Goal: Complete application form: Complete application form

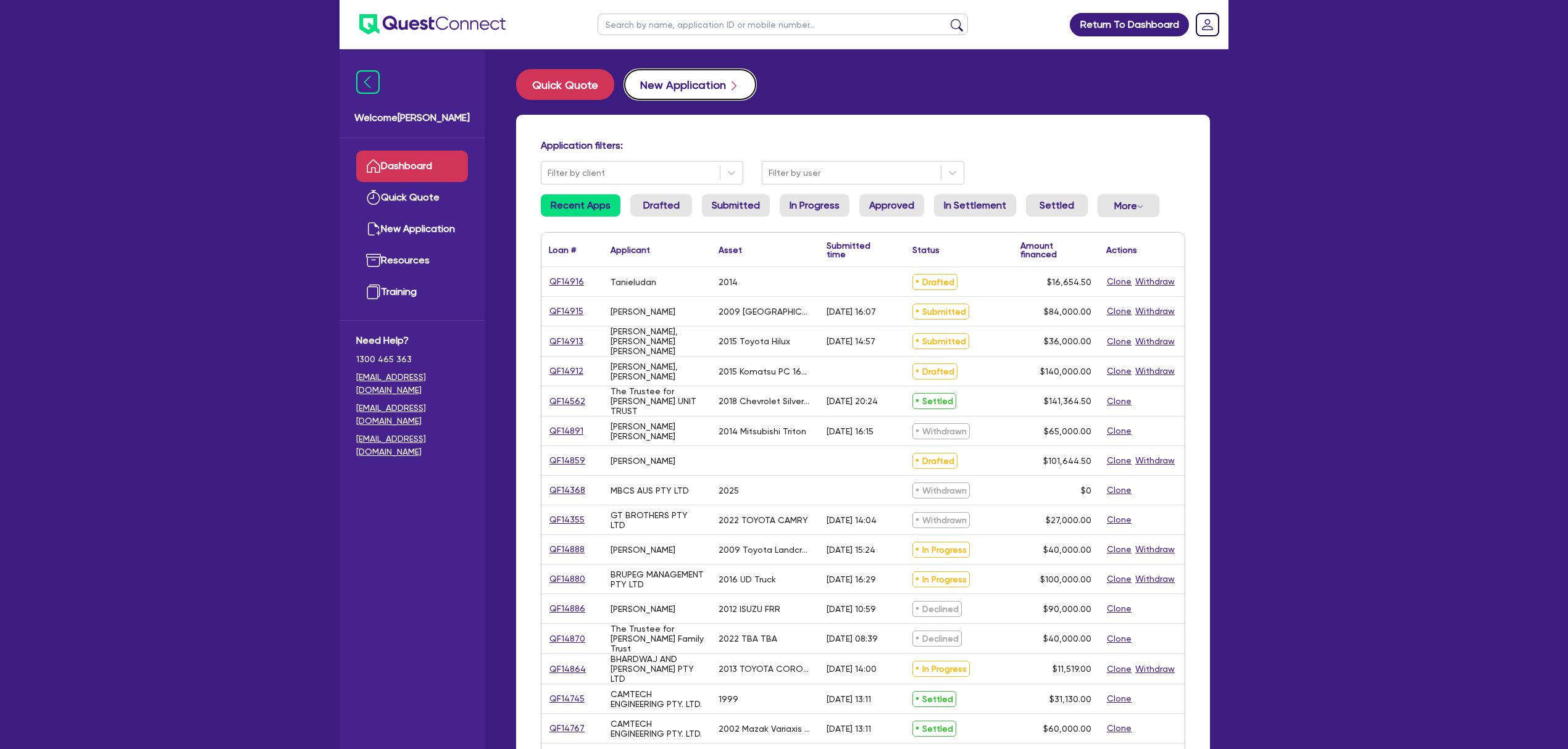
click at [678, 83] on button "New Application" at bounding box center [691, 84] width 132 height 31
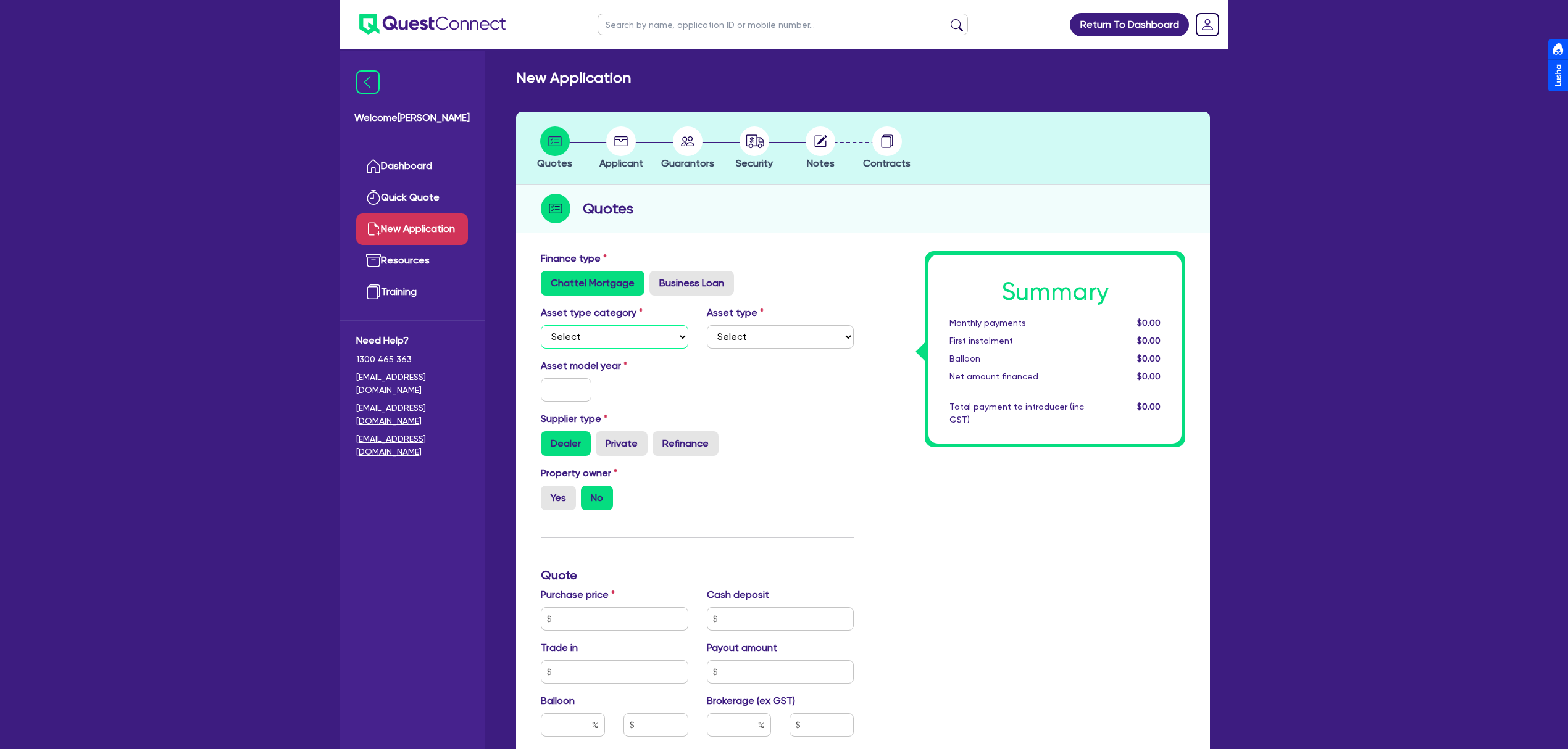
click at [630, 343] on select "Select Cars and light trucks Primary assets Secondary assets Tertiary assets" at bounding box center [614, 337] width 148 height 23
select select "CARS_AND_LIGHT_TRUCKS"
click at [541, 325] on select "Select Cars and light trucks Primary assets Secondary assets Tertiary assets" at bounding box center [614, 337] width 148 height 23
click at [739, 340] on select "Select Passenger vehicles Vans and utes Light trucks up to 4.5 tonne" at bounding box center [780, 337] width 148 height 23
select select "PASSENGER_VEHICLES"
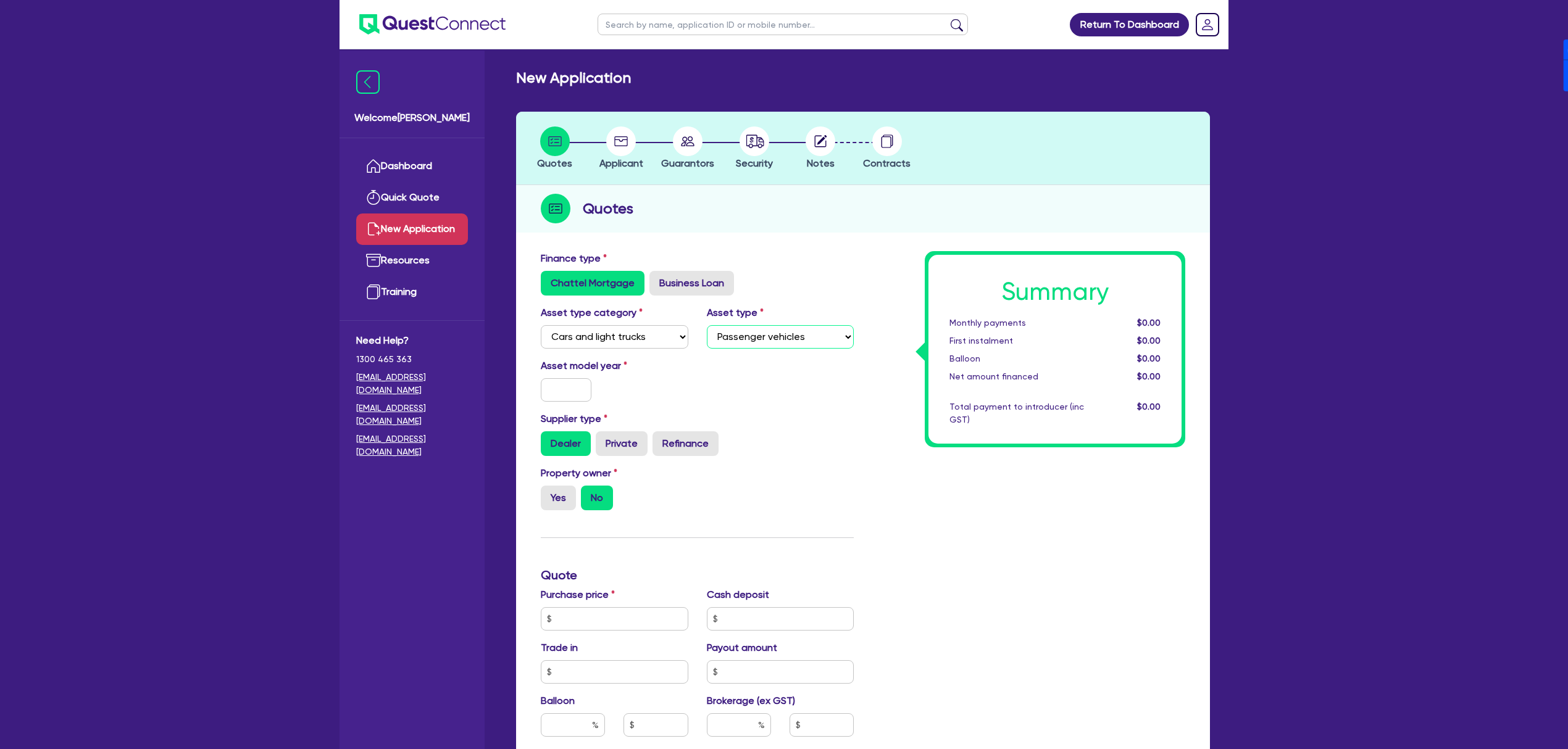
click at [707, 325] on select "Select Passenger vehicles Vans and utes Light trucks up to 4.5 tonne" at bounding box center [780, 337] width 148 height 23
click at [554, 389] on input "text" at bounding box center [566, 390] width 51 height 23
type input "189"
type input "2013"
click at [621, 442] on label "Private" at bounding box center [621, 444] width 52 height 25
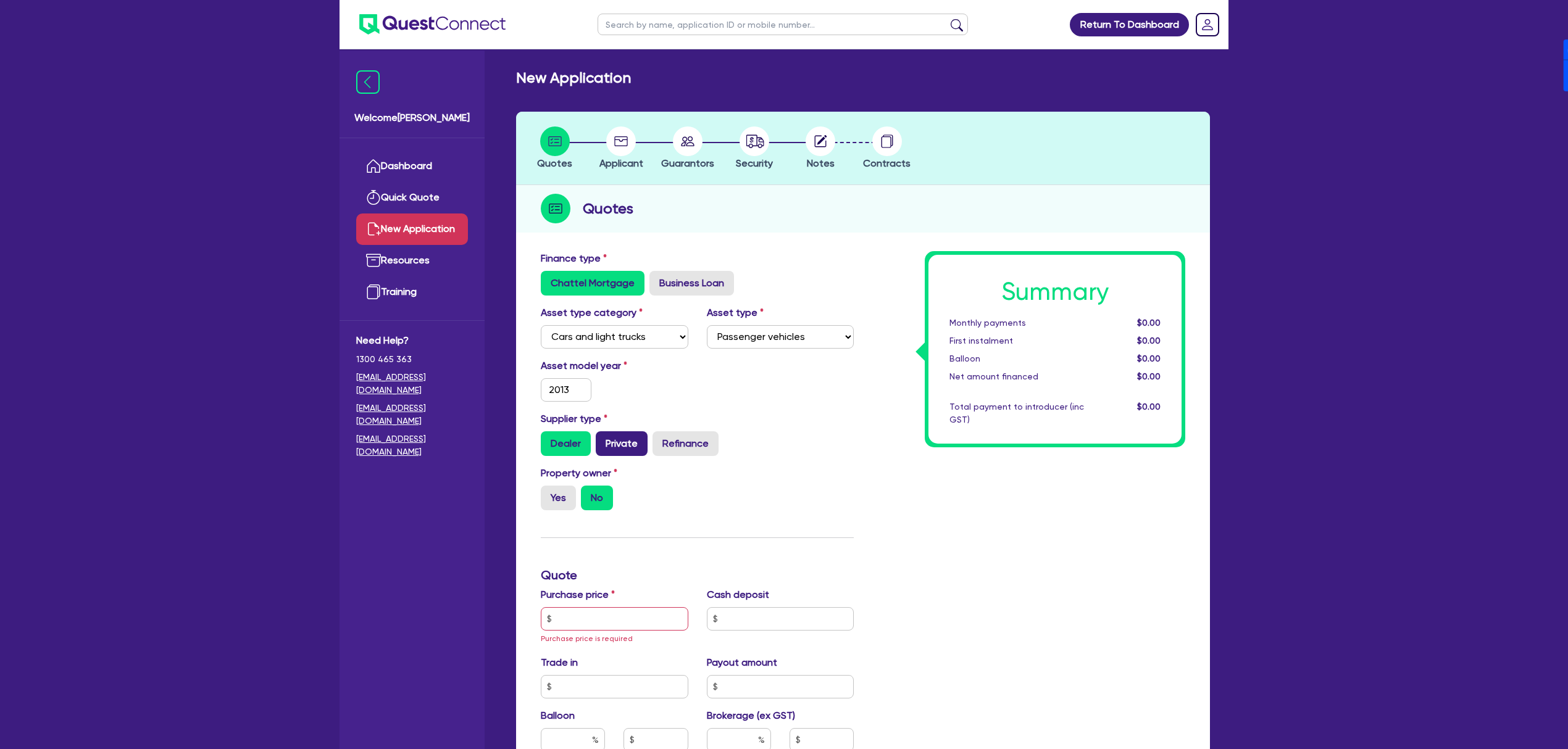
click at [604, 439] on input "Private" at bounding box center [600, 435] width 8 height 8
radio input "true"
click at [568, 490] on label "Yes" at bounding box center [558, 498] width 35 height 25
click at [549, 490] on input "Yes" at bounding box center [544, 489] width 8 height 8
radio input "true"
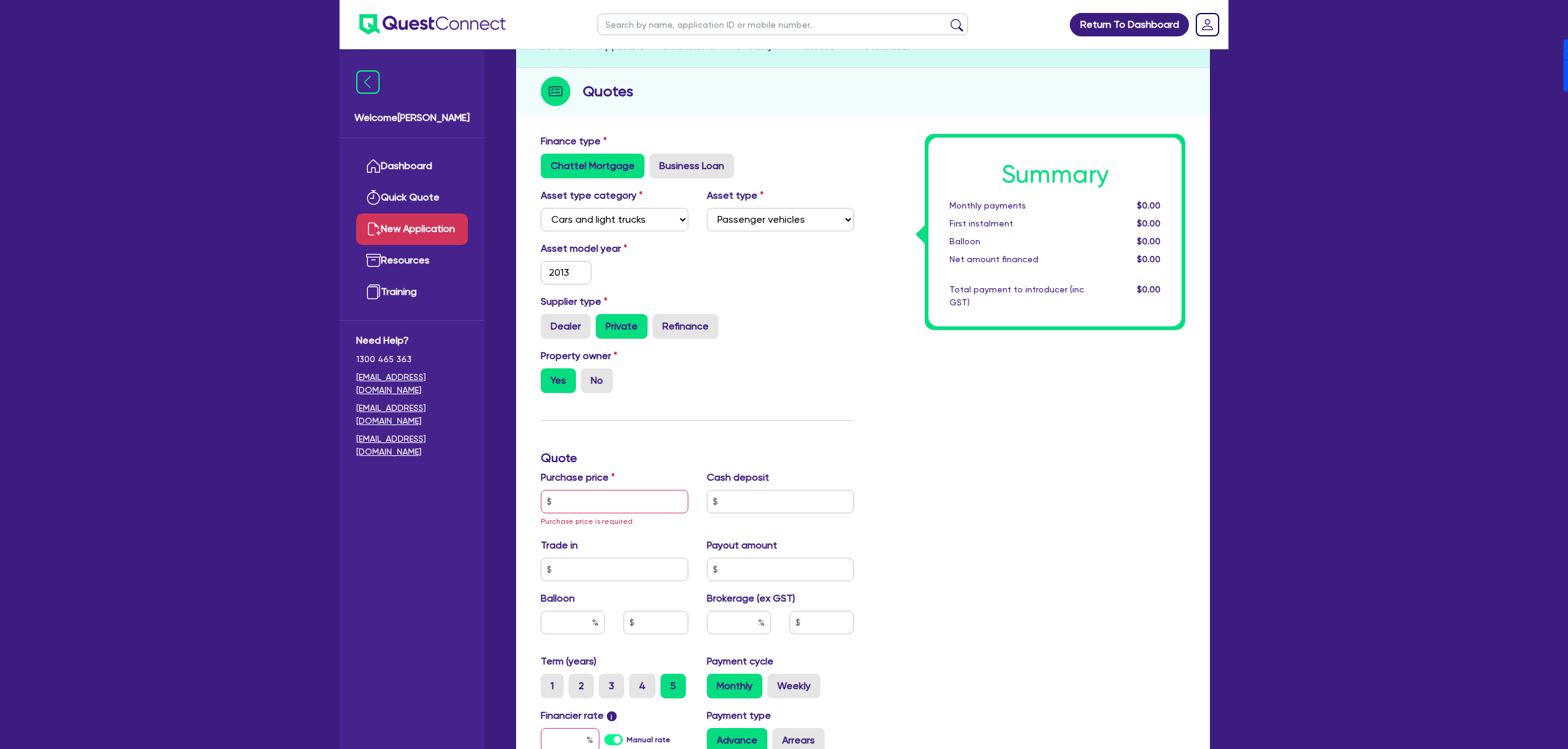
scroll to position [164, 0]
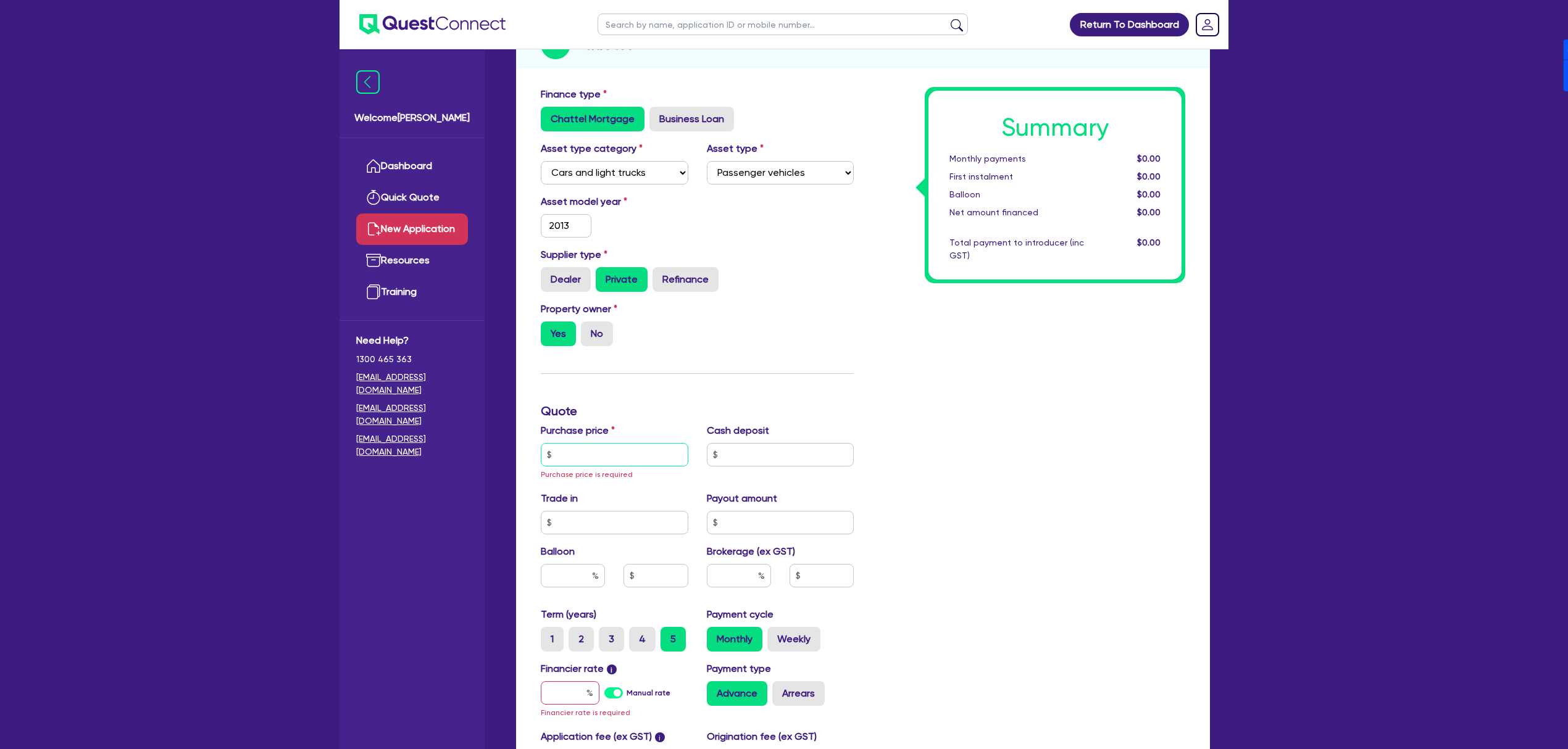
click at [635, 450] on input "text" at bounding box center [614, 454] width 148 height 23
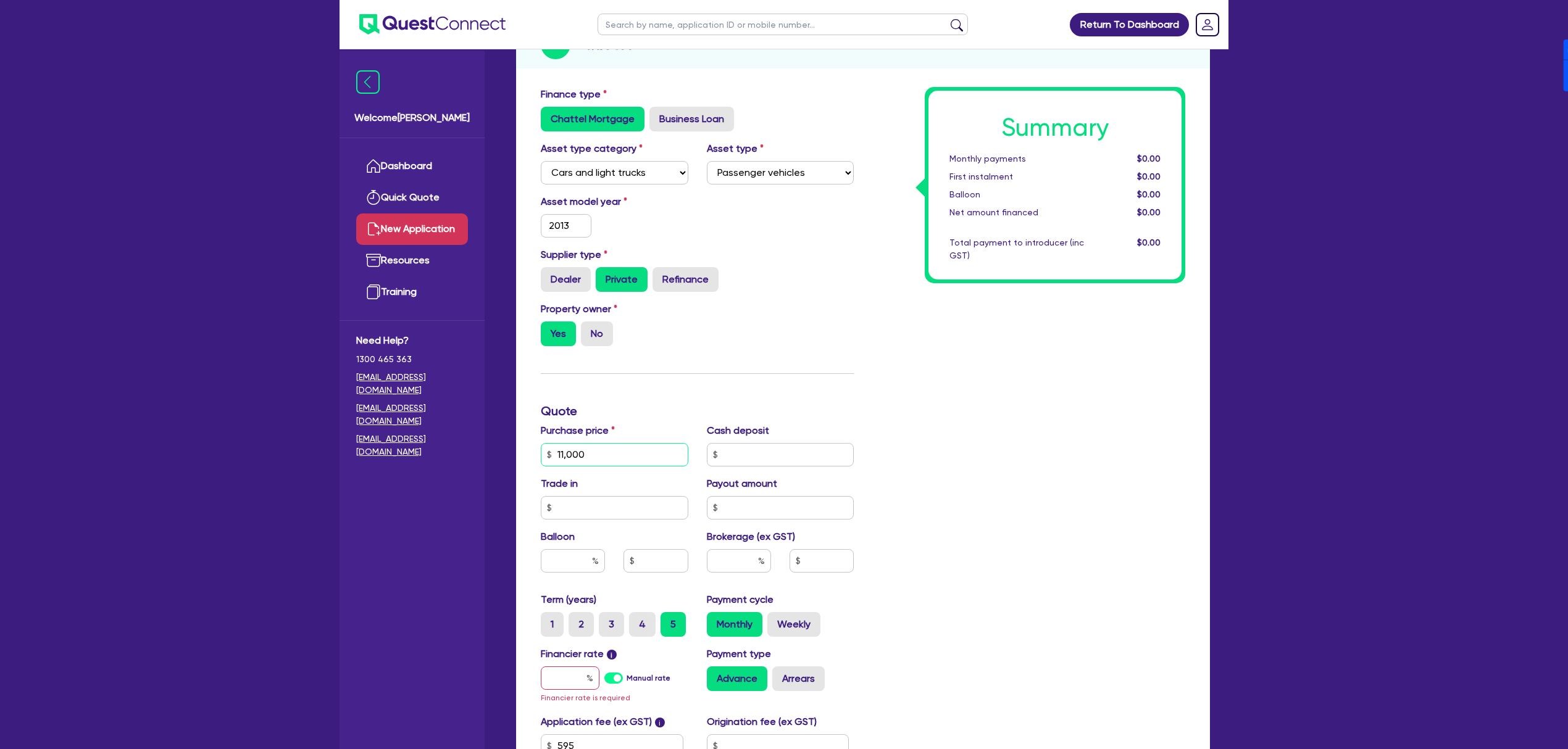
type input "11,000"
click at [560, 559] on input "text" at bounding box center [573, 561] width 64 height 23
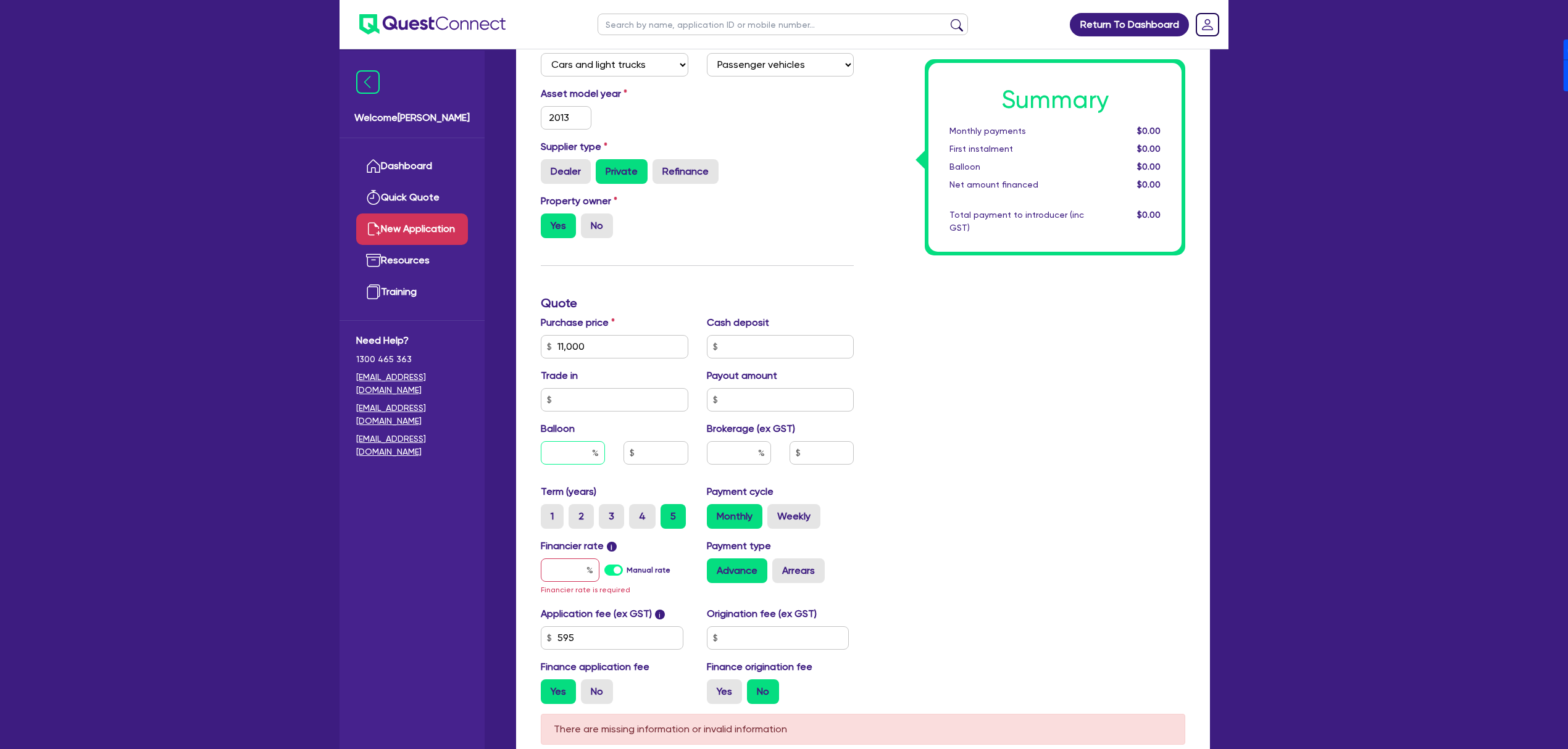
scroll to position [329, 0]
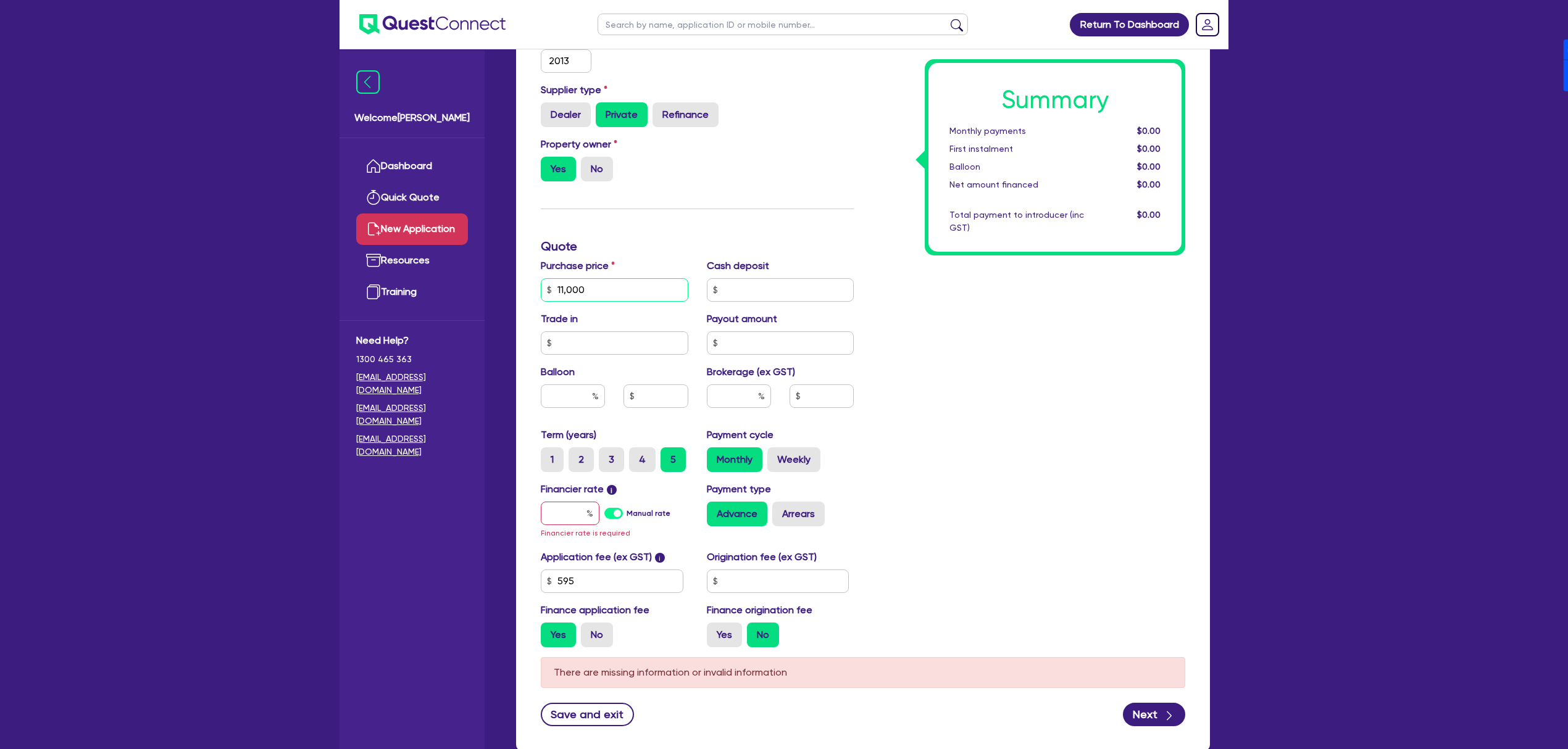
drag, startPoint x: 608, startPoint y: 287, endPoint x: 525, endPoint y: 275, distance: 83.9
click at [525, 275] on div "Finance type Chattel Mortgage Business Loan Asset type category Select Cars and…" at bounding box center [863, 334] width 694 height 835
click at [1105, 467] on div "Summary Monthly payments $0.00 First instalment $0.00 Balloon $0.00 Net amount …" at bounding box center [1029, 289] width 332 height 734
click at [626, 515] on label "Manual rate" at bounding box center [648, 513] width 44 height 11
click at [0, 0] on input "Manual rate" at bounding box center [0, 0] width 0 height 0
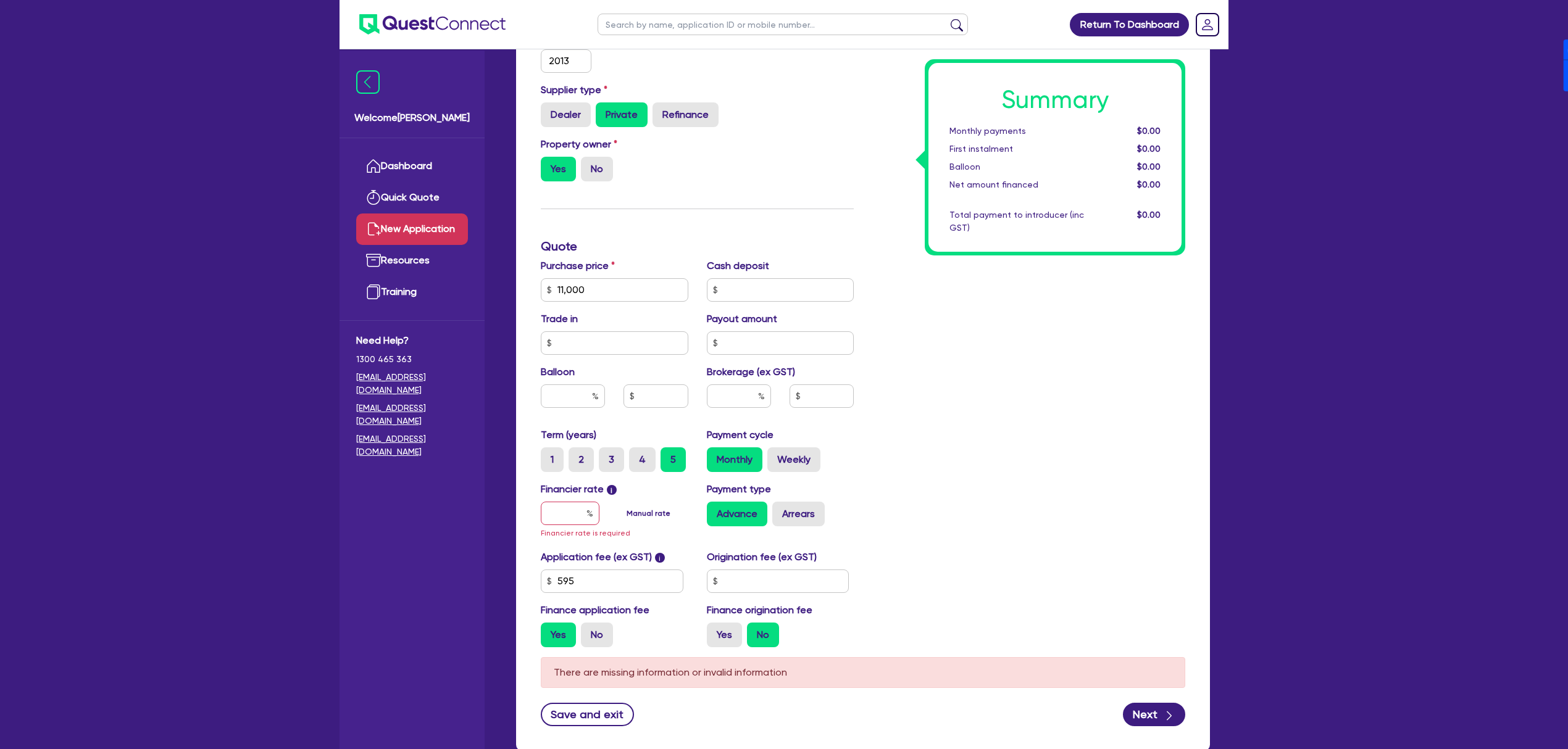
type input "17"
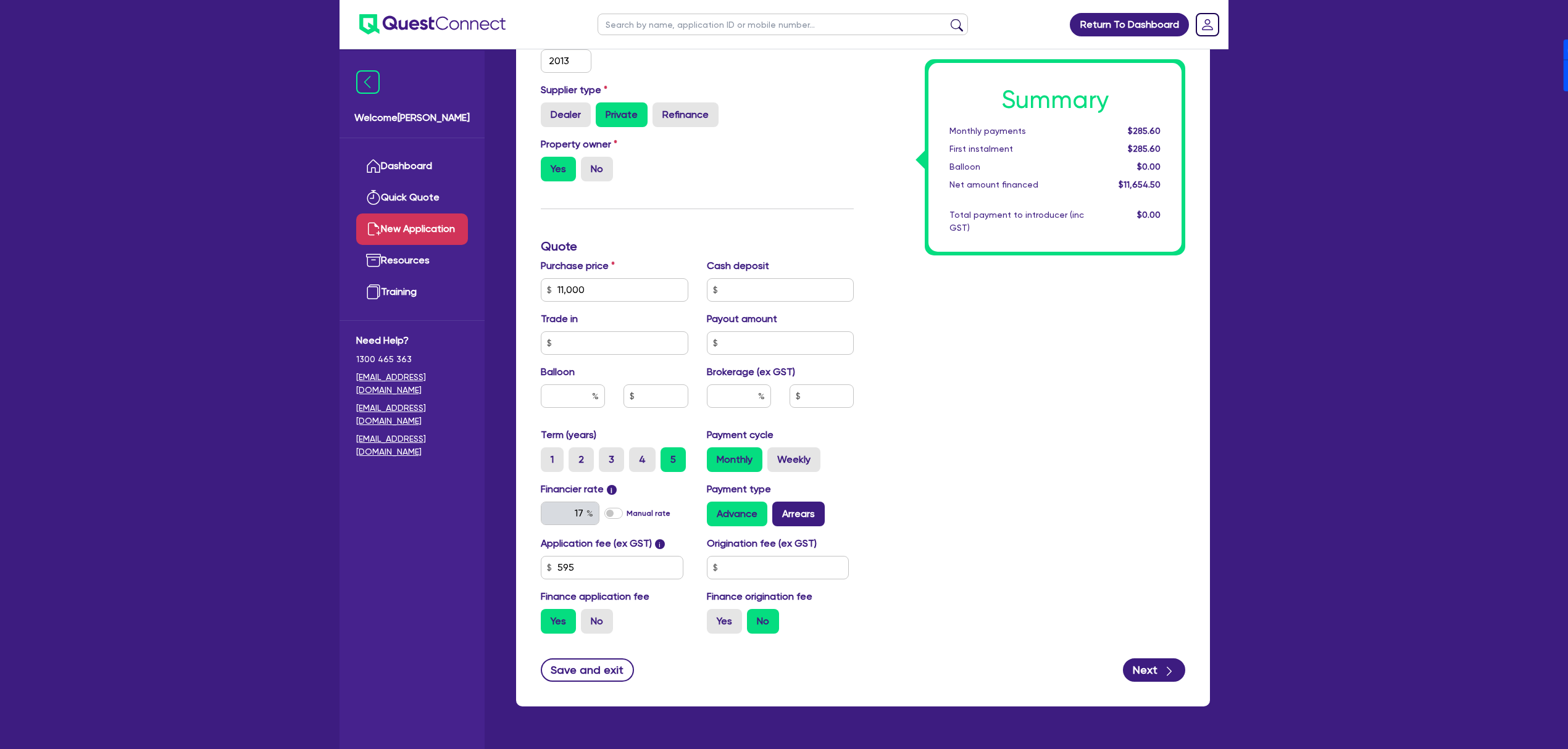
click at [792, 518] on label "Arrears" at bounding box center [798, 514] width 52 height 25
click at [780, 510] on input "Arrears" at bounding box center [776, 505] width 8 height 8
radio input "true"
click at [779, 572] on input "text" at bounding box center [778, 567] width 143 height 23
type input "900"
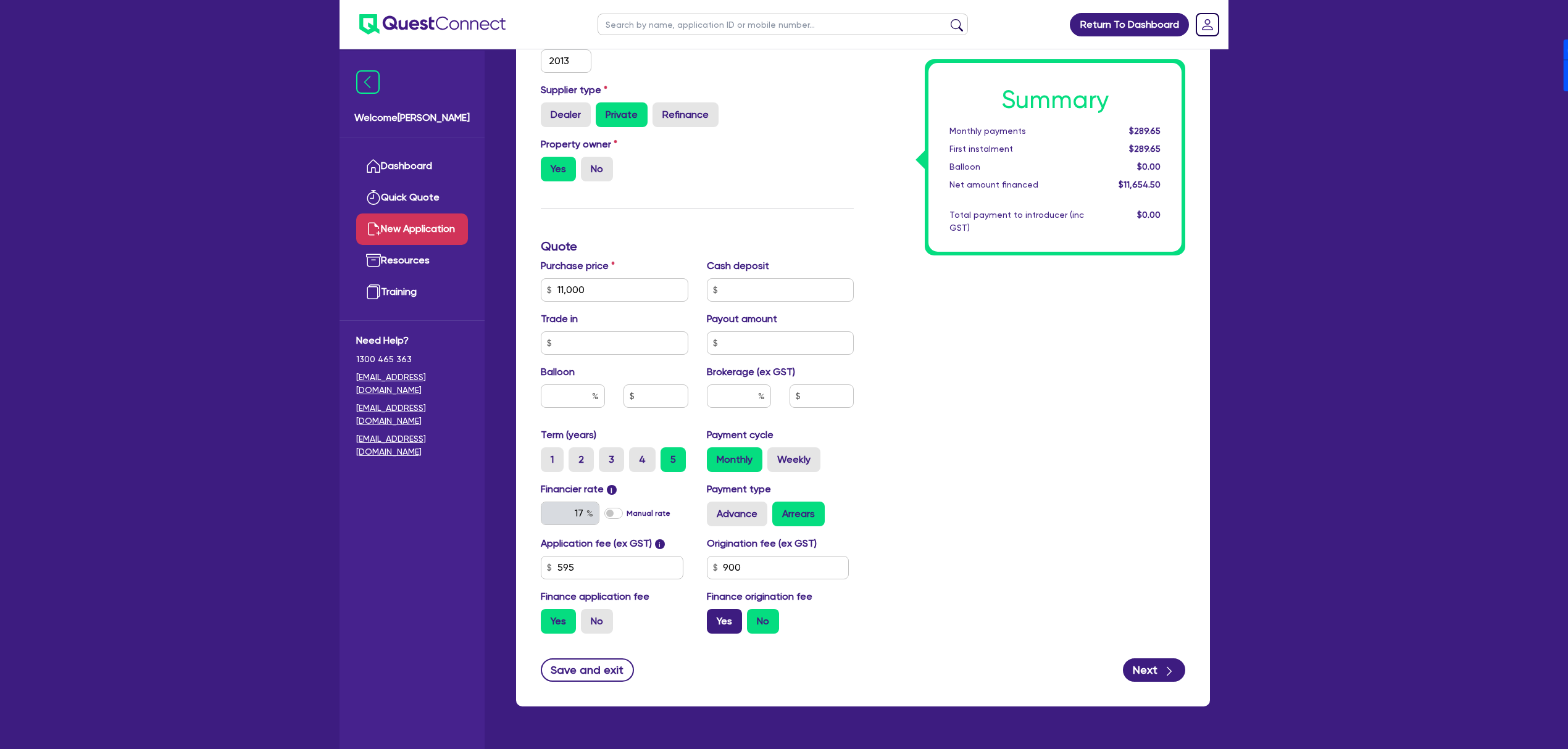
click at [725, 622] on label "Yes" at bounding box center [724, 621] width 35 height 25
click at [715, 617] on input "Yes" at bounding box center [710, 612] width 8 height 8
radio input "true"
click at [1161, 668] on button "Next" at bounding box center [1154, 670] width 63 height 23
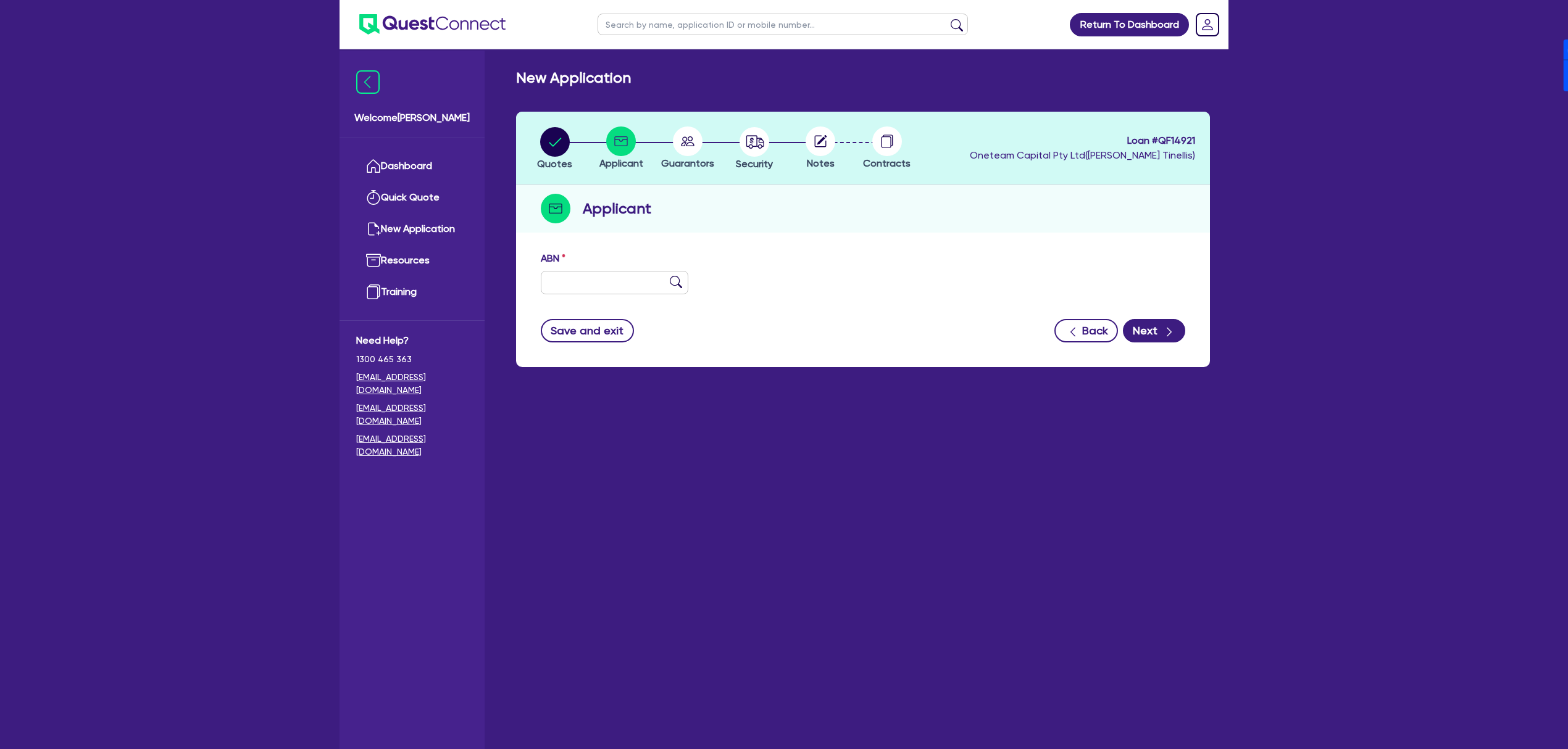
click at [581, 270] on div "ABN" at bounding box center [614, 272] width 166 height 43
click at [581, 274] on input "text" at bounding box center [614, 282] width 148 height 23
type input "11 111 111 111"
click at [1163, 329] on icon "button" at bounding box center [1169, 332] width 12 height 12
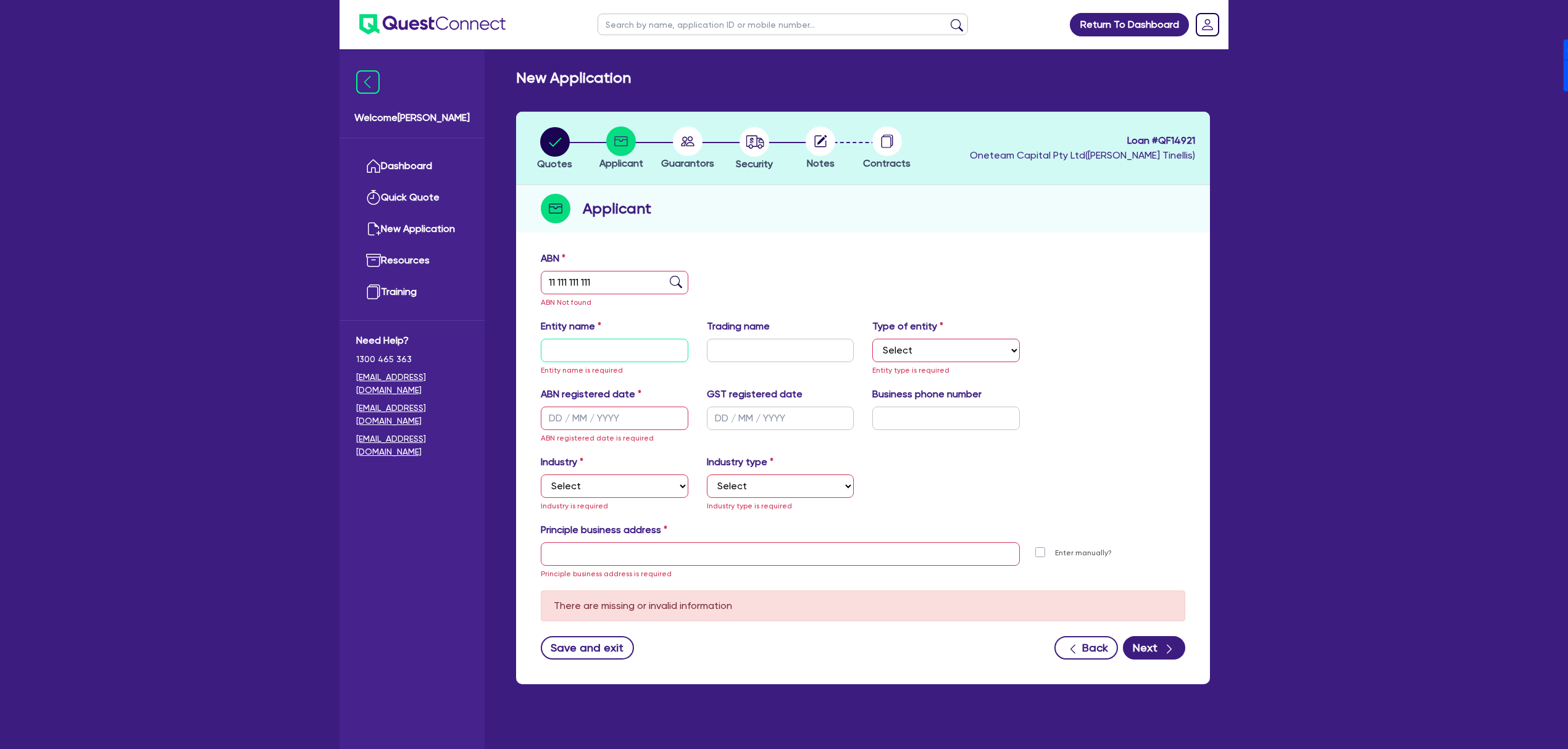
click at [650, 345] on input "text" at bounding box center [614, 351] width 148 height 23
click at [558, 145] on circle "button" at bounding box center [554, 142] width 30 height 30
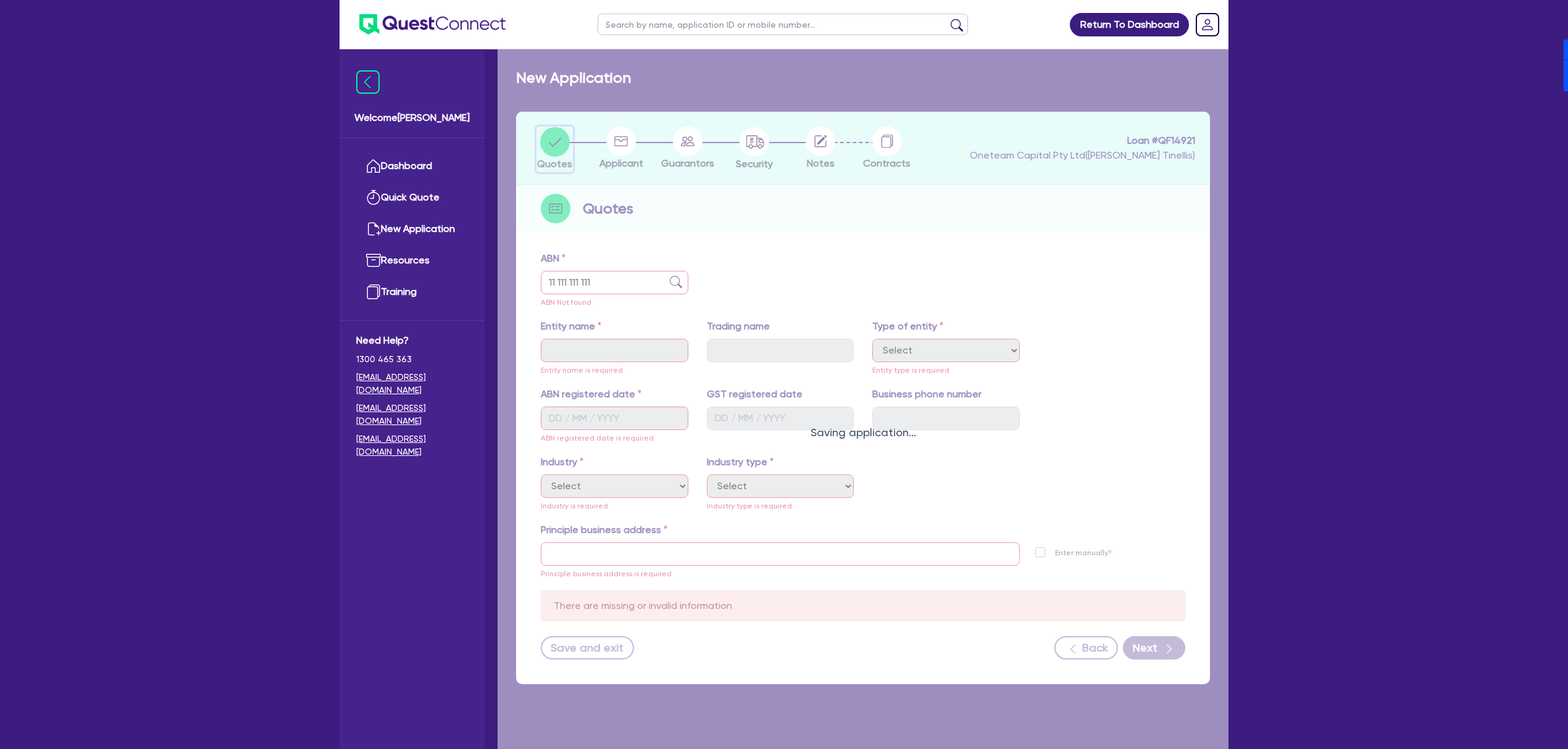
select select "CARS_AND_LIGHT_TRUCKS"
select select "PASSENGER_VEHICLES"
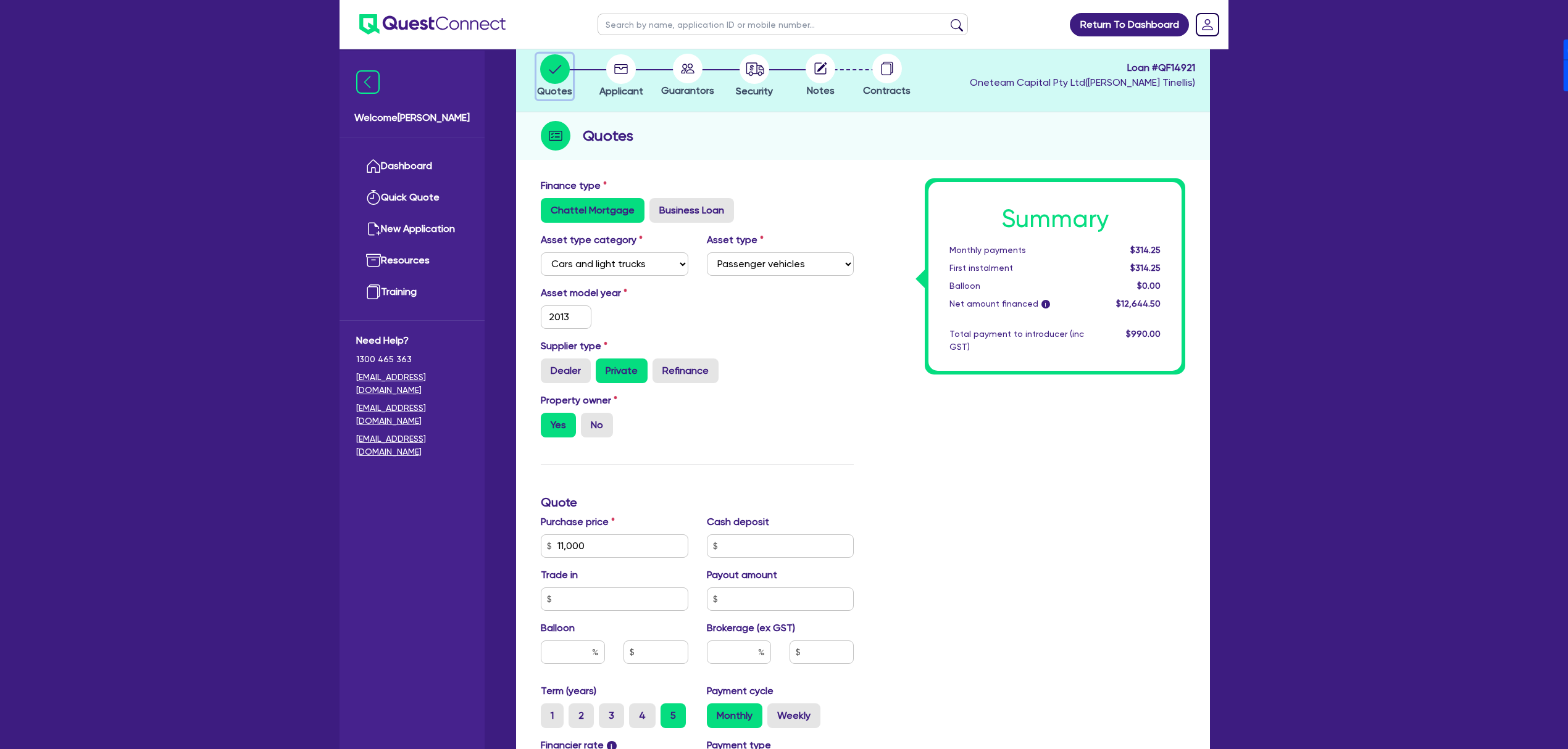
scroll to position [82, 0]
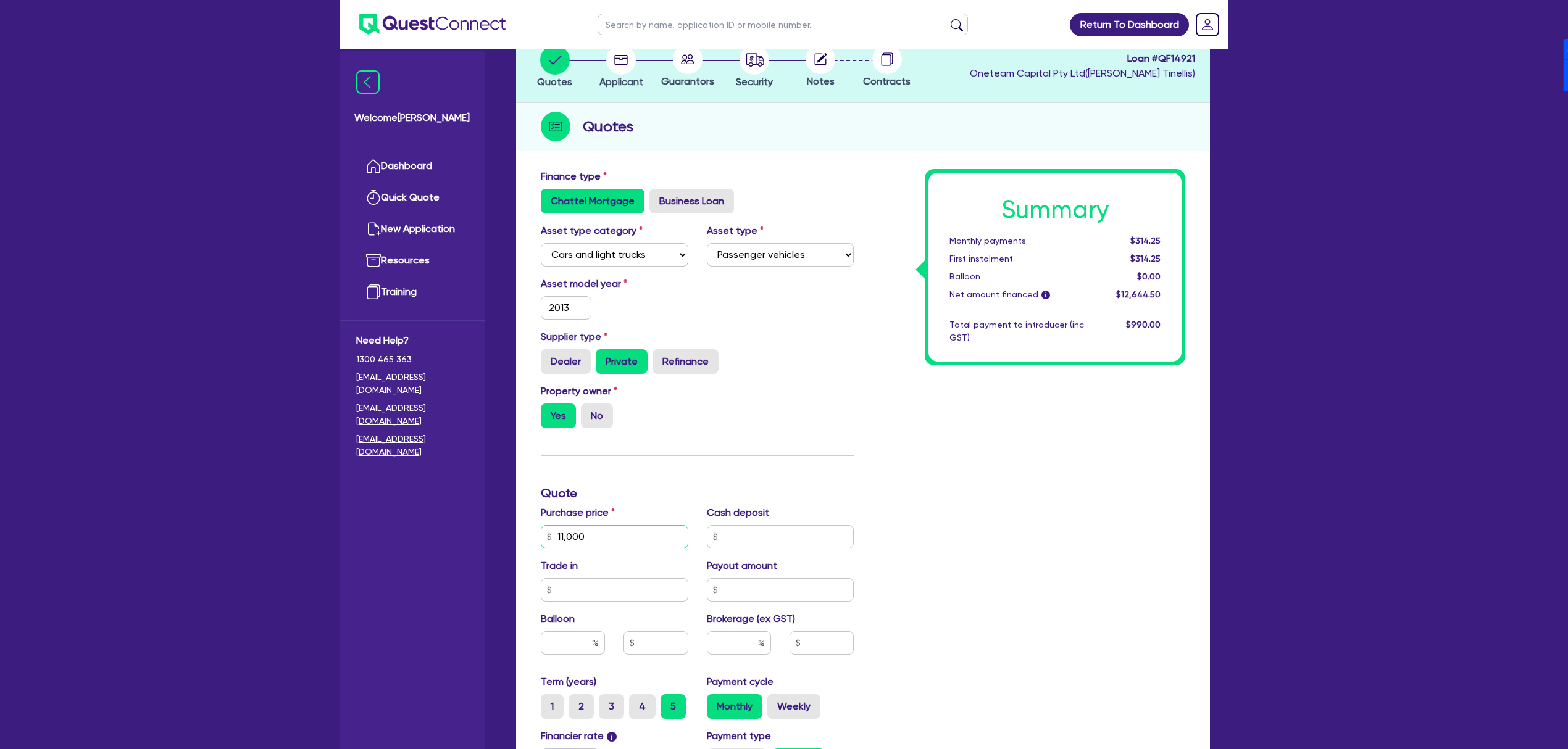
click at [613, 535] on input "11,000" at bounding box center [614, 537] width 148 height 23
type input "10,999"
click at [910, 568] on div "Summary Monthly payments $314.23 First instalment $314.23 Balloon $0.00 Net amo…" at bounding box center [1029, 529] width 332 height 721
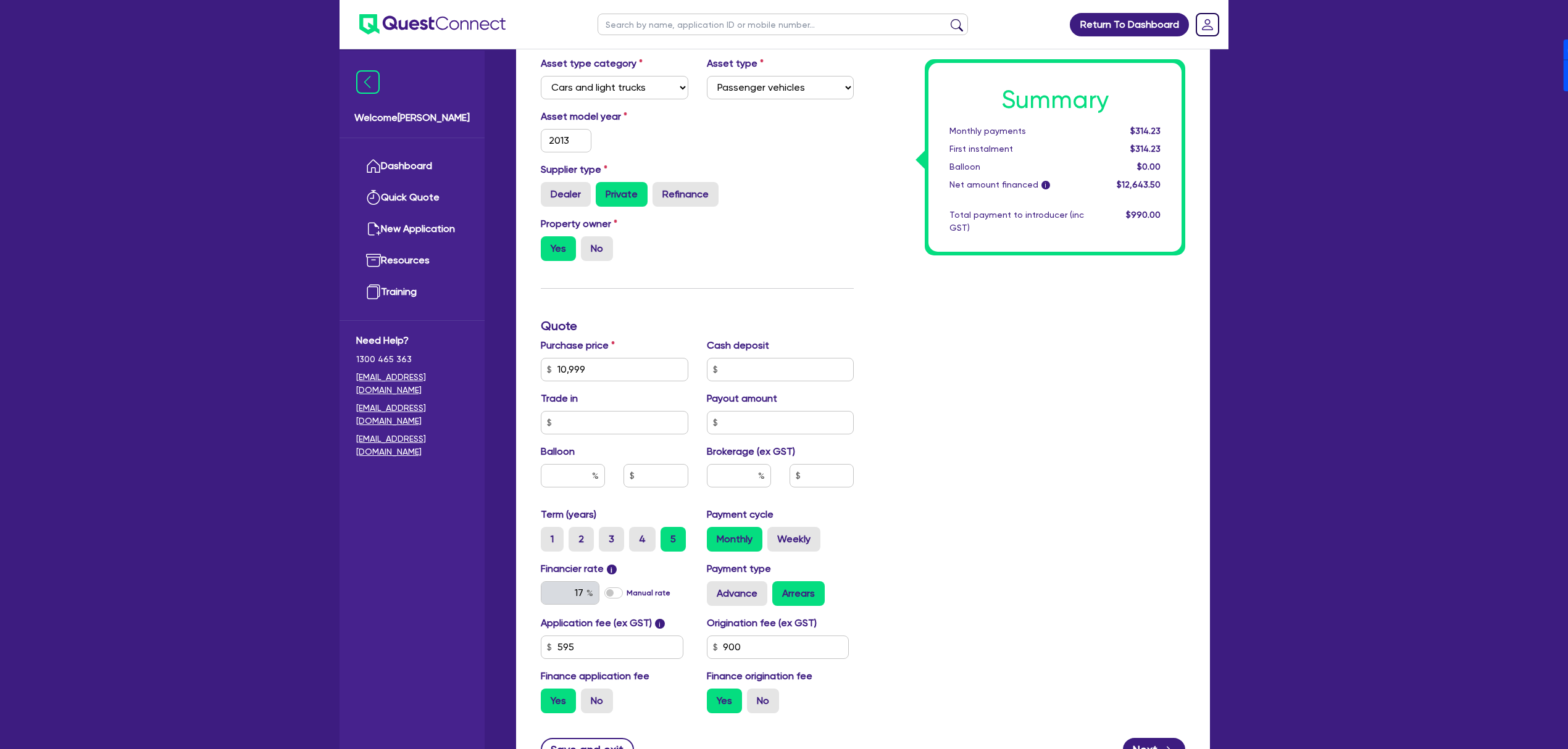
scroll to position [361, 0]
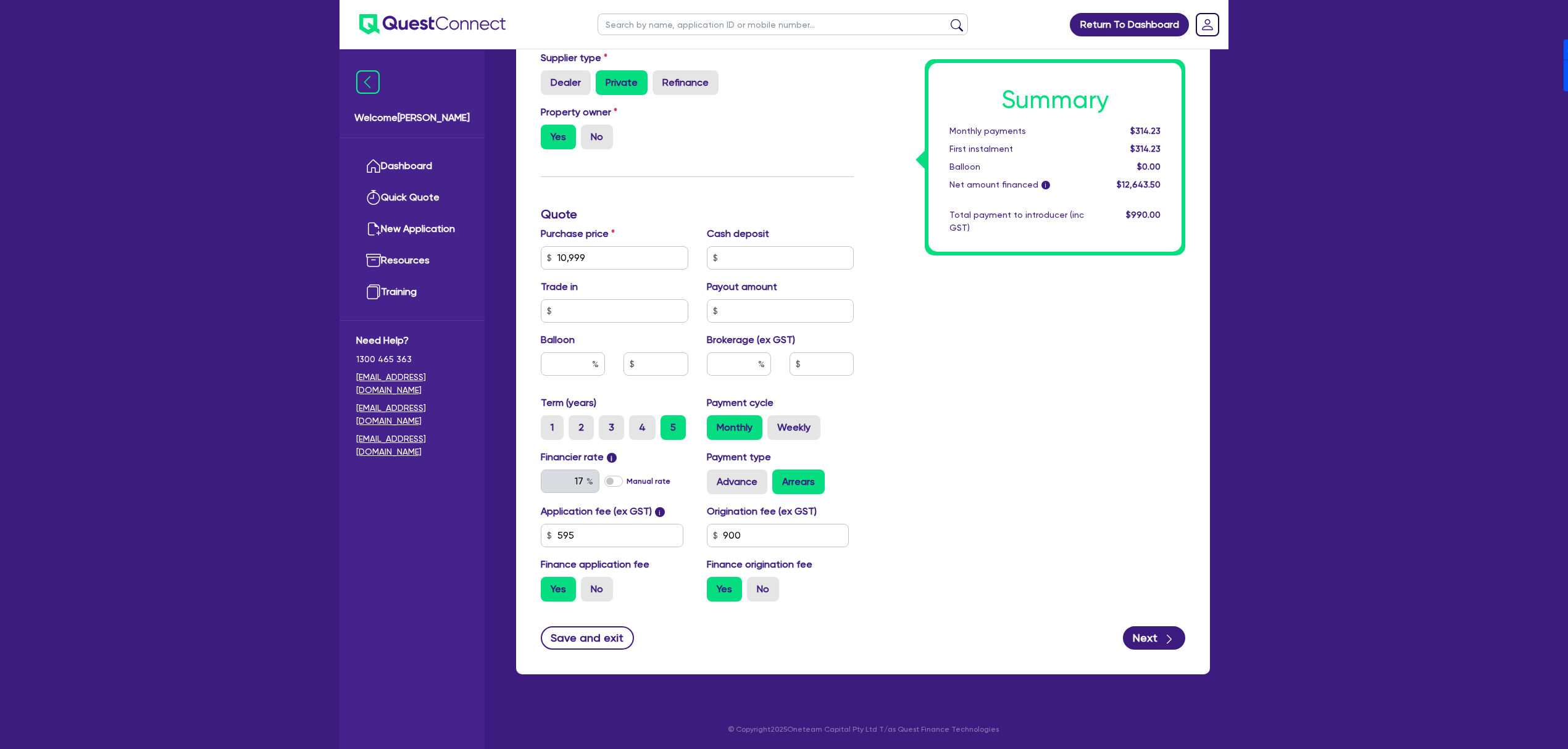
click at [1141, 660] on div "Finance type Chattel Mortgage Business Loan Asset type category Select Cars and…" at bounding box center [863, 279] width 694 height 790
click at [1155, 630] on button "Next" at bounding box center [1154, 638] width 63 height 23
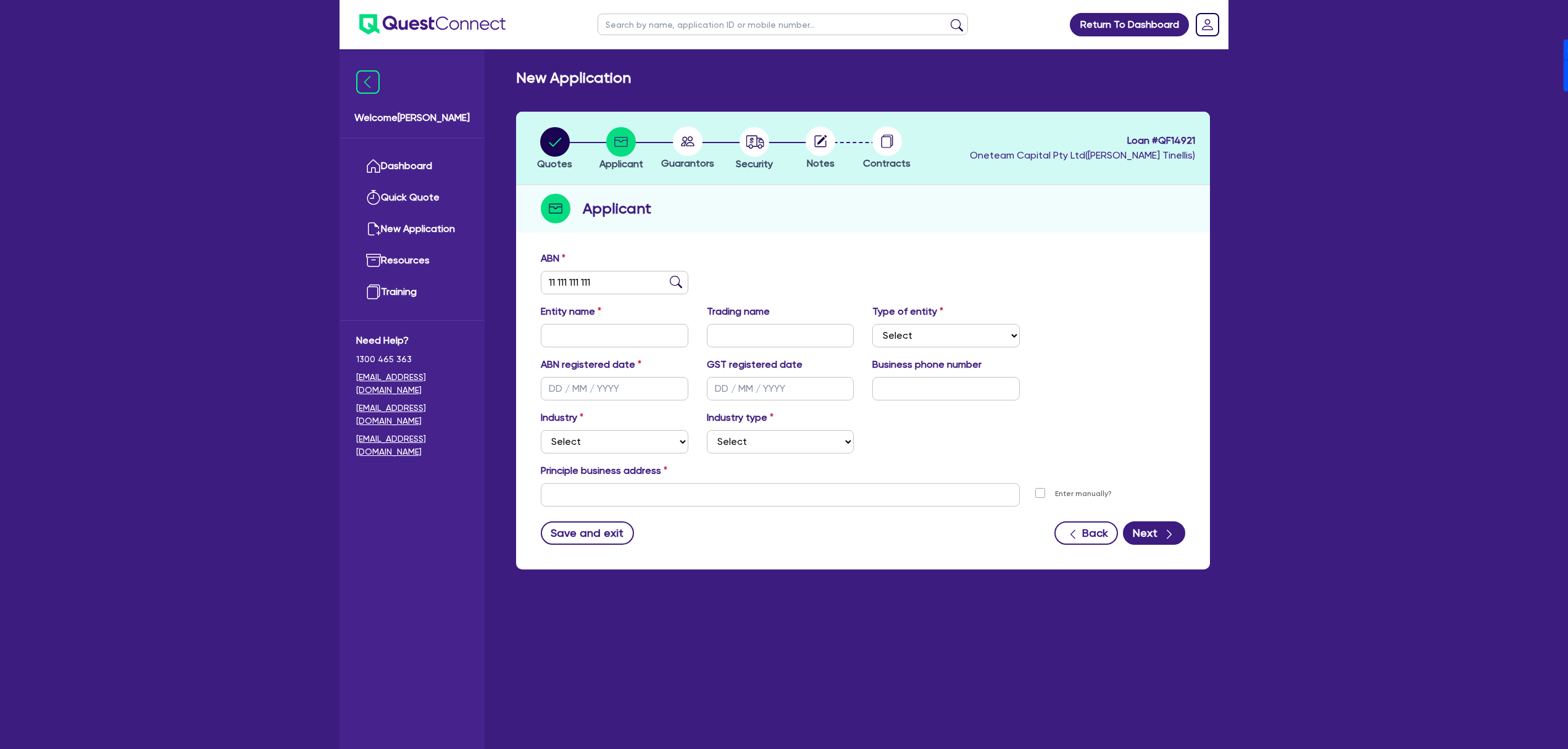
drag, startPoint x: 699, startPoint y: 139, endPoint x: 679, endPoint y: 175, distance: 41.2
click at [699, 139] on circle at bounding box center [688, 141] width 30 height 30
click at [1158, 542] on button "Next" at bounding box center [1154, 533] width 63 height 23
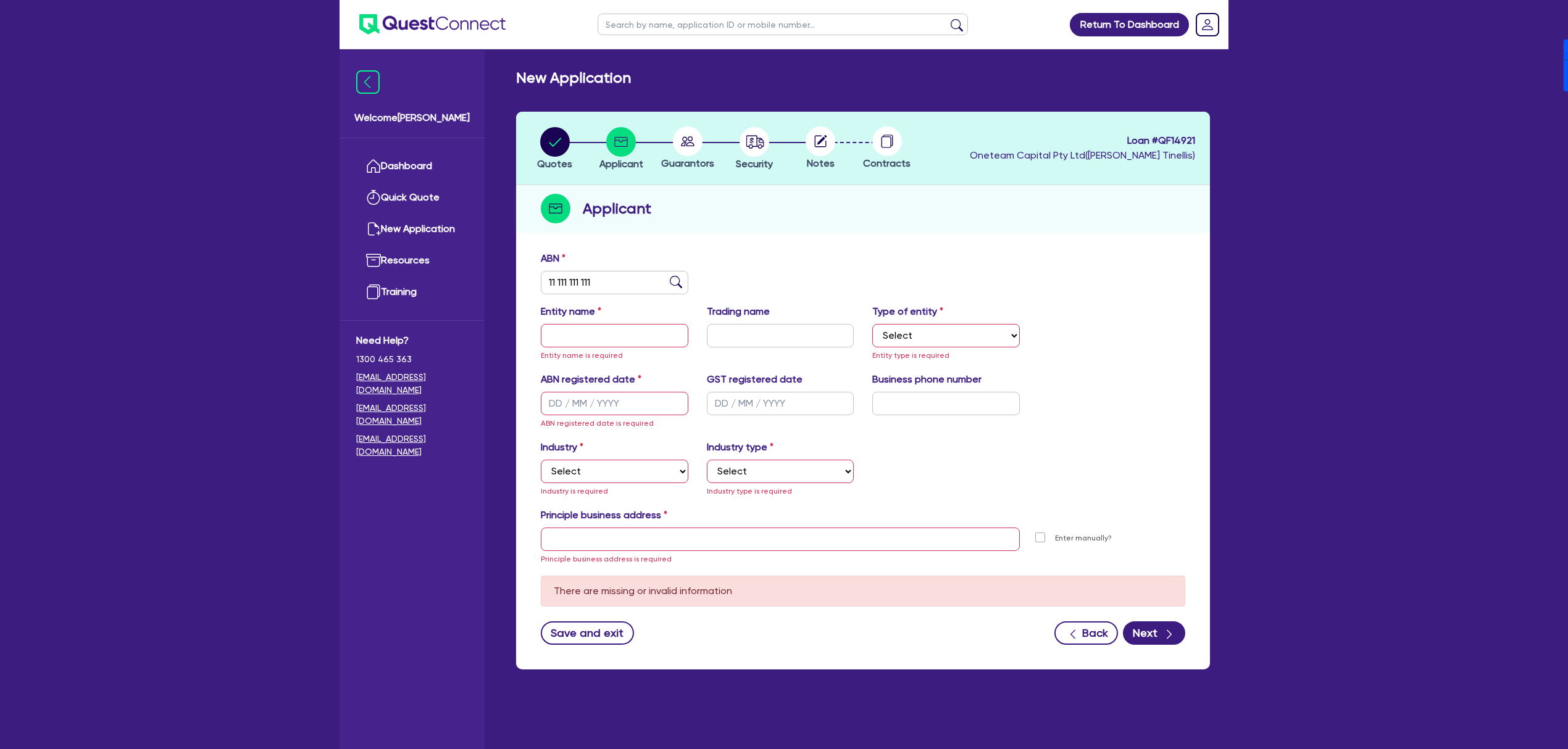
click at [642, 521] on label "Principle business address" at bounding box center [604, 515] width 127 height 15
click at [642, 533] on input "text" at bounding box center [780, 539] width 479 height 23
type input "doscunanan@gmail.com"
click at [1179, 139] on span "Loan # QF14921" at bounding box center [1083, 140] width 226 height 15
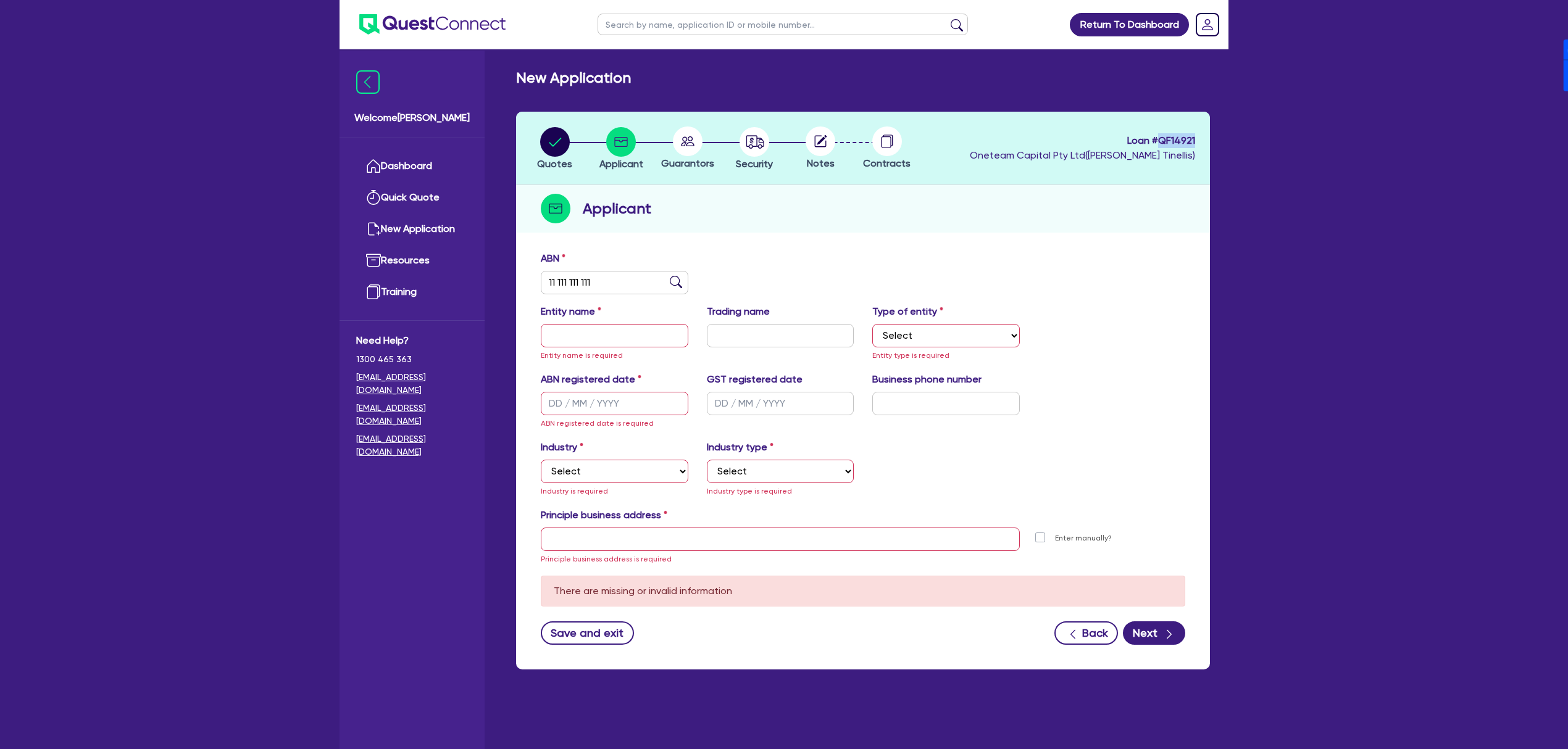
copy span "QF14921"
click at [600, 340] on input "text" at bounding box center [614, 335] width 148 height 23
paste input "Jean Michael"
type input "Jean Michael"
drag, startPoint x: 891, startPoint y: 340, endPoint x: 840, endPoint y: 430, distance: 103.4
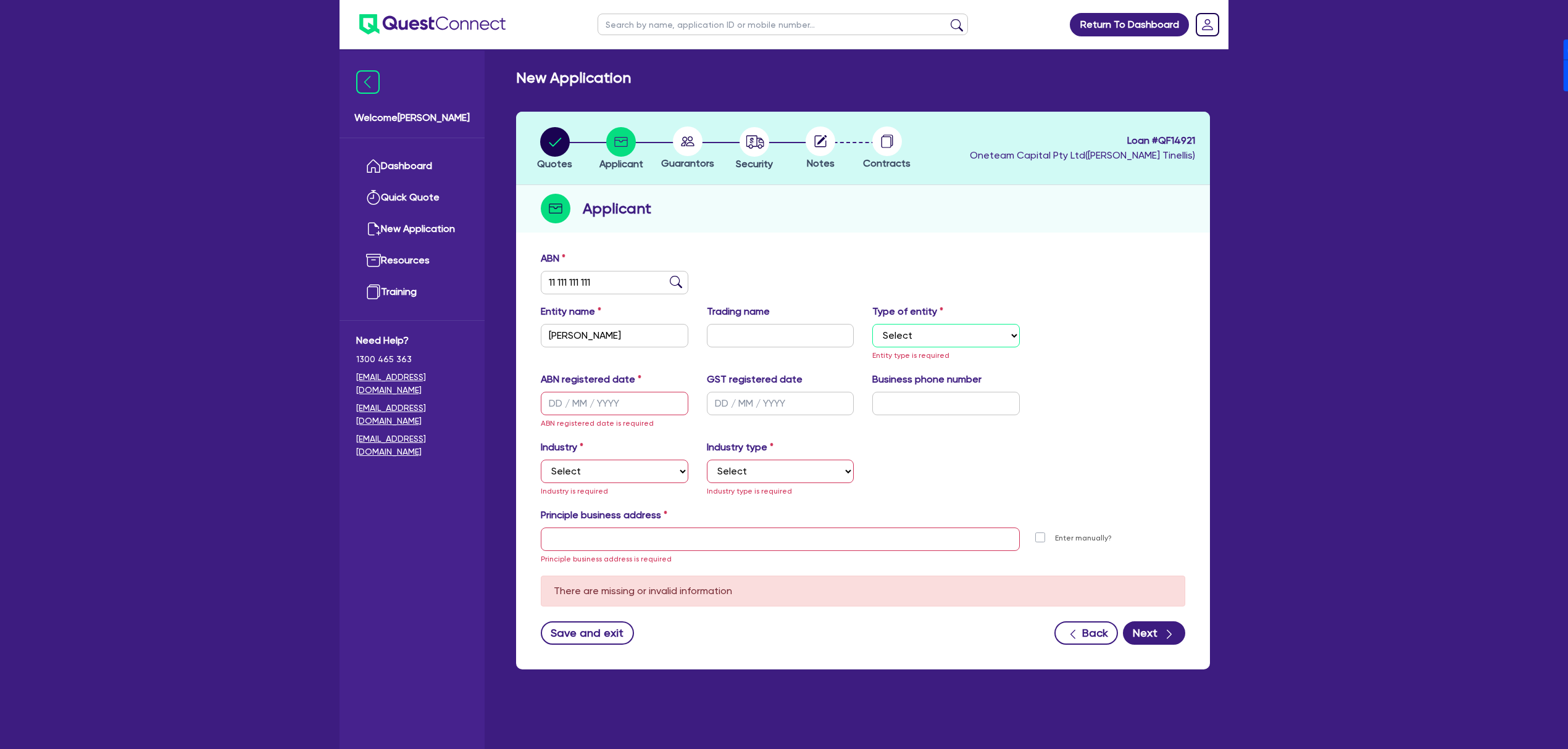
click at [891, 340] on select "Select Sole Trader Company Partnership Trust" at bounding box center [946, 335] width 148 height 23
select select "SOLE_TRADER"
click at [872, 324] on select "Select Sole Trader Company Partnership Trust" at bounding box center [946, 335] width 148 height 23
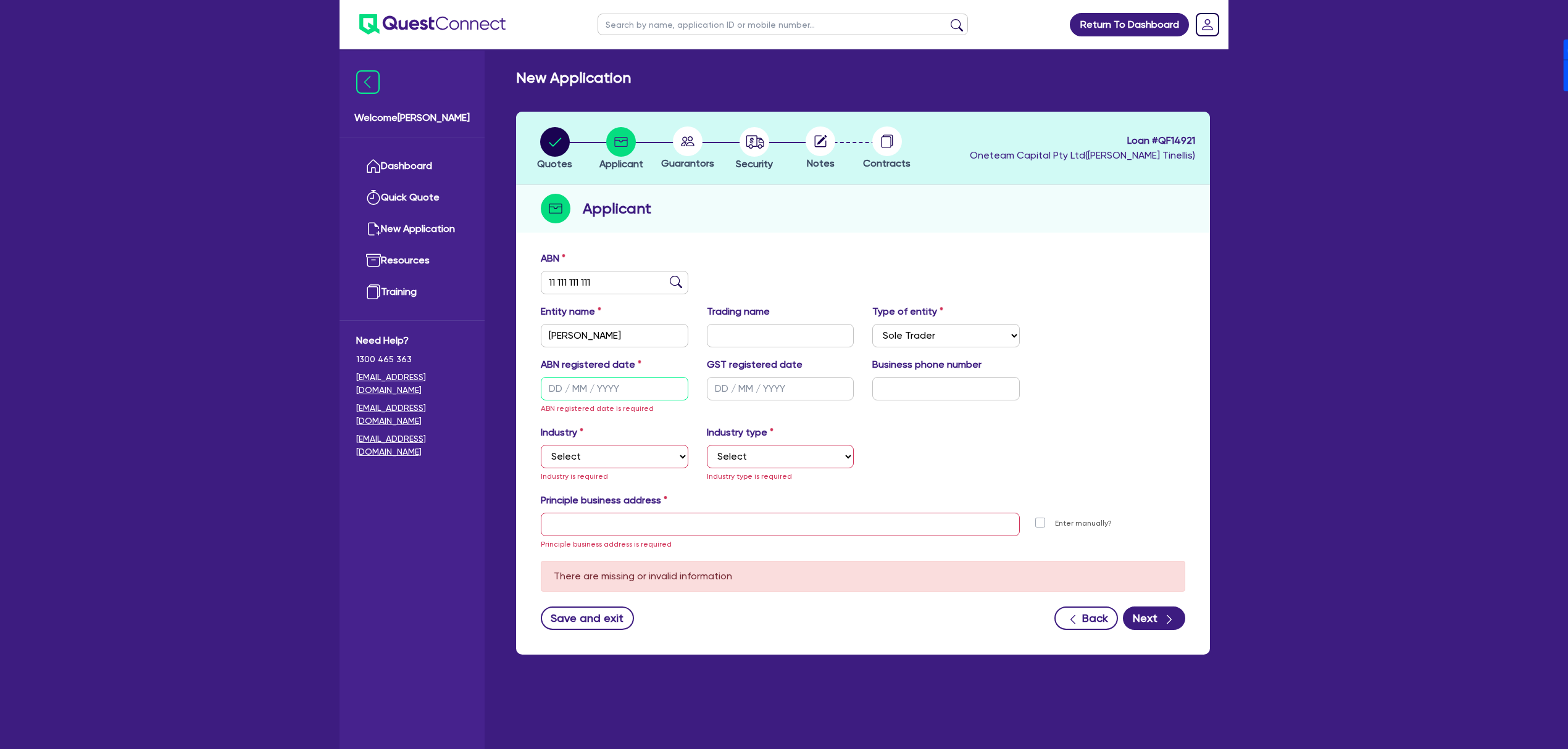
click at [576, 379] on input "text" at bounding box center [614, 388] width 148 height 23
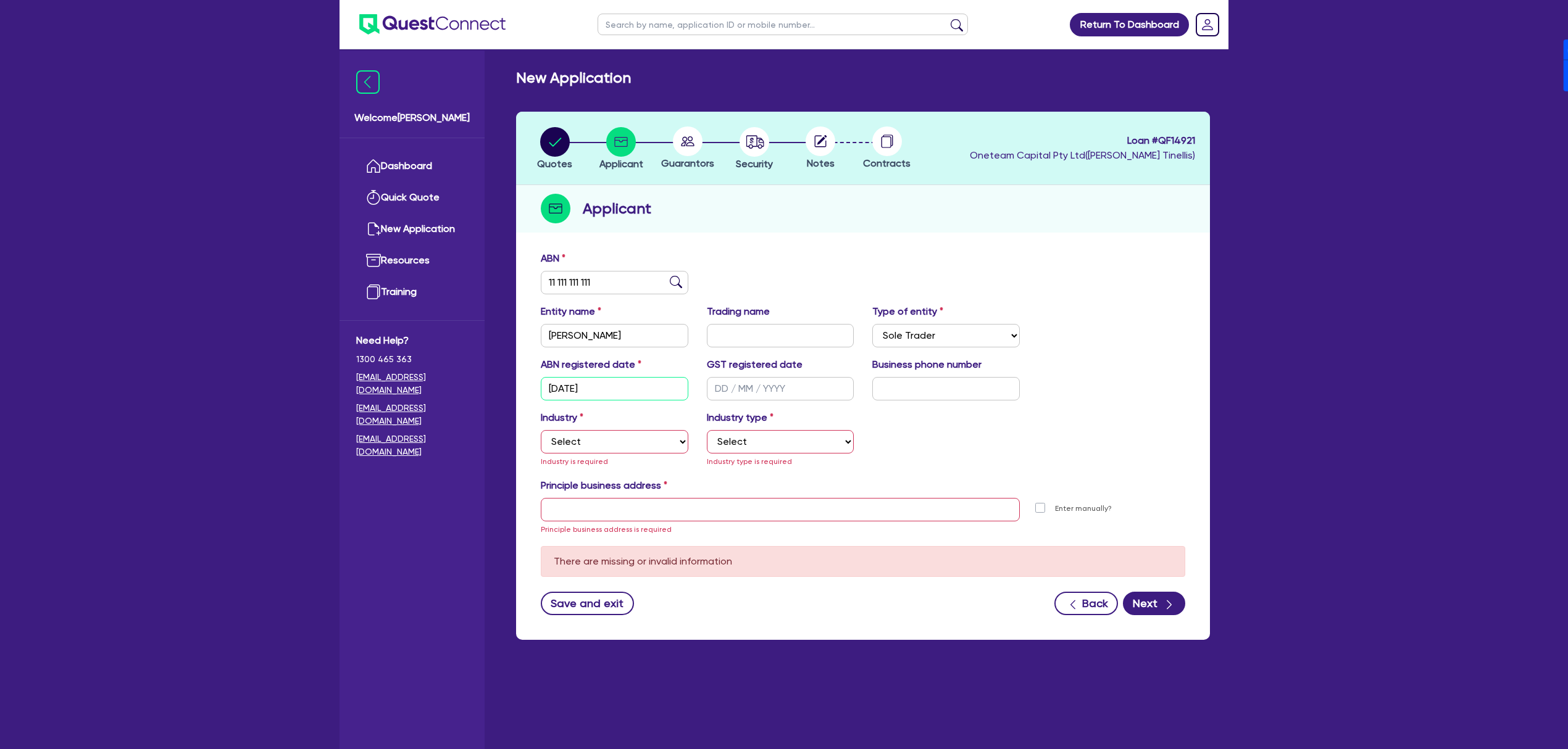
type input "[DATE]"
select select "ACCOMODATION_FOOD"
select select "HOTELS"
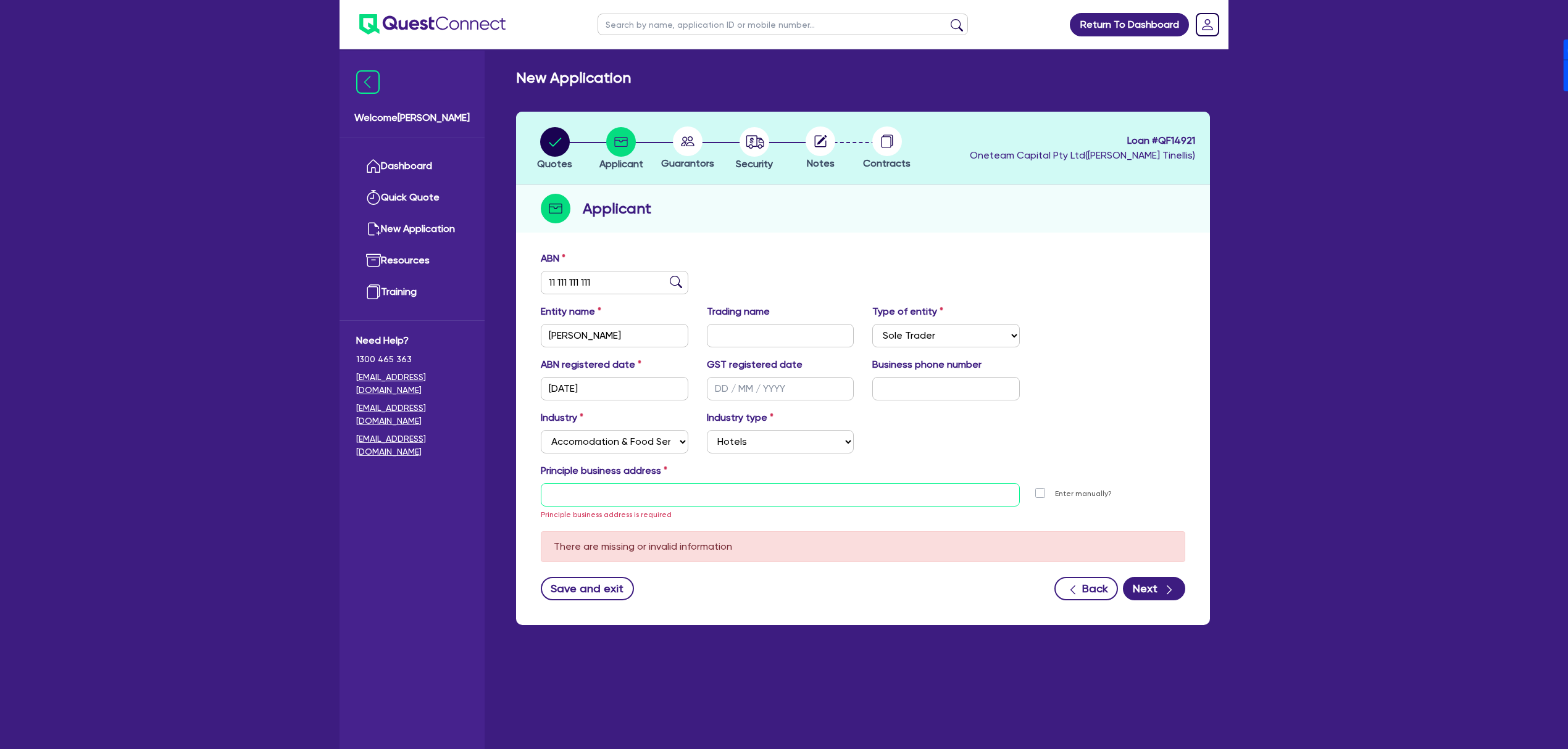
type input "'"
type input "[STREET_ADDRESS]"
type input "04 5035 5483"
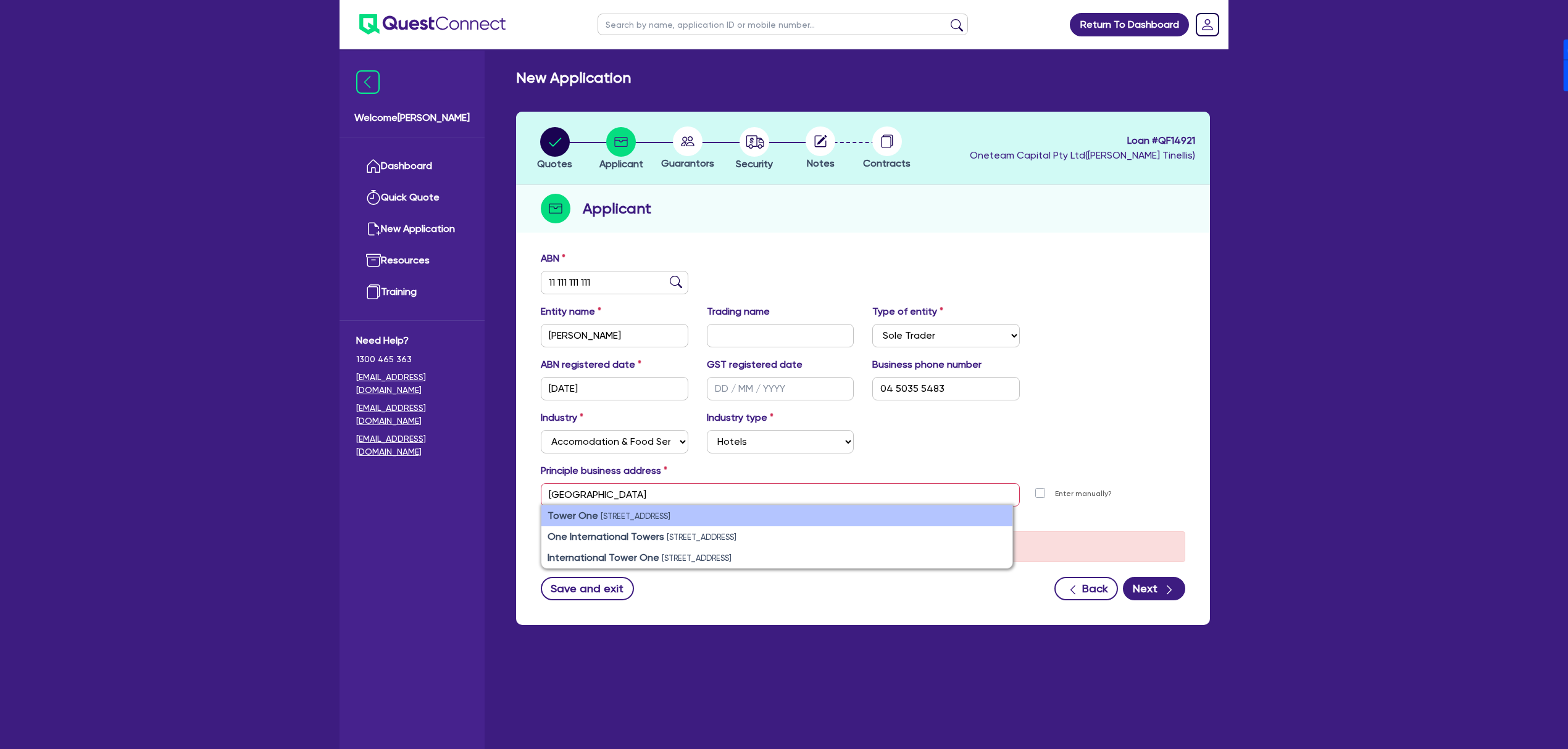
click at [604, 519] on small "[STREET_ADDRESS]" at bounding box center [636, 516] width 70 height 9
type input "[STREET_ADDRESS]"
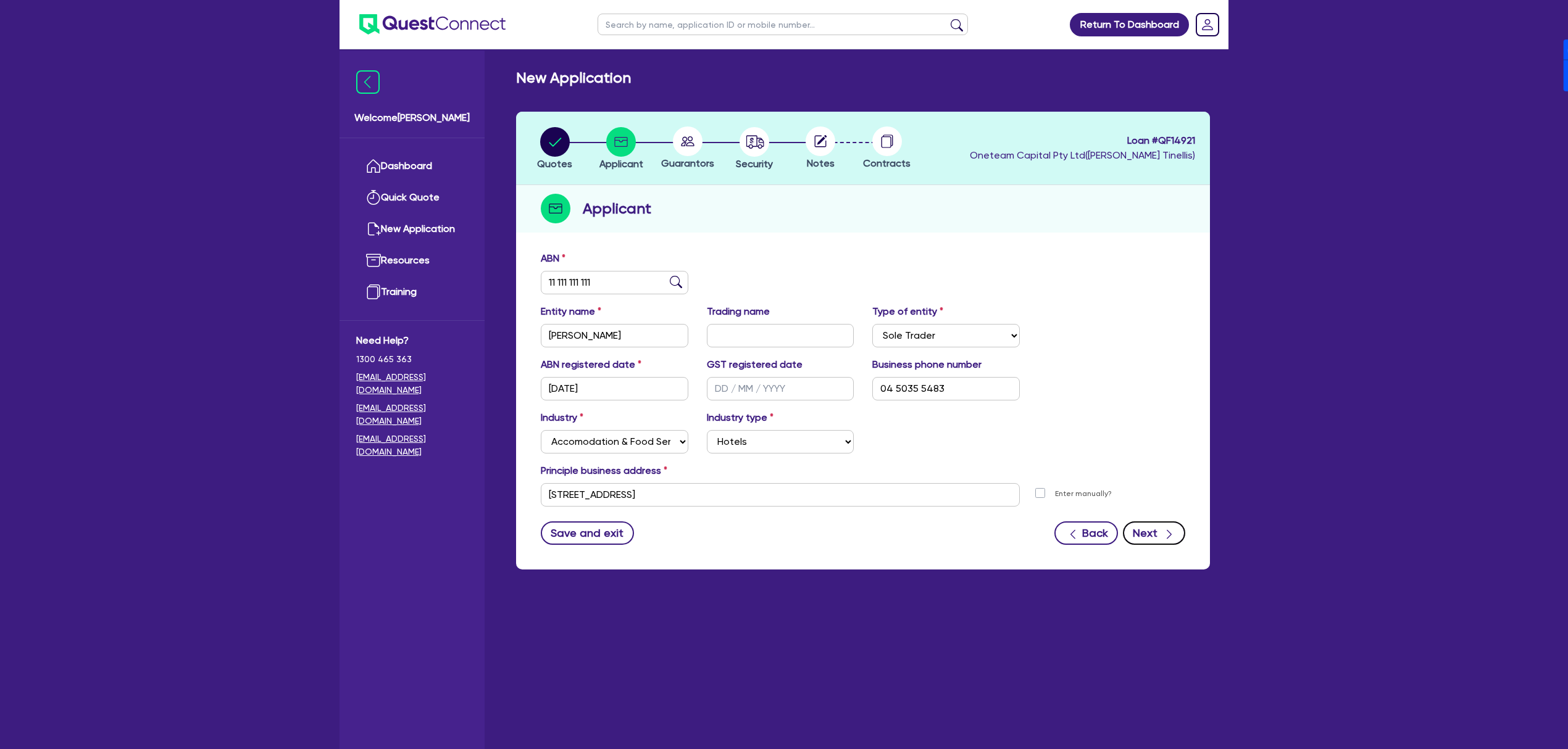
click at [1143, 541] on button "Next" at bounding box center [1154, 533] width 63 height 23
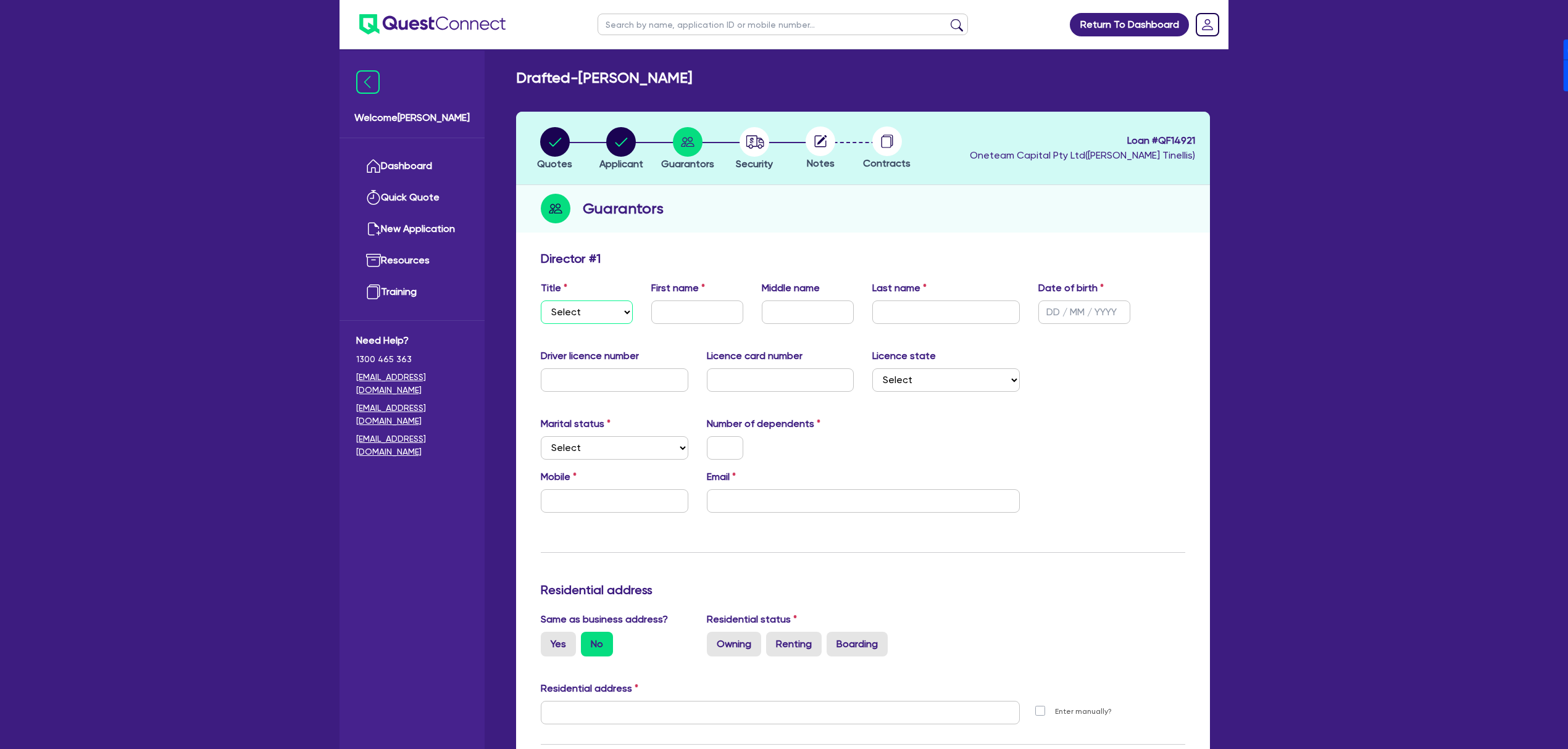
drag, startPoint x: 595, startPoint y: 312, endPoint x: 595, endPoint y: 321, distance: 9.0
click at [595, 312] on select "Select Mr Mrs Ms Miss Dr" at bounding box center [586, 312] width 92 height 23
select select "MR"
click at [541, 300] on select "Select Mr Mrs Ms Miss Dr" at bounding box center [586, 312] width 92 height 23
click at [684, 308] on input "text" at bounding box center [697, 312] width 92 height 23
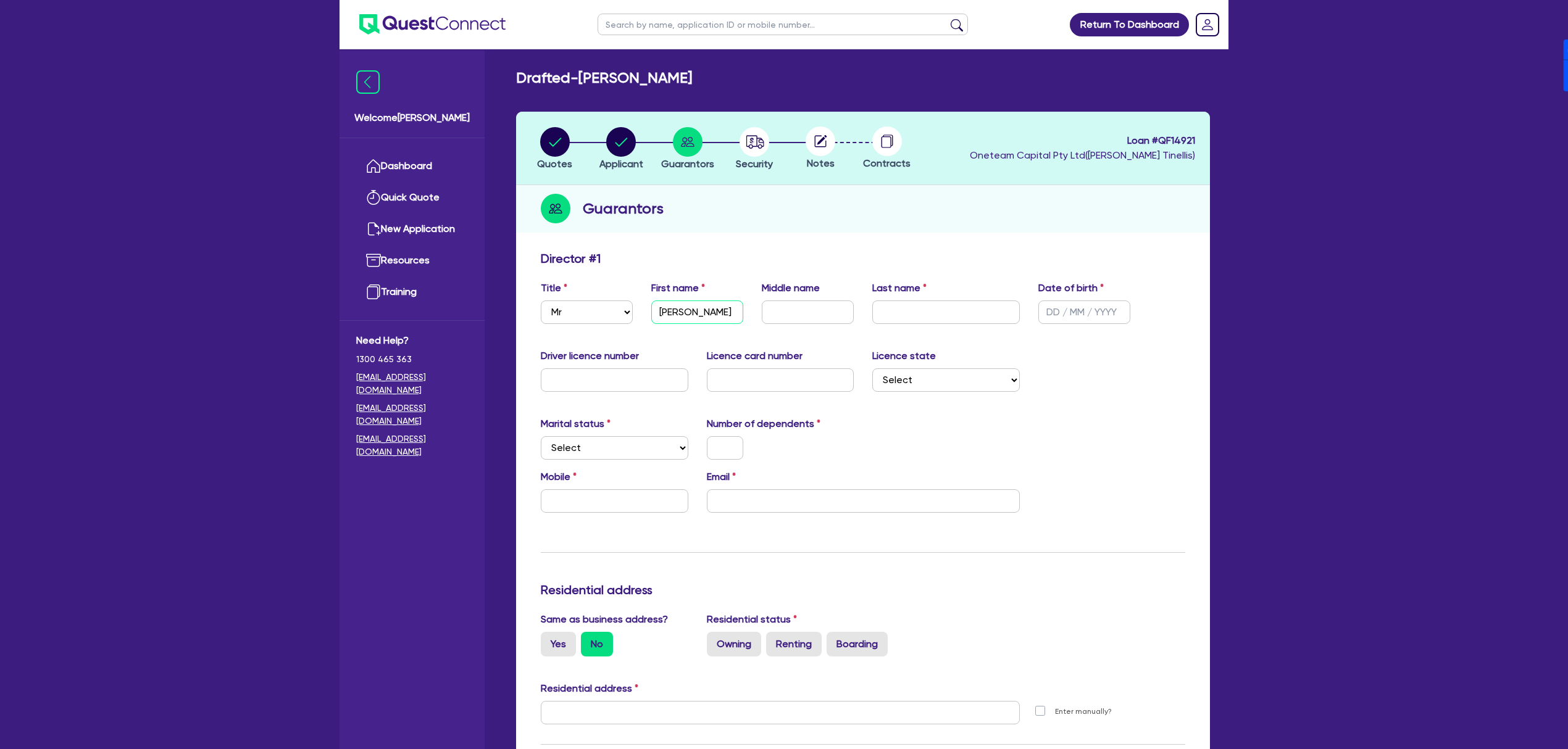
type input "Jean"
type input "Michael"
type input "[DATE]"
select select "[GEOGRAPHIC_DATA]"
select select "SINGLE"
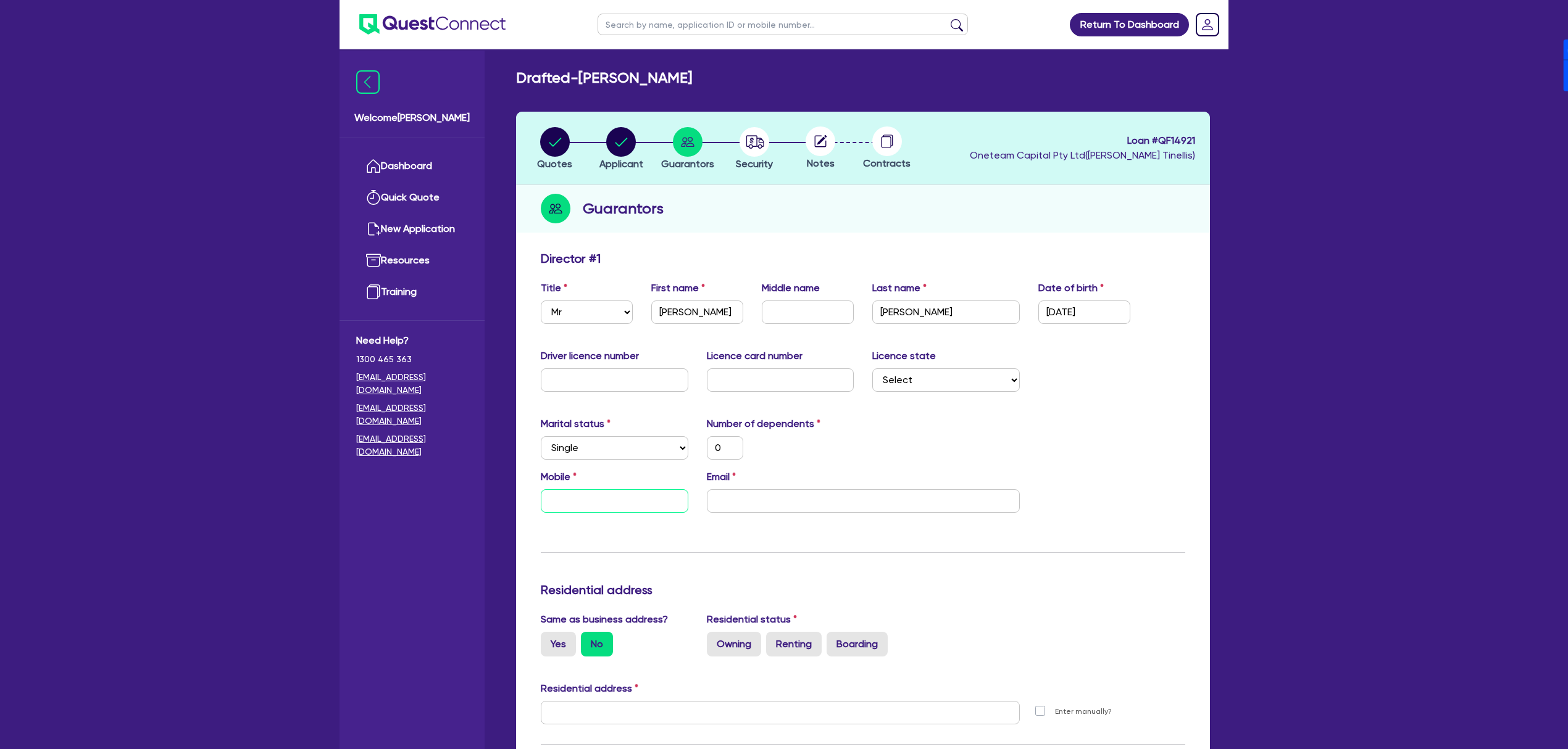
type input "0"
type input "045"
type input "0"
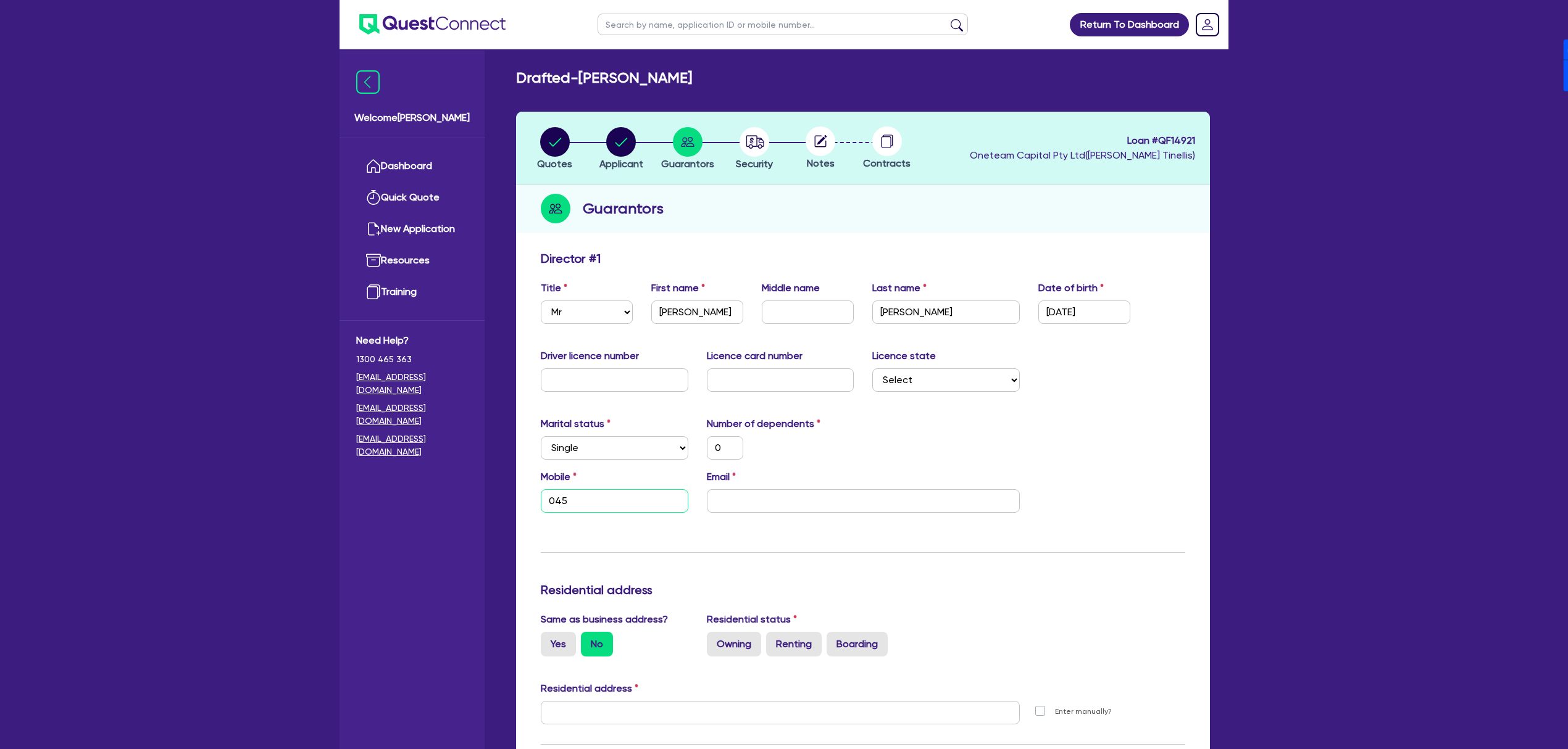
type input "0450"
type input "0"
type input "0450 3"
type input "0"
type input "0450 35"
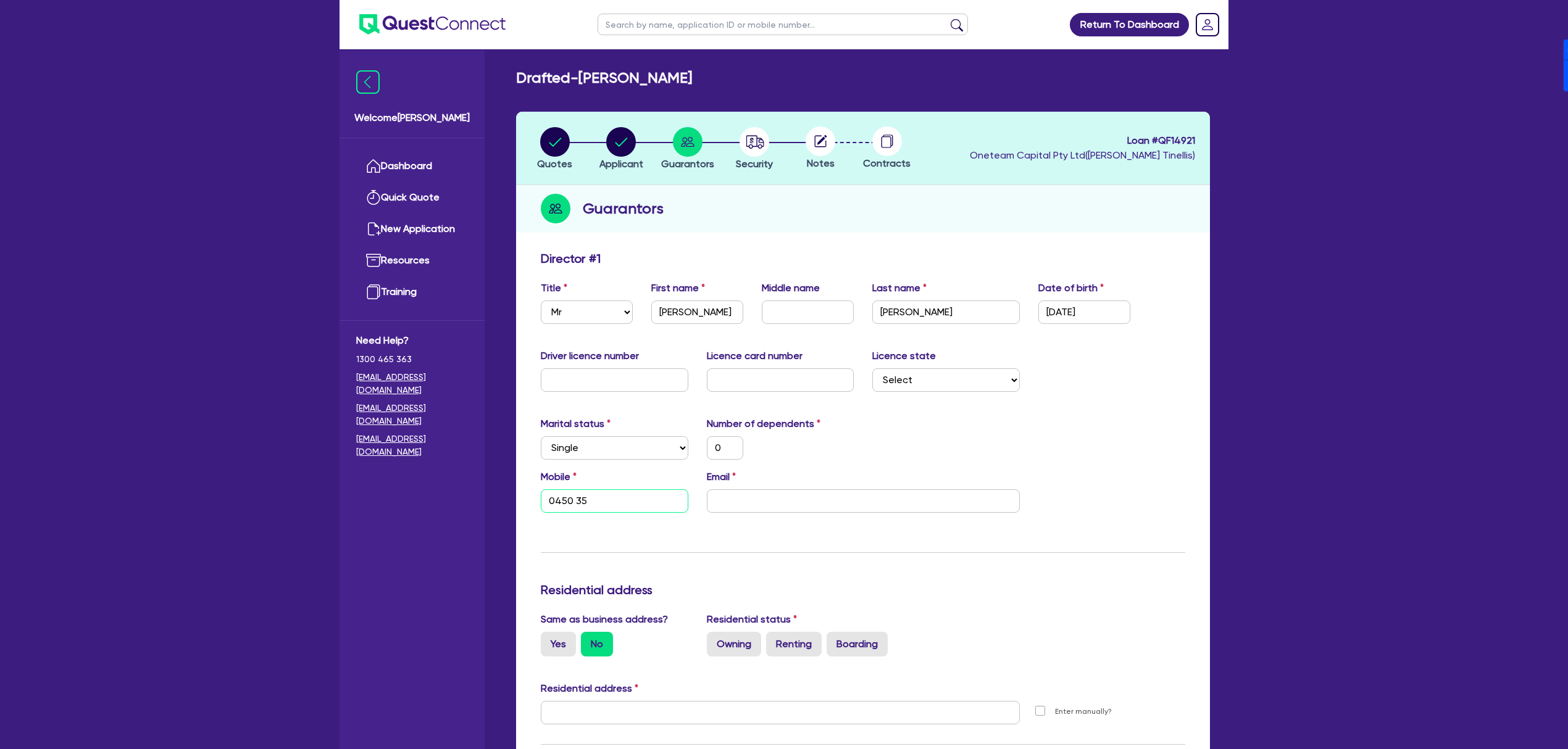
type input "0"
type input "0450 355"
type input "0"
type input "0450 355 4"
type input "0"
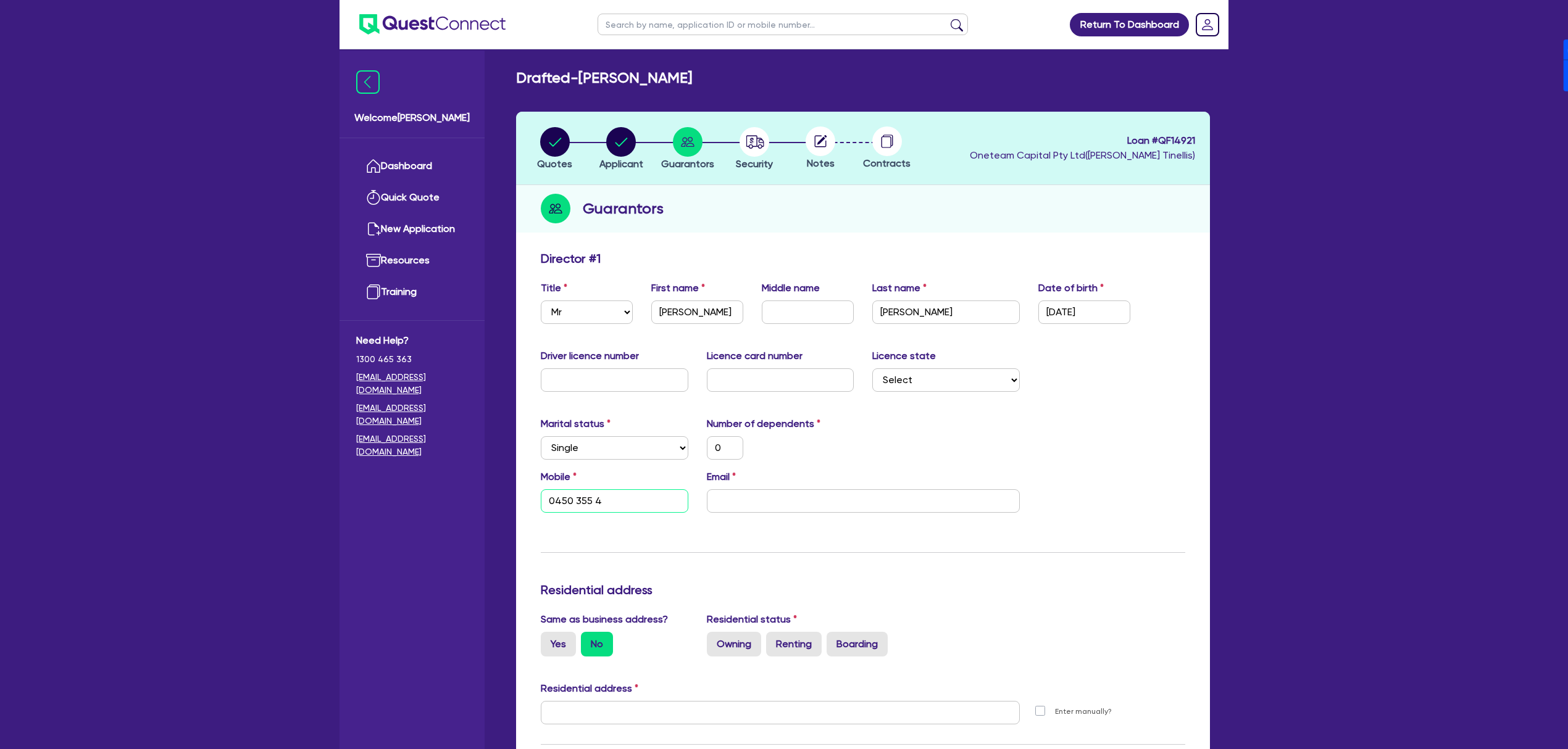
type input "0450 355 48"
type input "0"
type input "0450 355 483"
paste input "Jean Michael"
type input "0"
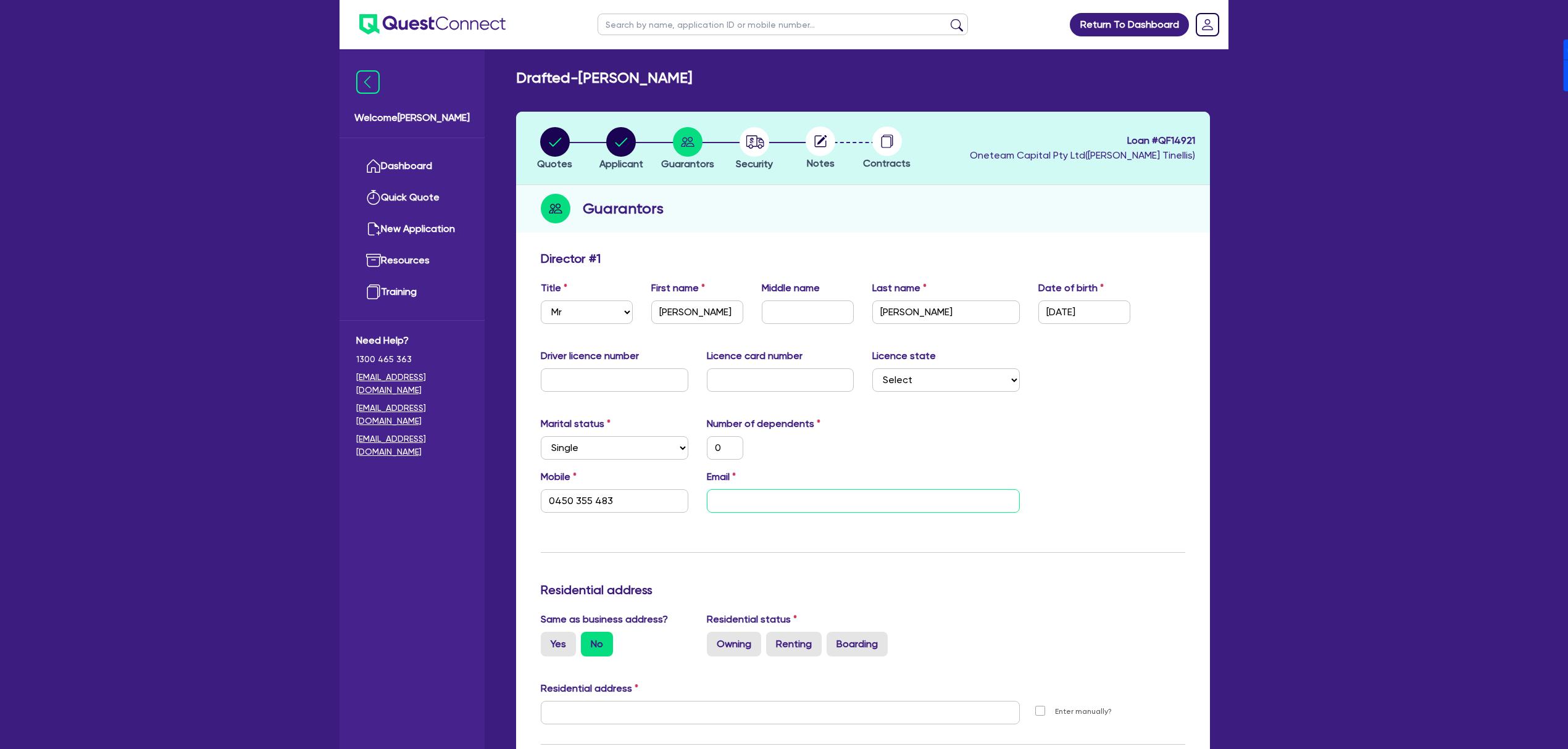
type input "0450 355 483"
type input "Jean Michael"
type input "0"
type input "0450 355 483"
click at [629, 494] on input "0450 355 483" at bounding box center [614, 501] width 148 height 23
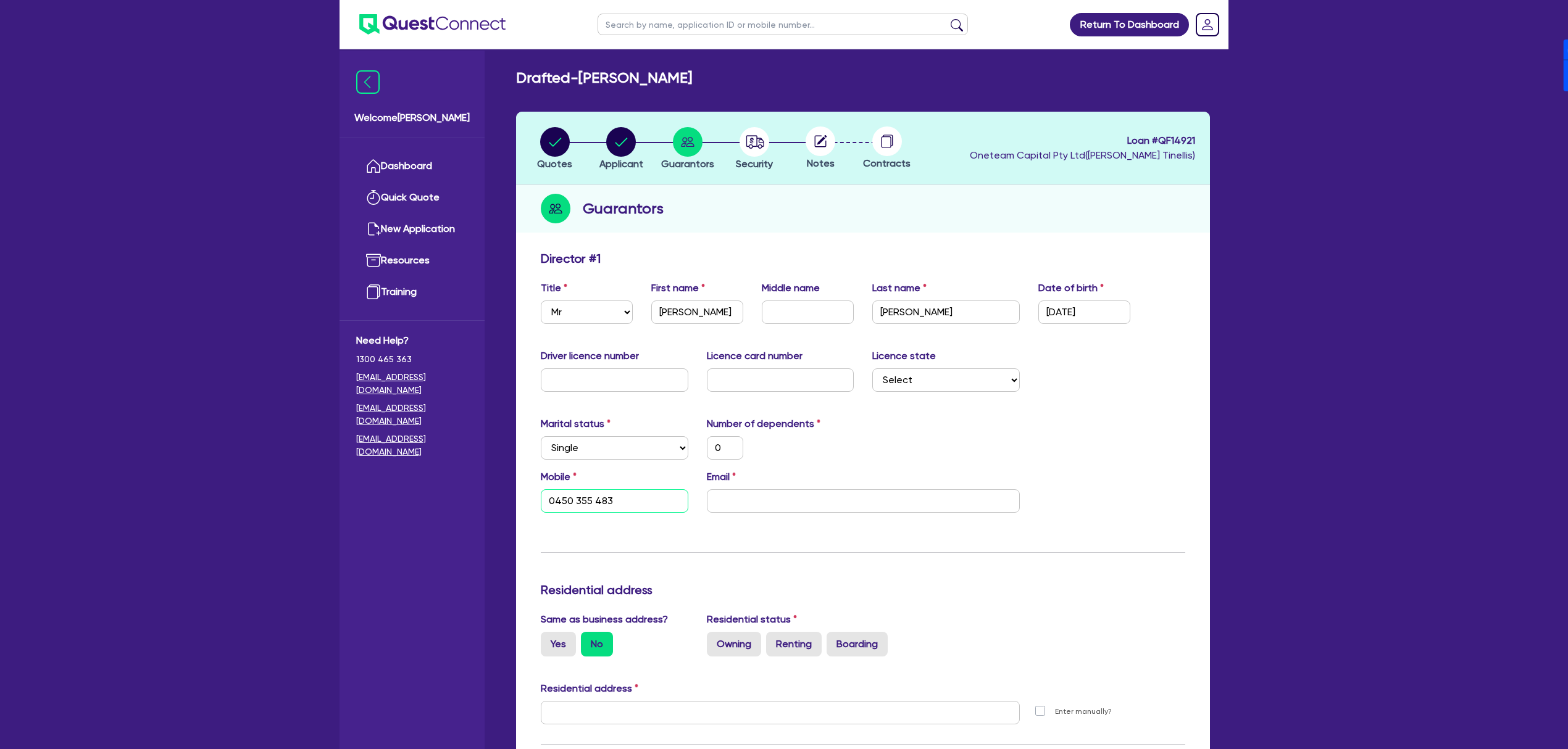
paste input "91 073 65"
type input "0"
type input "0491 073 653"
click at [776, 507] on input "email" at bounding box center [863, 501] width 313 height 23
paste input "doscunanan@gmail.com"
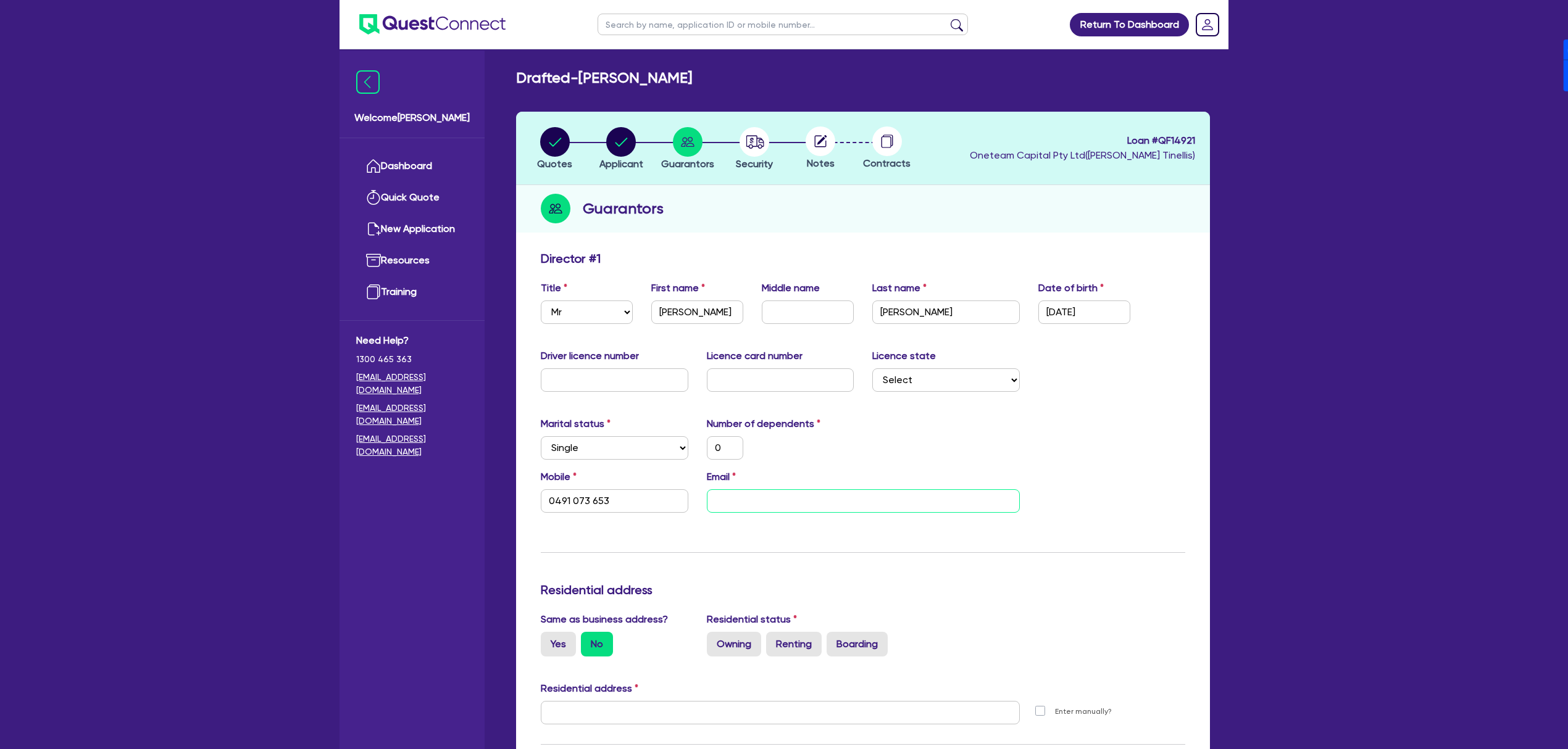
type input "0"
type input "0491 073 653"
type input "doscunanan@gmail.com"
click at [804, 446] on div "0" at bounding box center [781, 448] width 166 height 23
click at [559, 647] on label "Yes" at bounding box center [558, 644] width 35 height 25
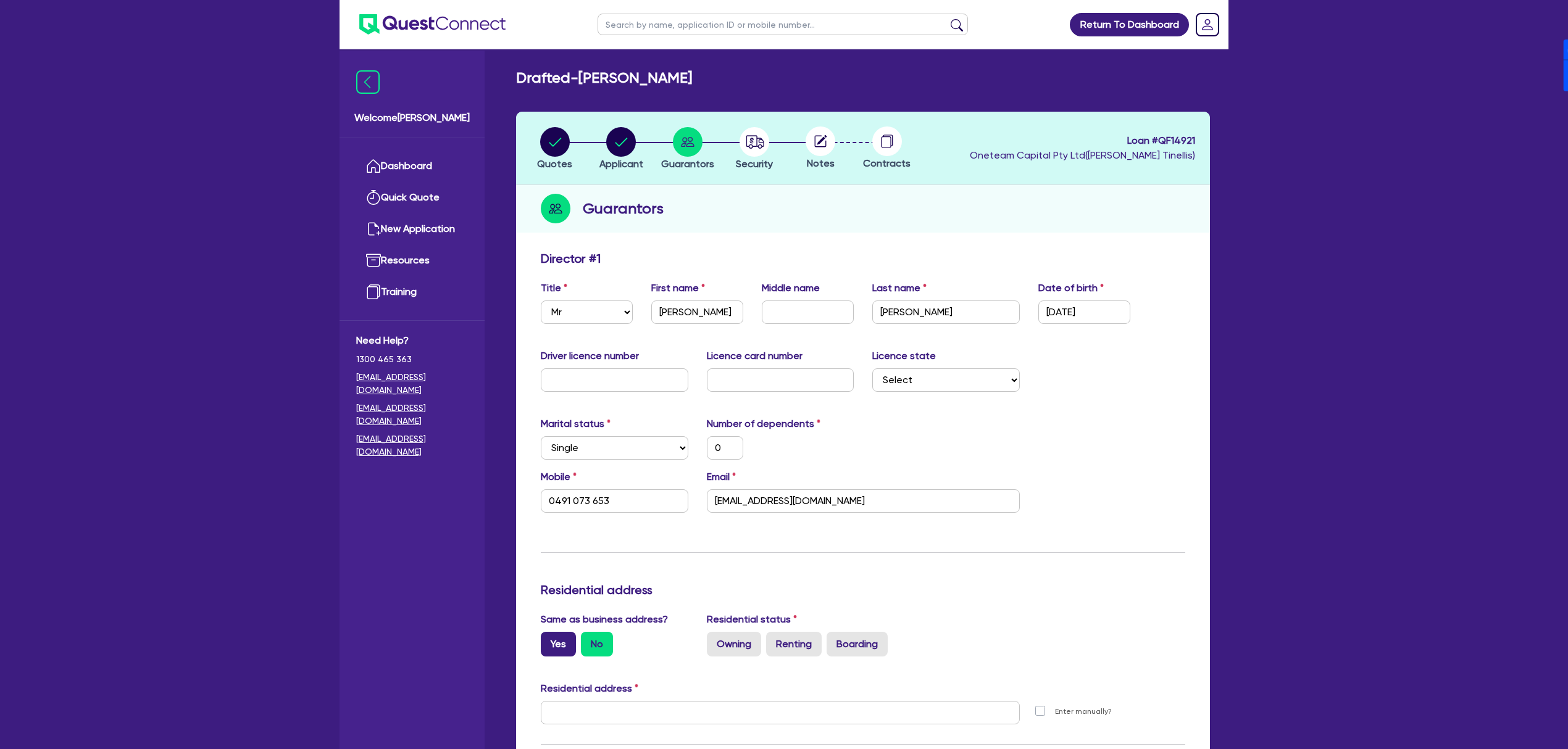
click at [549, 640] on input "Yes" at bounding box center [544, 636] width 8 height 8
radio input "true"
type input "0"
type input "0491 073 653"
type input "[STREET_ADDRESS]"
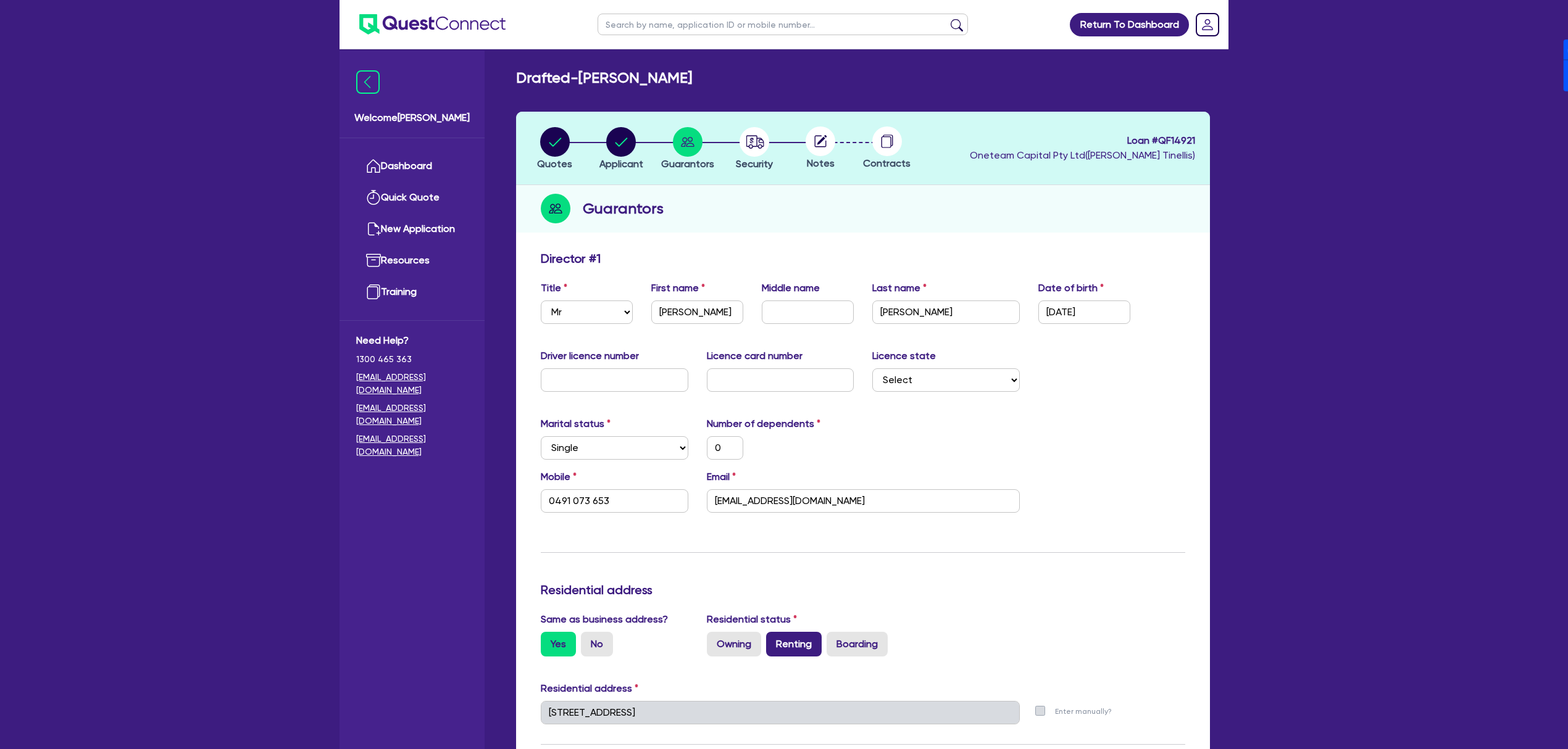
click at [793, 638] on label "Renting" at bounding box center [794, 644] width 55 height 25
click at [774, 638] on input "Renting" at bounding box center [770, 636] width 8 height 8
radio input "true"
type input "0"
type input "0491 073 653"
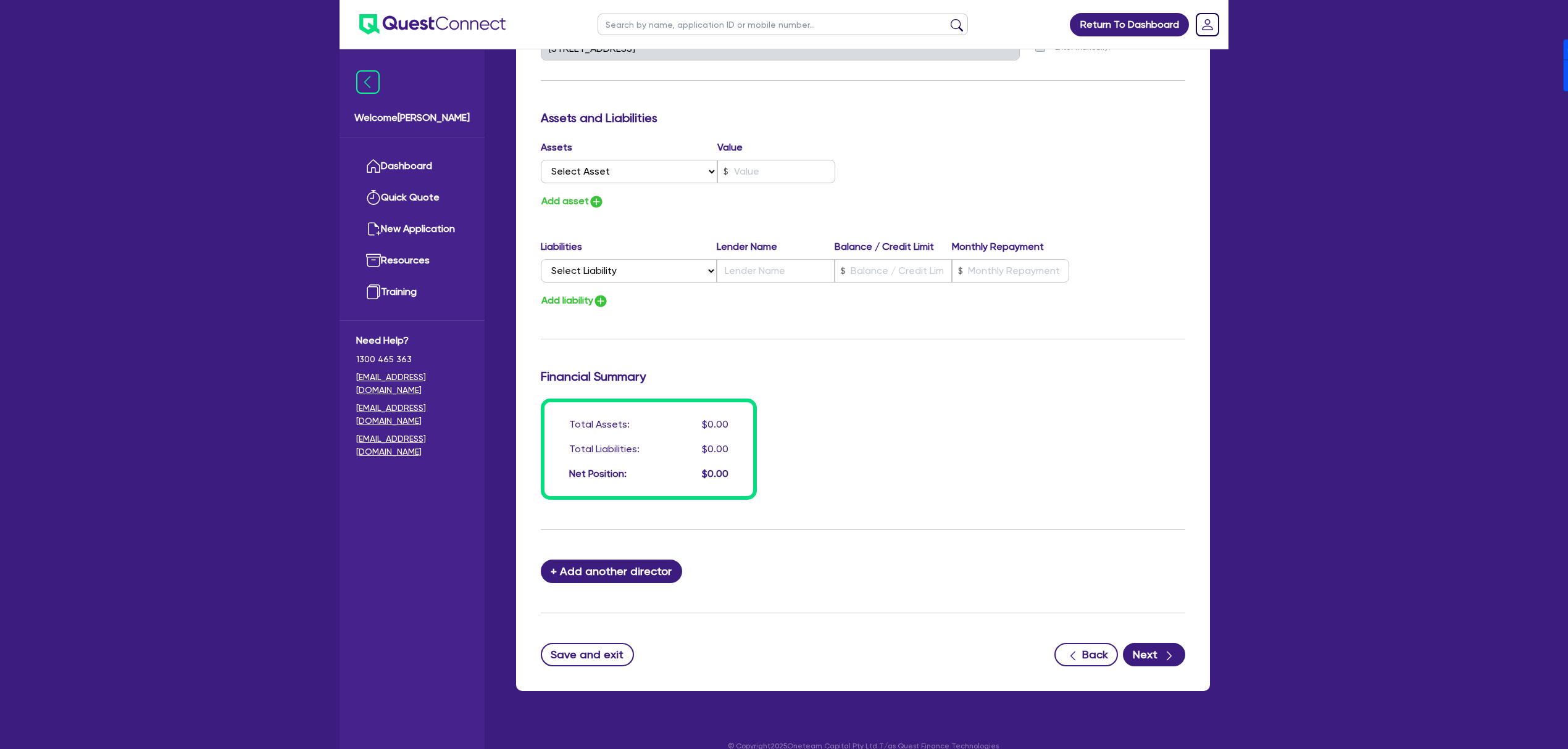
scroll to position [682, 0]
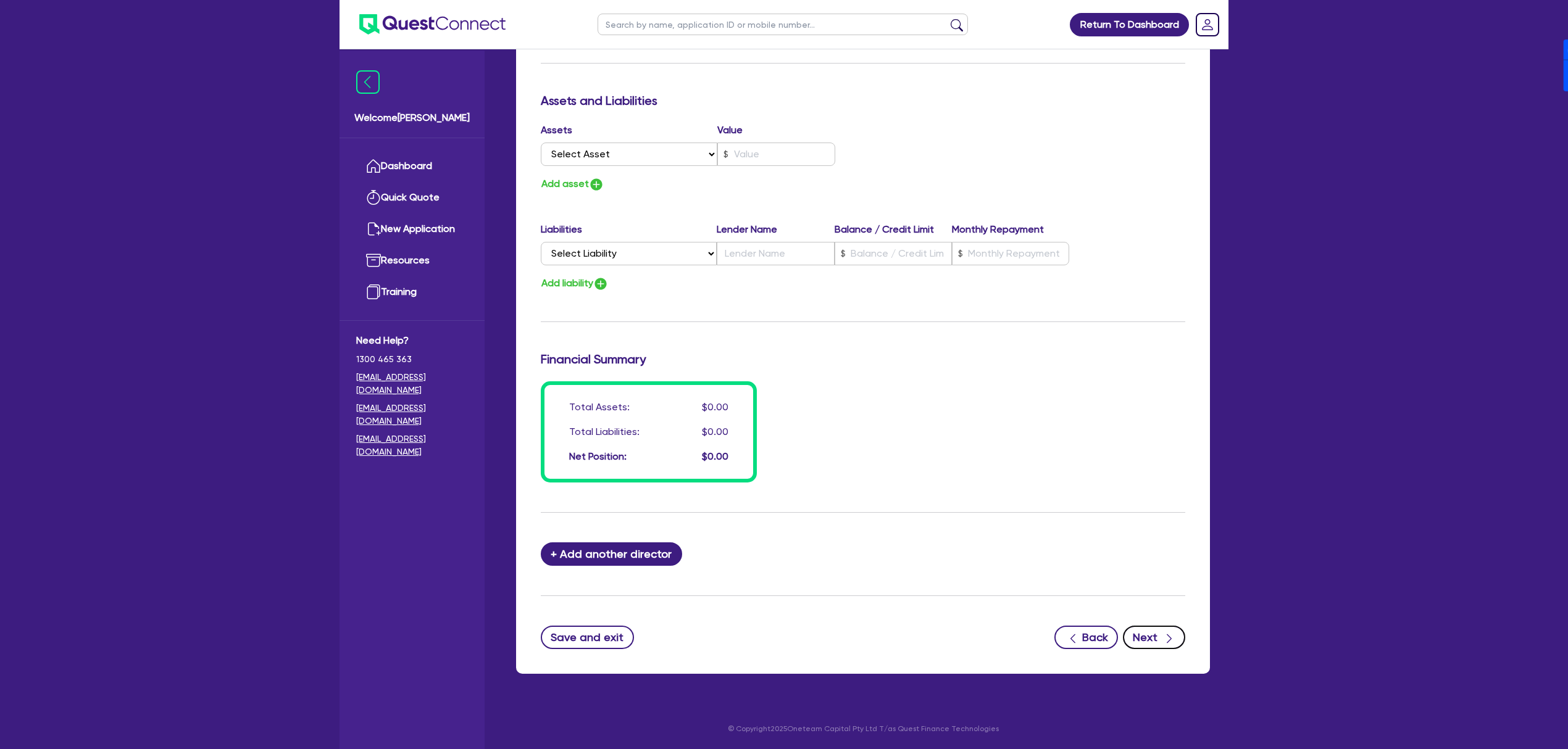
click at [1169, 637] on icon "button" at bounding box center [1169, 638] width 5 height 9
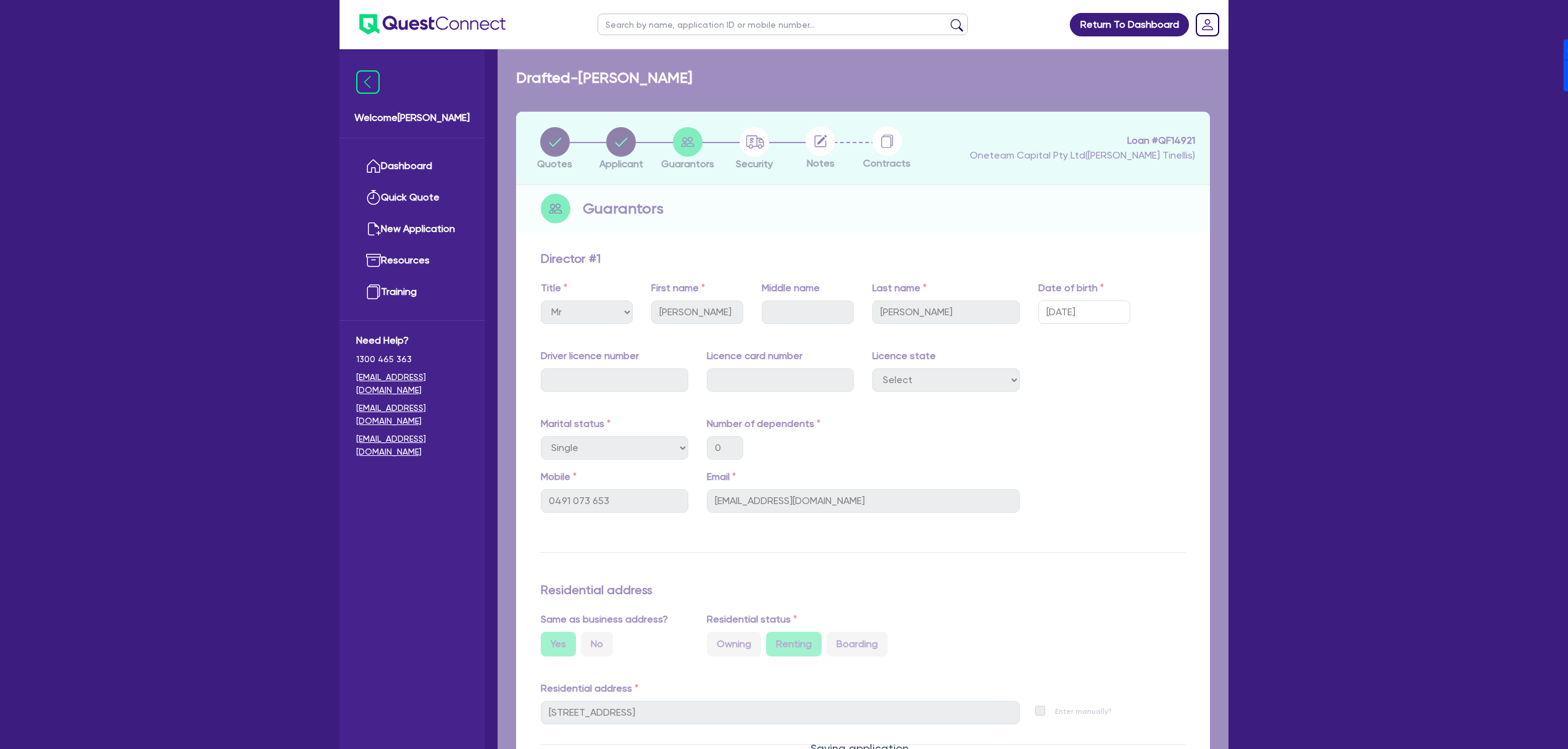
select select "CARS_AND_LIGHT_TRUCKS"
select select "PASSENGER_VEHICLES"
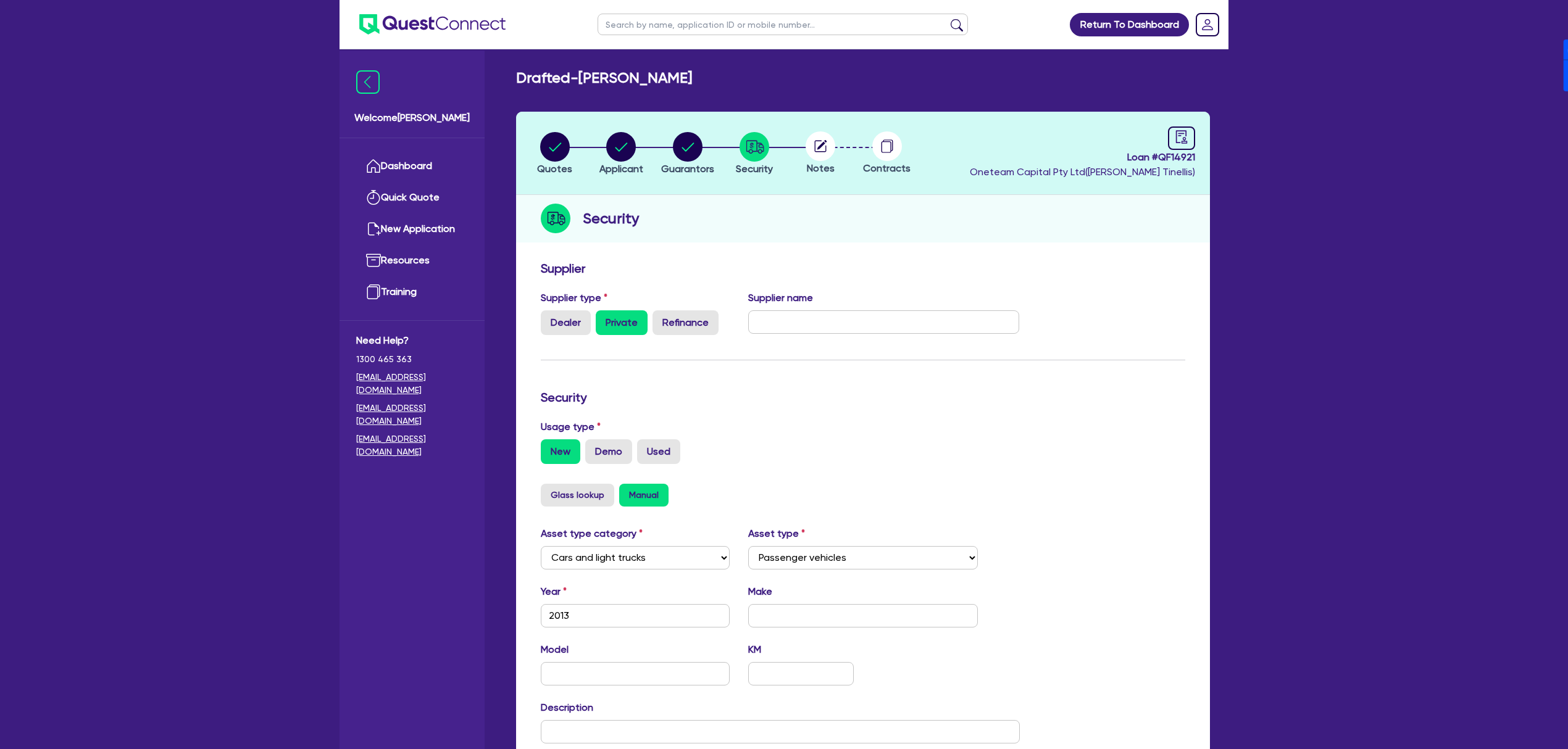
click at [784, 153] on li "Security" at bounding box center [755, 153] width 67 height 43
click at [800, 146] on div at bounding box center [821, 146] width 67 height 30
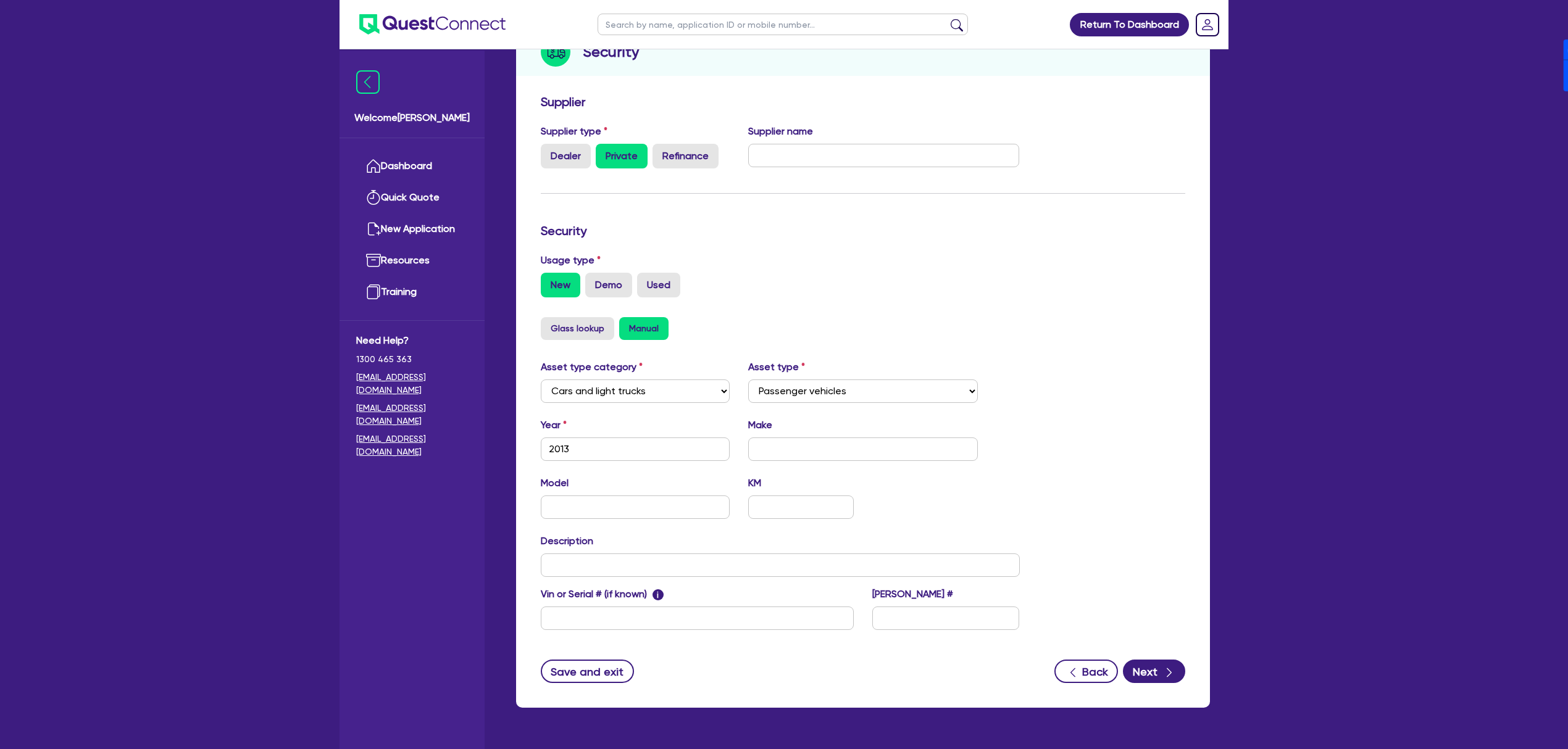
scroll to position [199, 0]
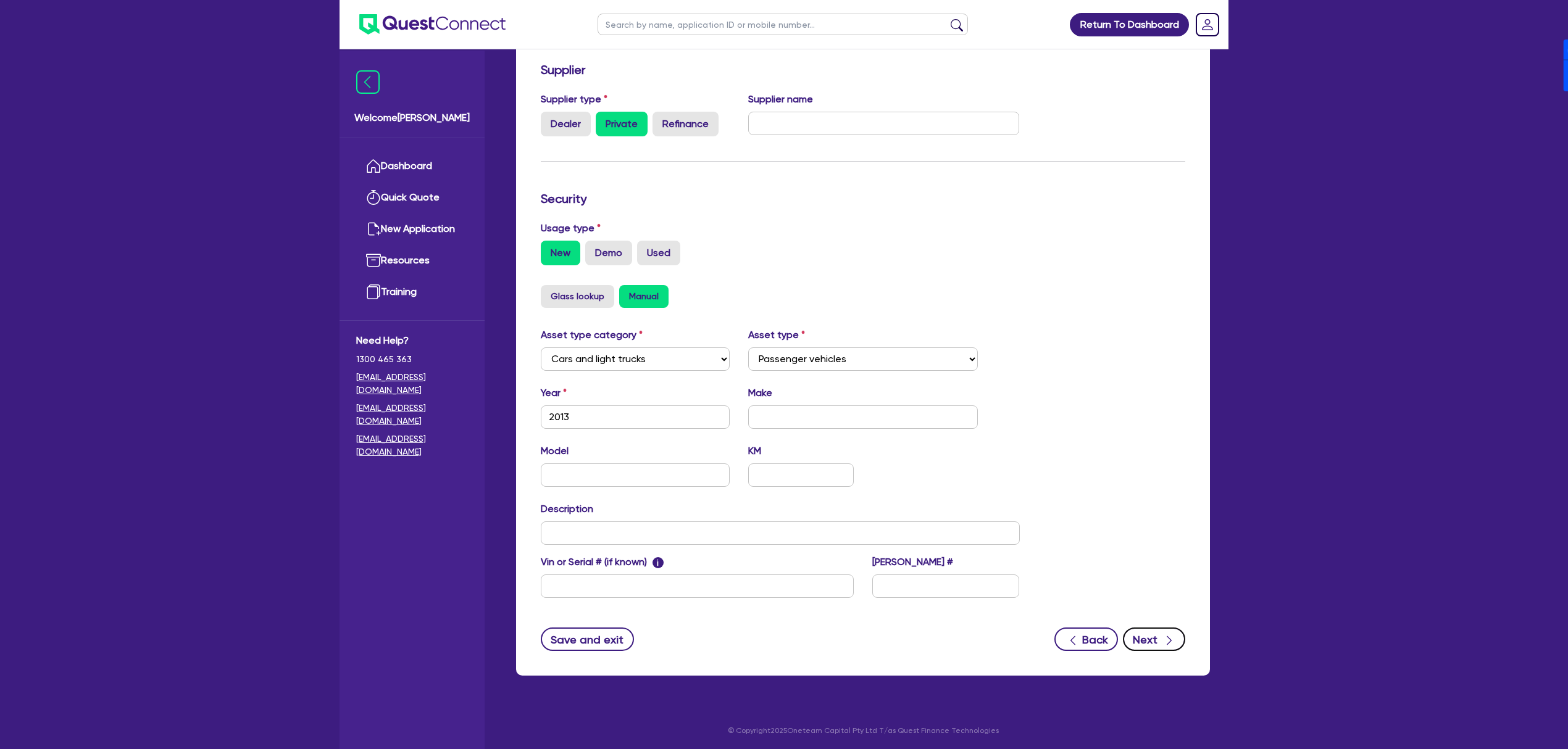
click at [1157, 647] on button "Next" at bounding box center [1154, 639] width 63 height 23
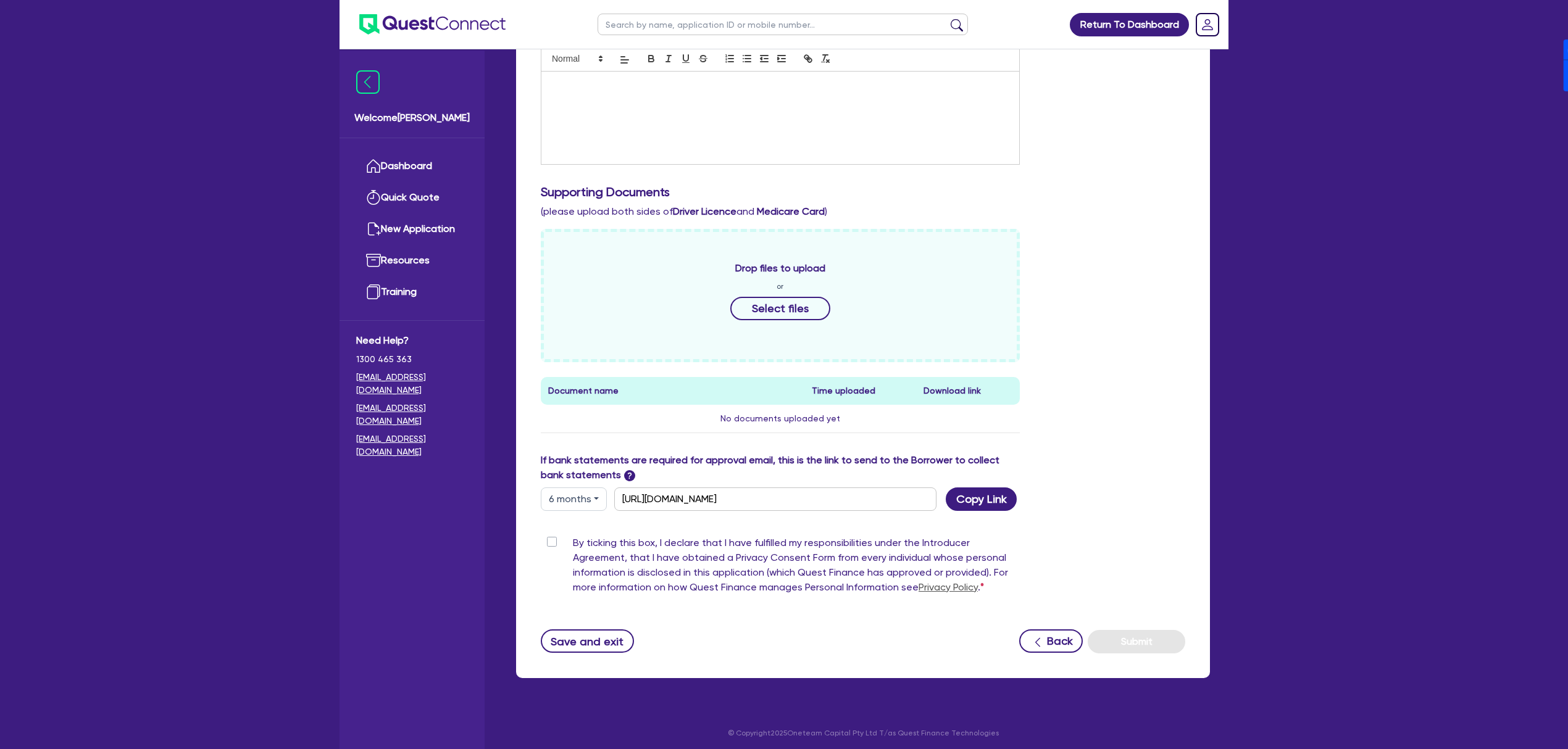
scroll to position [363, 0]
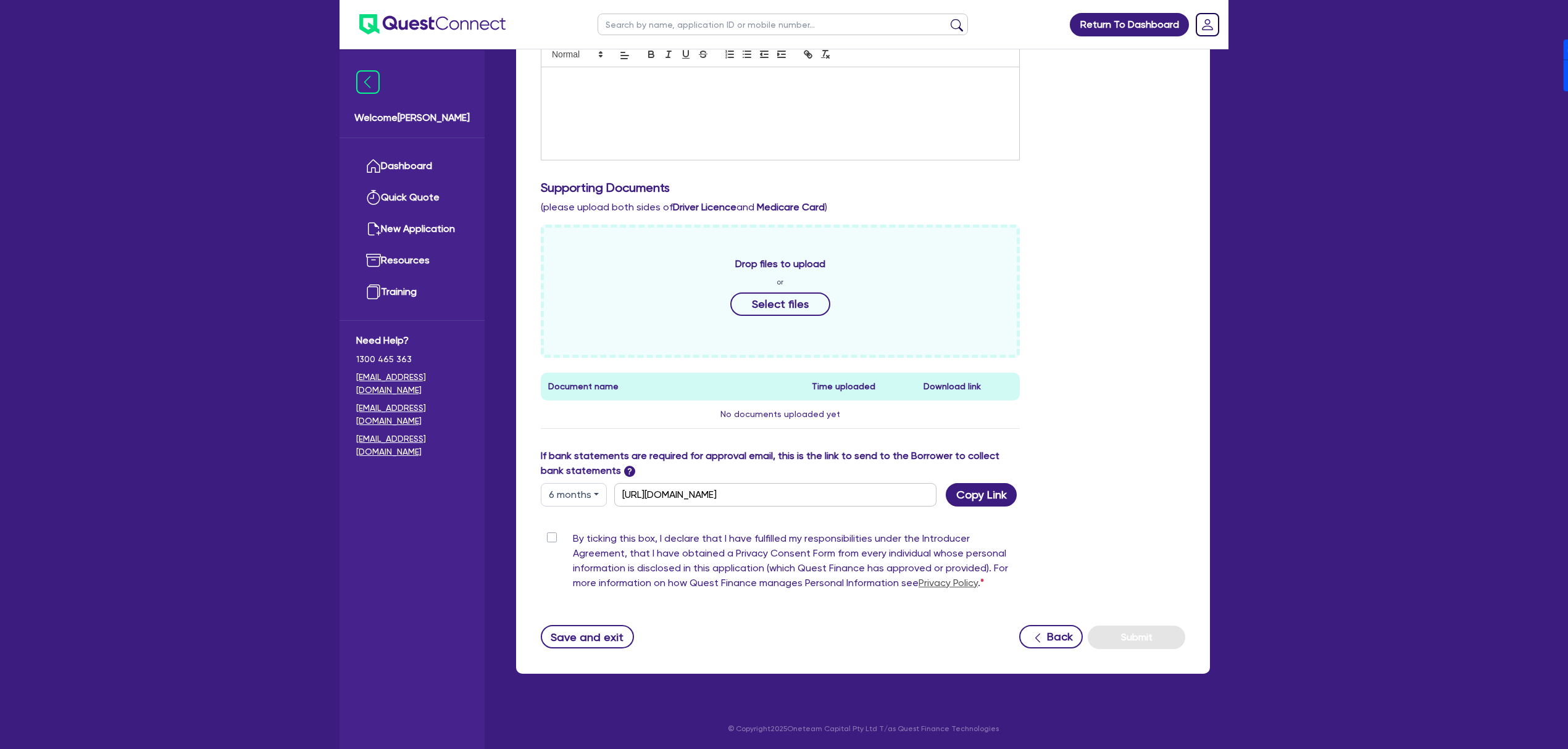
click at [576, 501] on button "6 months" at bounding box center [573, 494] width 66 height 23
click at [581, 565] on link "12 months" at bounding box center [590, 569] width 97 height 23
type input "https://scv.bankstatements.com.au/QUSF-QF14921"
click at [974, 494] on button "Copy Link" at bounding box center [982, 494] width 71 height 23
click at [573, 541] on label "By ticking this box, I declare that I have fulfilled my responsibilities under …" at bounding box center [796, 563] width 447 height 64
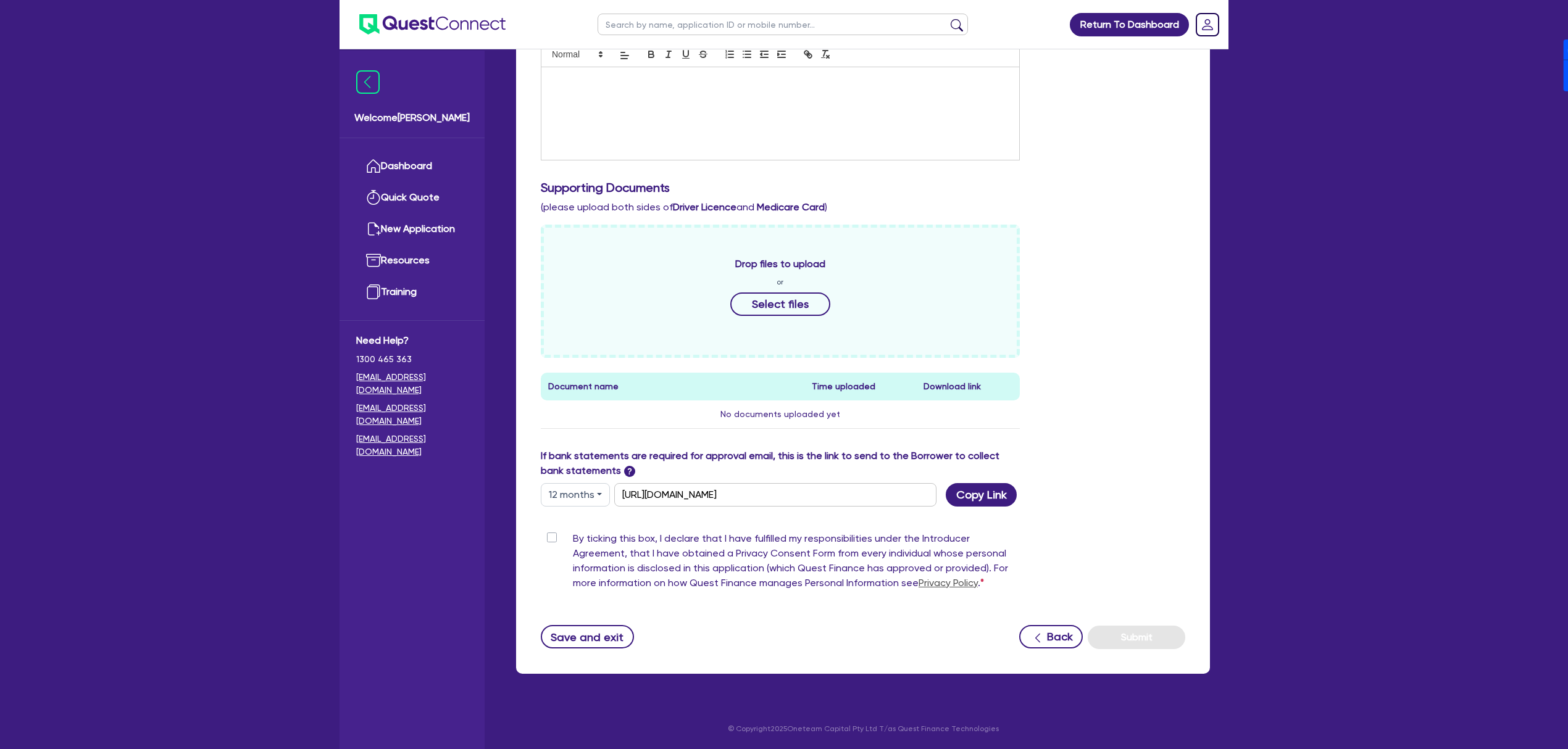
click at [551, 541] on input "By ticking this box, I declare that I have fulfilled my responsibilities under …" at bounding box center [546, 537] width 10 height 12
checkbox input "true"
click at [591, 641] on button "Save and exit" at bounding box center [587, 636] width 93 height 23
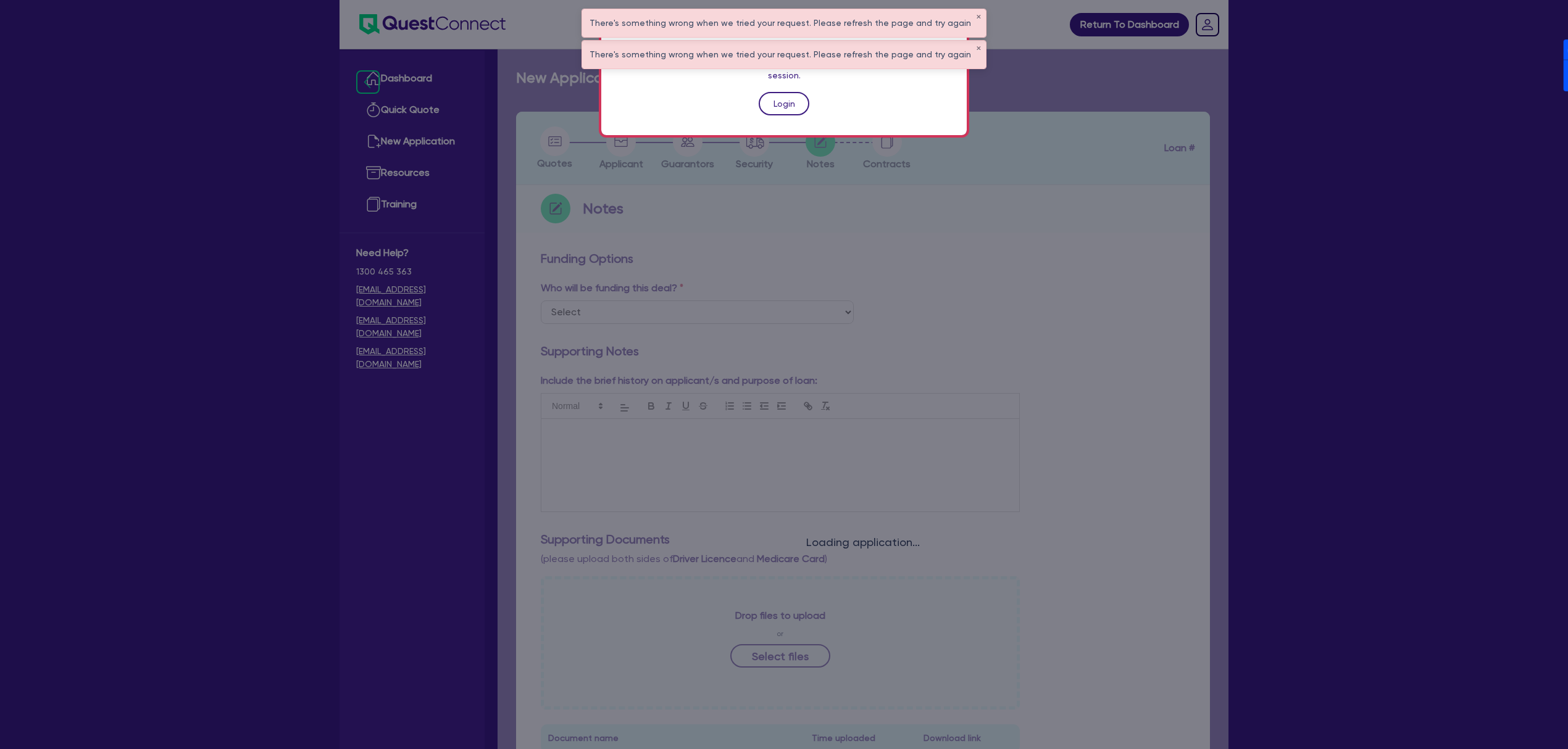
click at [767, 92] on link "Login" at bounding box center [784, 103] width 51 height 23
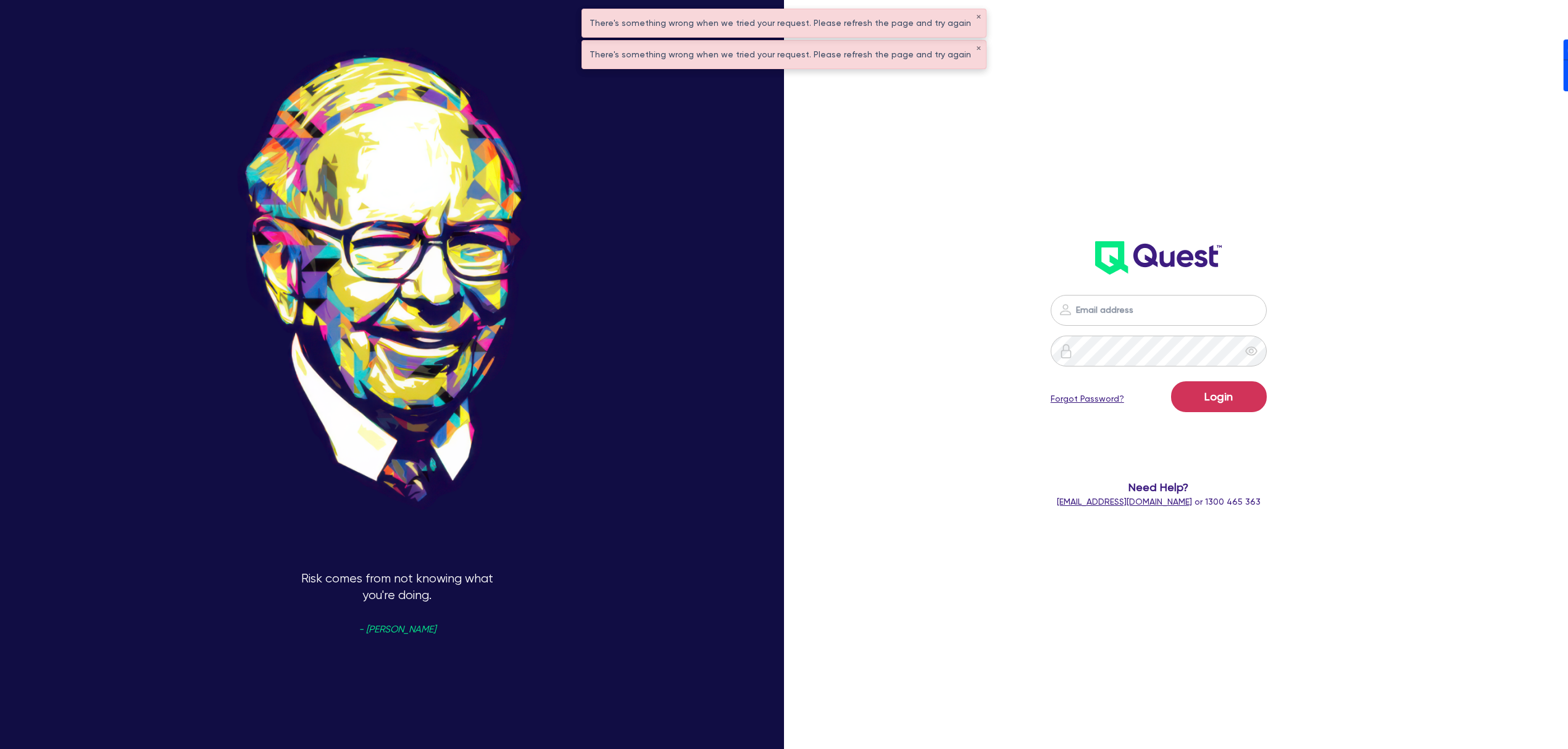
click at [1359, 307] on div at bounding box center [1158, 311] width 434 height 31
click at [0, 748] on nordpass-portal at bounding box center [0, 749] width 0 height 0
type input "[PERSON_NAME][EMAIL_ADDRESS][DOMAIN_NAME]"
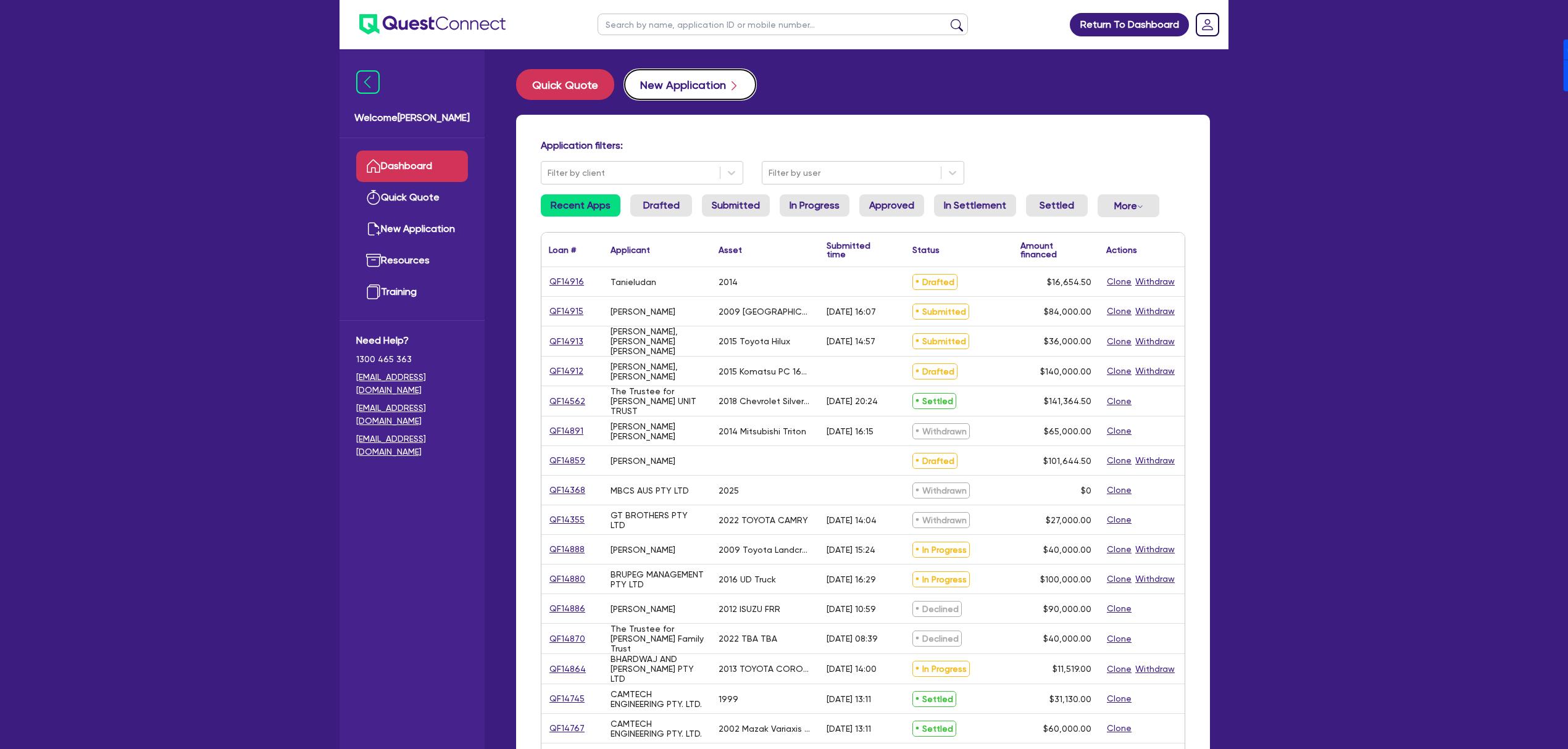
click at [691, 96] on button "New Application" at bounding box center [691, 84] width 132 height 31
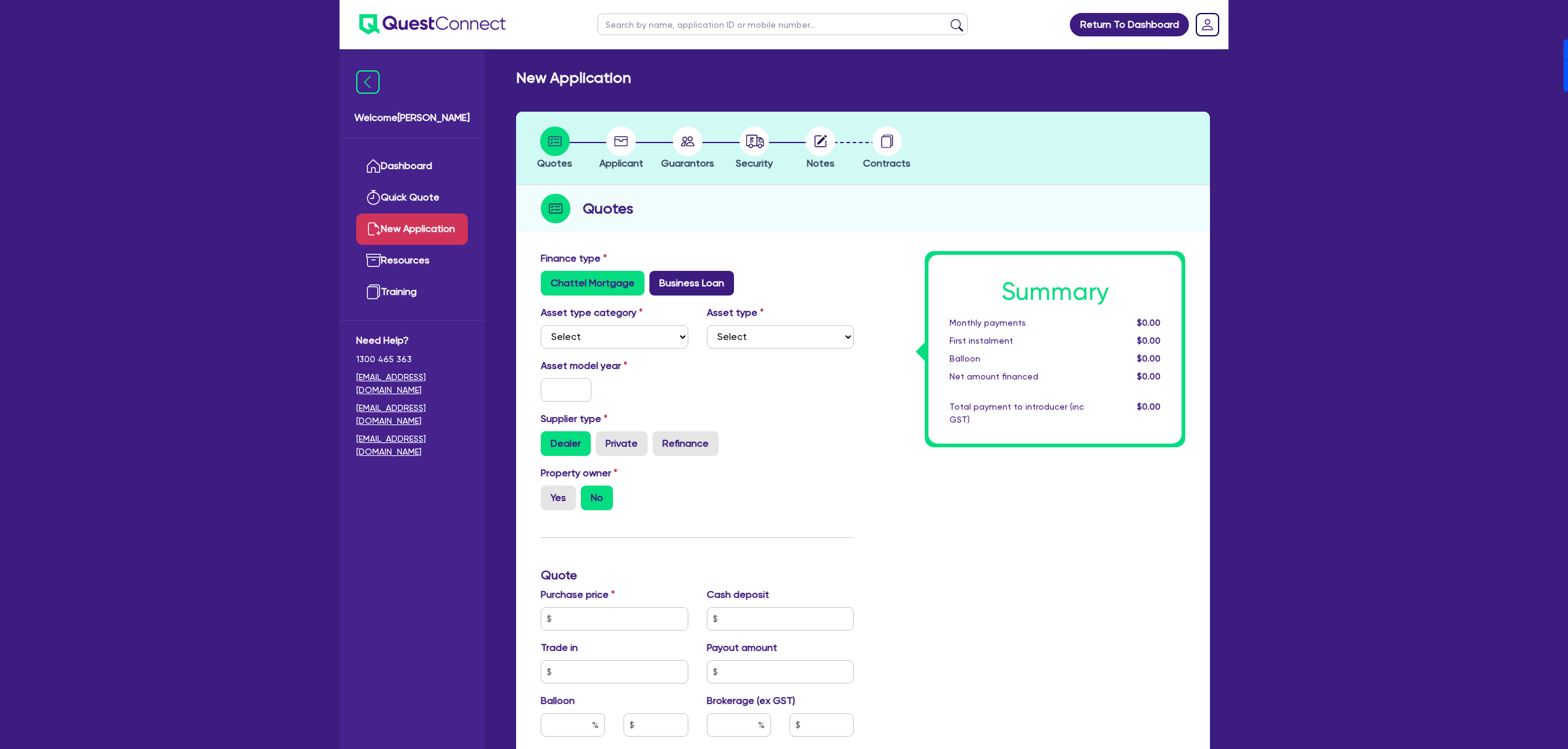
click at [695, 287] on label "Business Loan" at bounding box center [692, 283] width 84 height 25
click at [658, 279] on input "Business Loan" at bounding box center [653, 274] width 8 height 8
radio input "true"
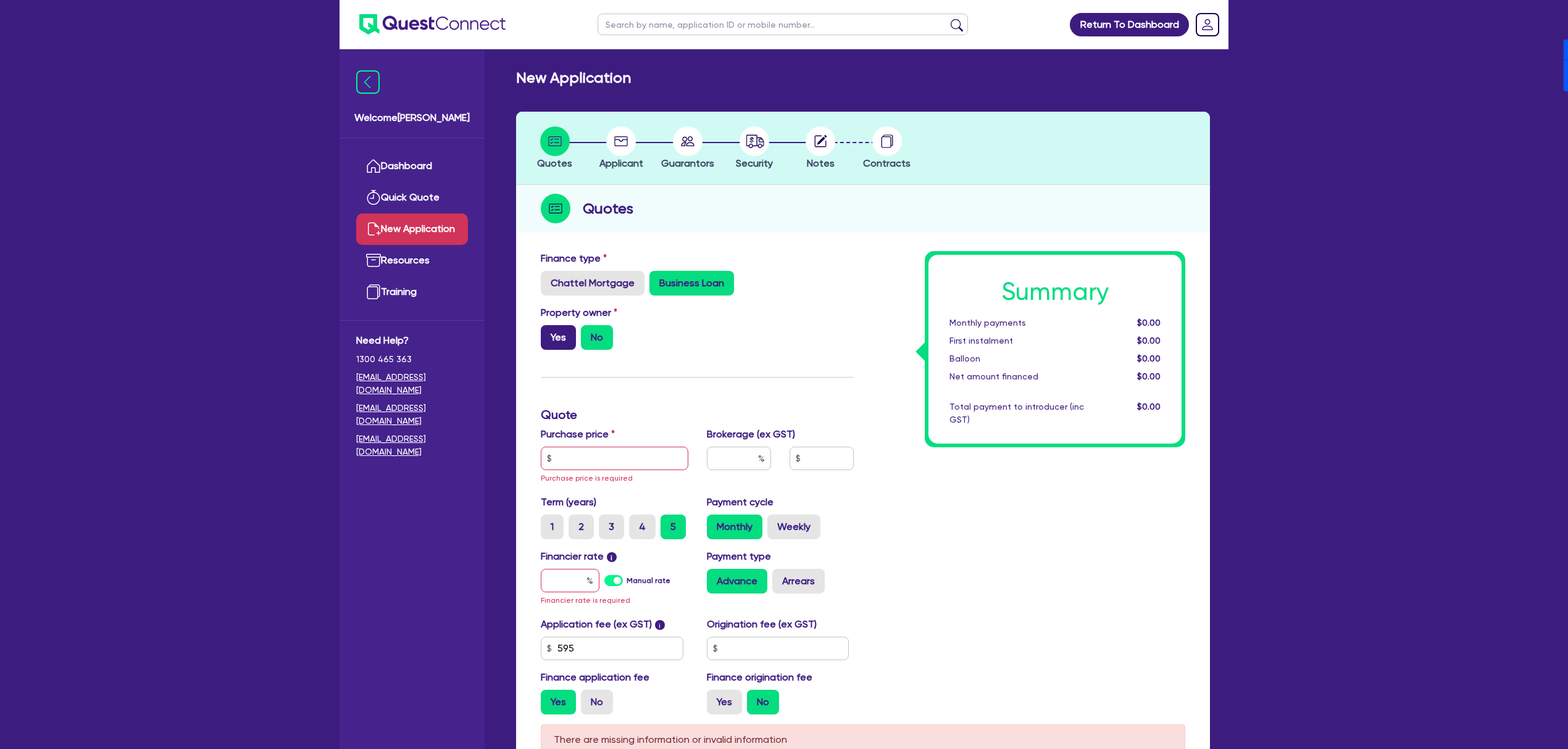
click at [554, 332] on label "Yes" at bounding box center [558, 337] width 35 height 25
click at [549, 332] on input "Yes" at bounding box center [544, 329] width 8 height 8
radio input "true"
click at [656, 459] on input "text" at bounding box center [614, 458] width 148 height 23
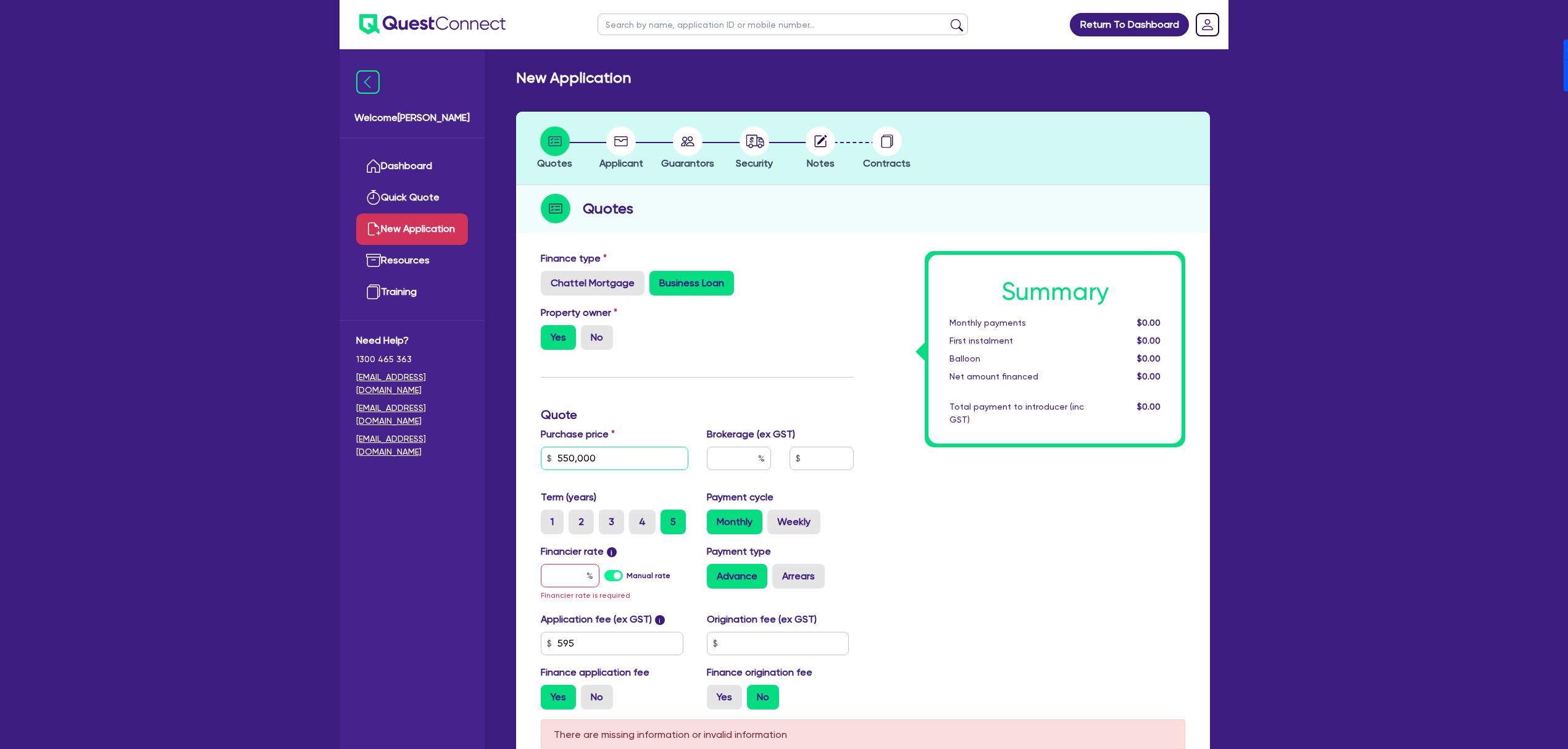
type input "550,000"
type input "4"
click at [626, 577] on label "Manual rate" at bounding box center [648, 575] width 44 height 11
click at [0, 0] on input "Manual rate" at bounding box center [0, 0] width 0 height 0
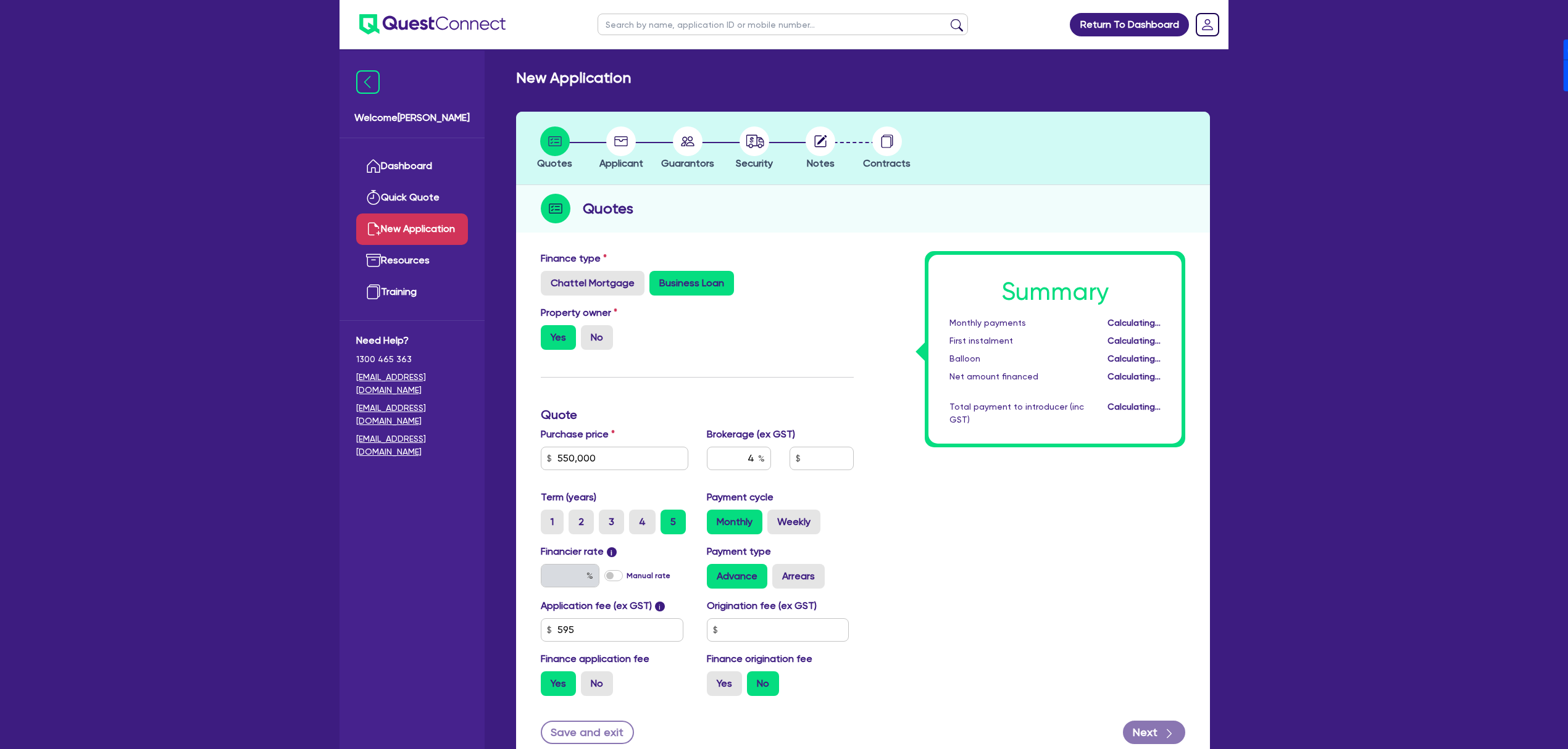
type input "22,026.18"
type input "17"
drag, startPoint x: 768, startPoint y: 584, endPoint x: 785, endPoint y: 580, distance: 17.5
click at [778, 583] on div "Advance Arrears" at bounding box center [780, 576] width 148 height 25
click at [787, 580] on label "Arrears" at bounding box center [798, 576] width 52 height 25
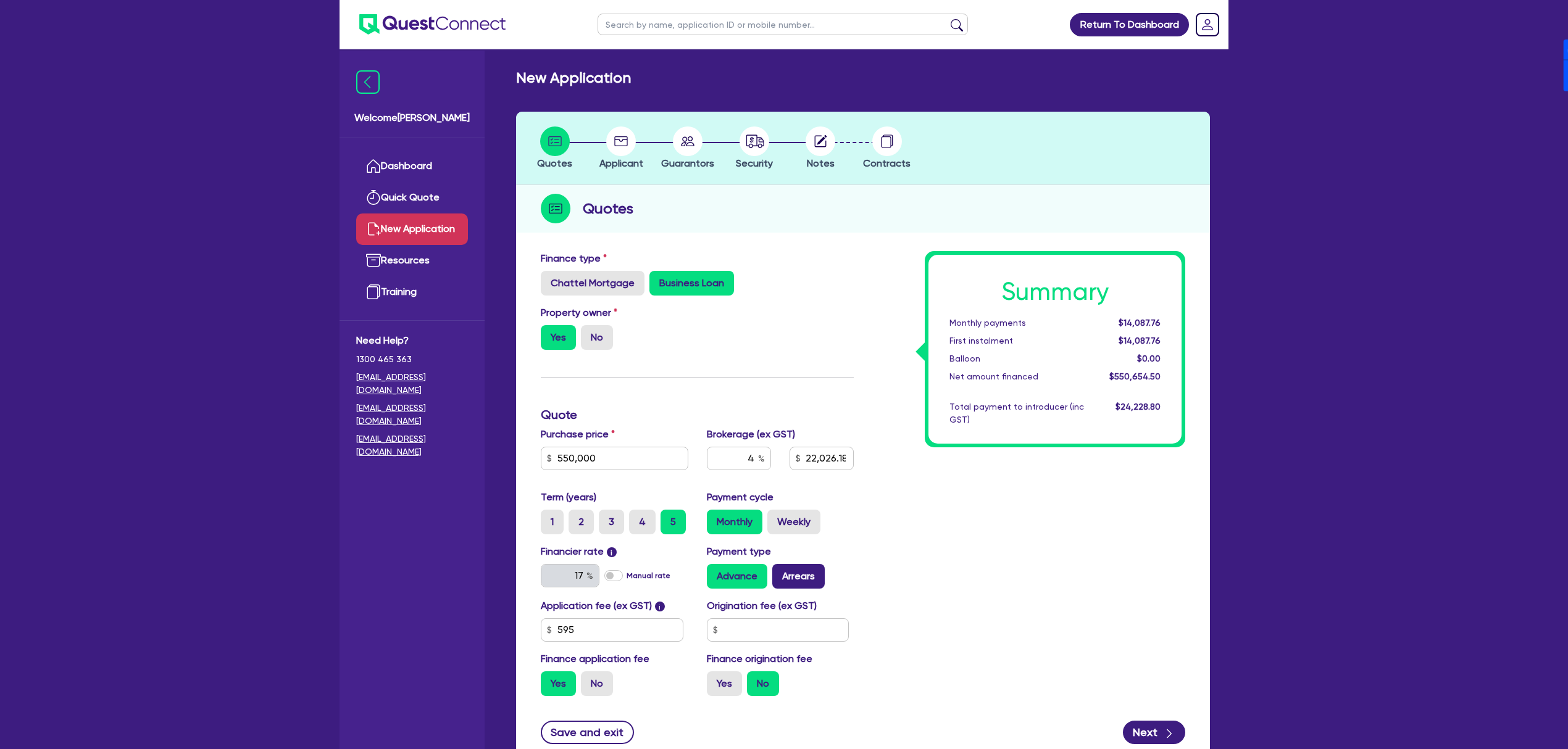
click at [780, 572] on input "Arrears" at bounding box center [776, 567] width 8 height 8
radio input "true"
type input "22,026.18"
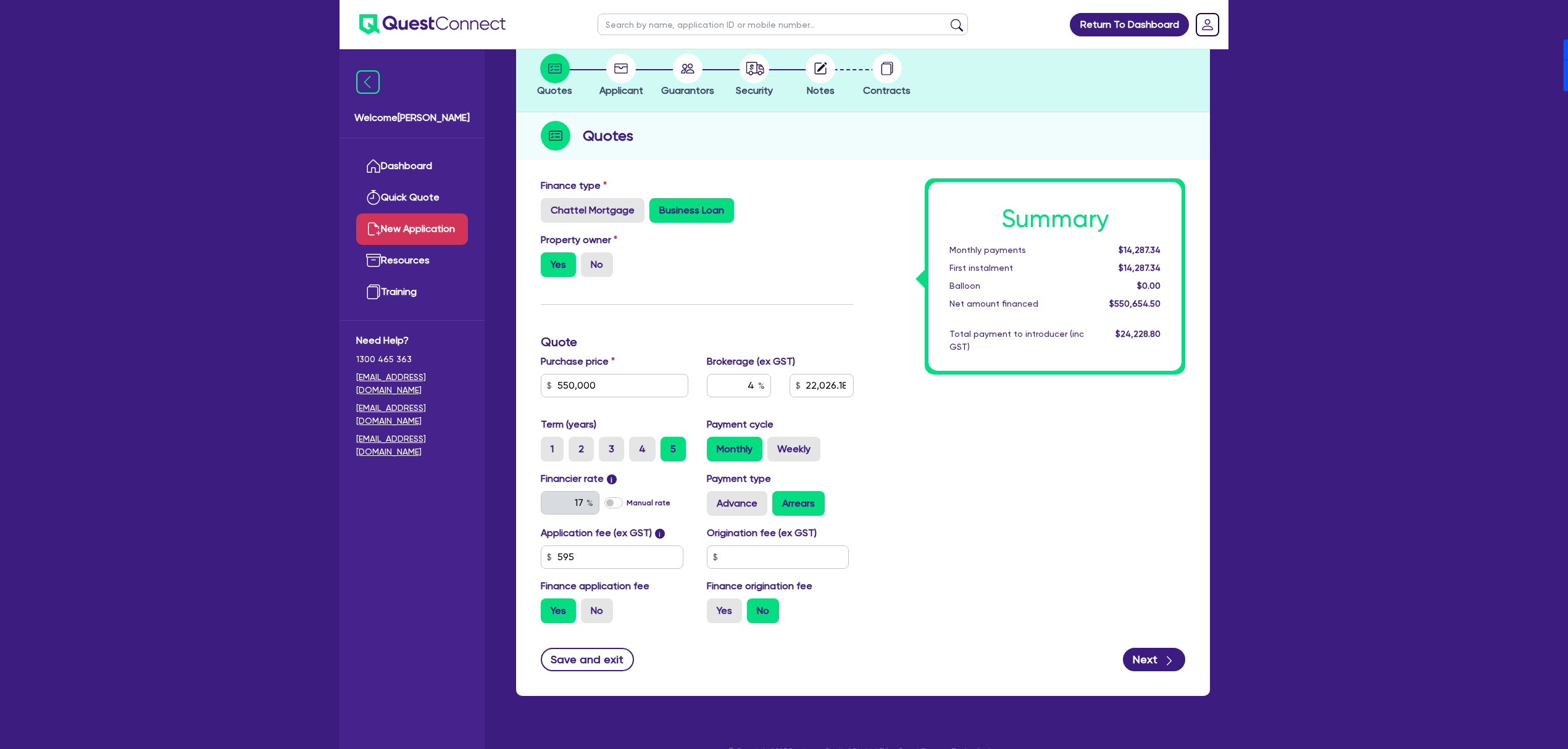
scroll to position [82, 0]
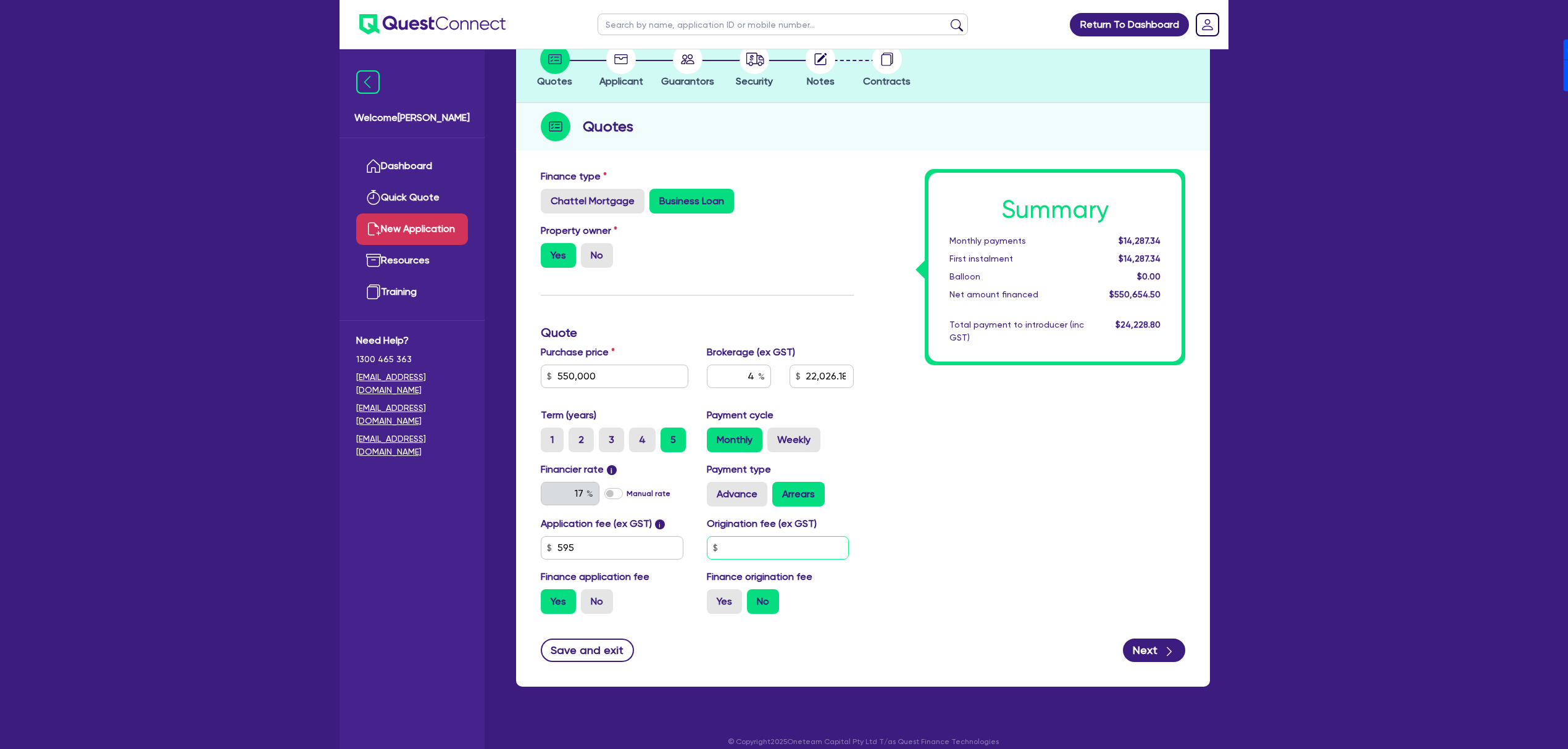
click at [762, 550] on input "text" at bounding box center [778, 548] width 143 height 23
click at [1025, 529] on div "Summary Monthly payments $14,287.34 First instalment $14,287.34 Balloon $0.00 N…" at bounding box center [1029, 396] width 332 height 454
click at [724, 603] on label "Yes" at bounding box center [724, 601] width 35 height 25
click at [715, 597] on input "Yes" at bounding box center [710, 593] width 8 height 8
radio input "true"
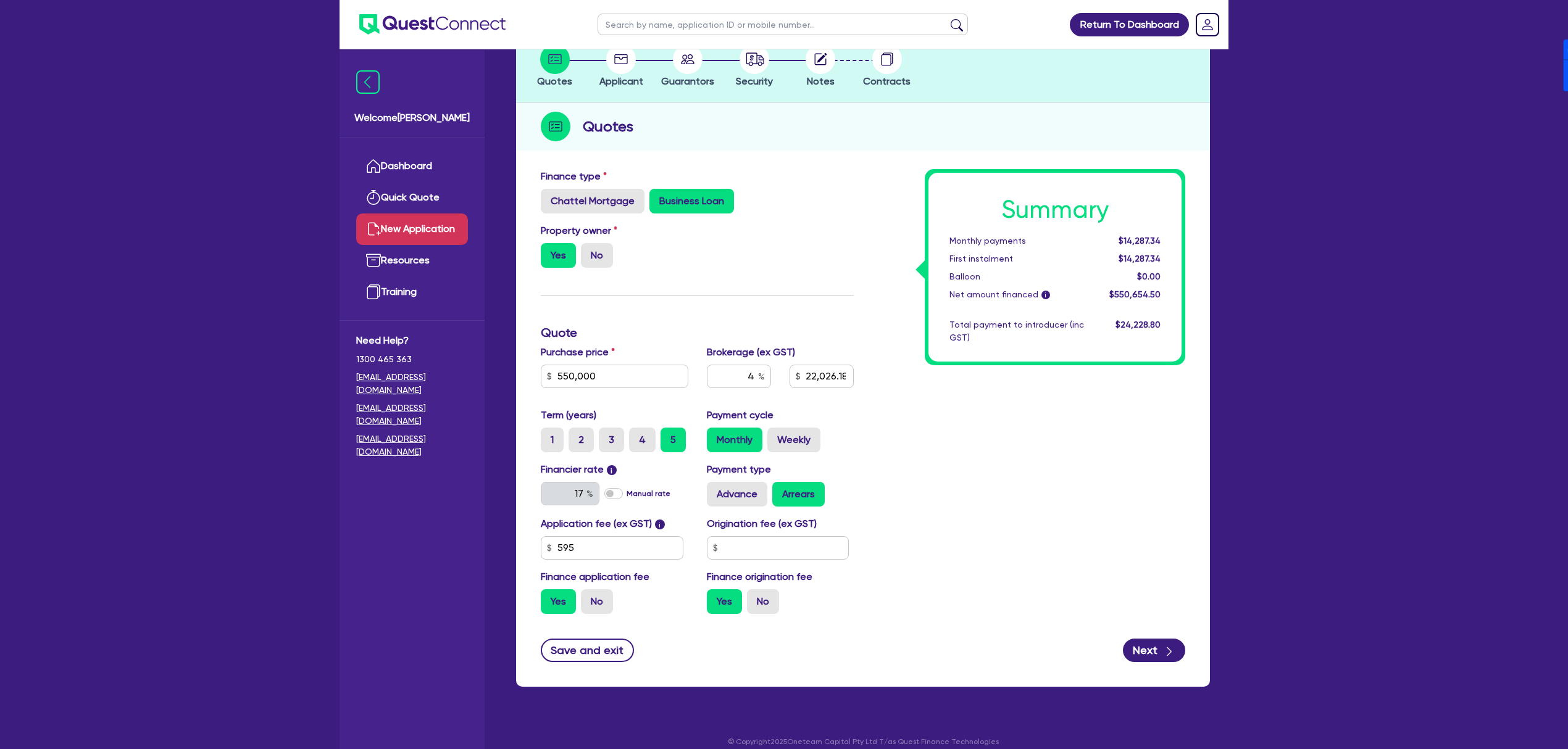
click at [971, 573] on div "Summary Monthly payments $14,287.34 First instalment $14,287.34 Balloon $0.00 N…" at bounding box center [1029, 396] width 332 height 454
click at [1156, 660] on button "Next" at bounding box center [1154, 650] width 63 height 23
type input "22,026.18"
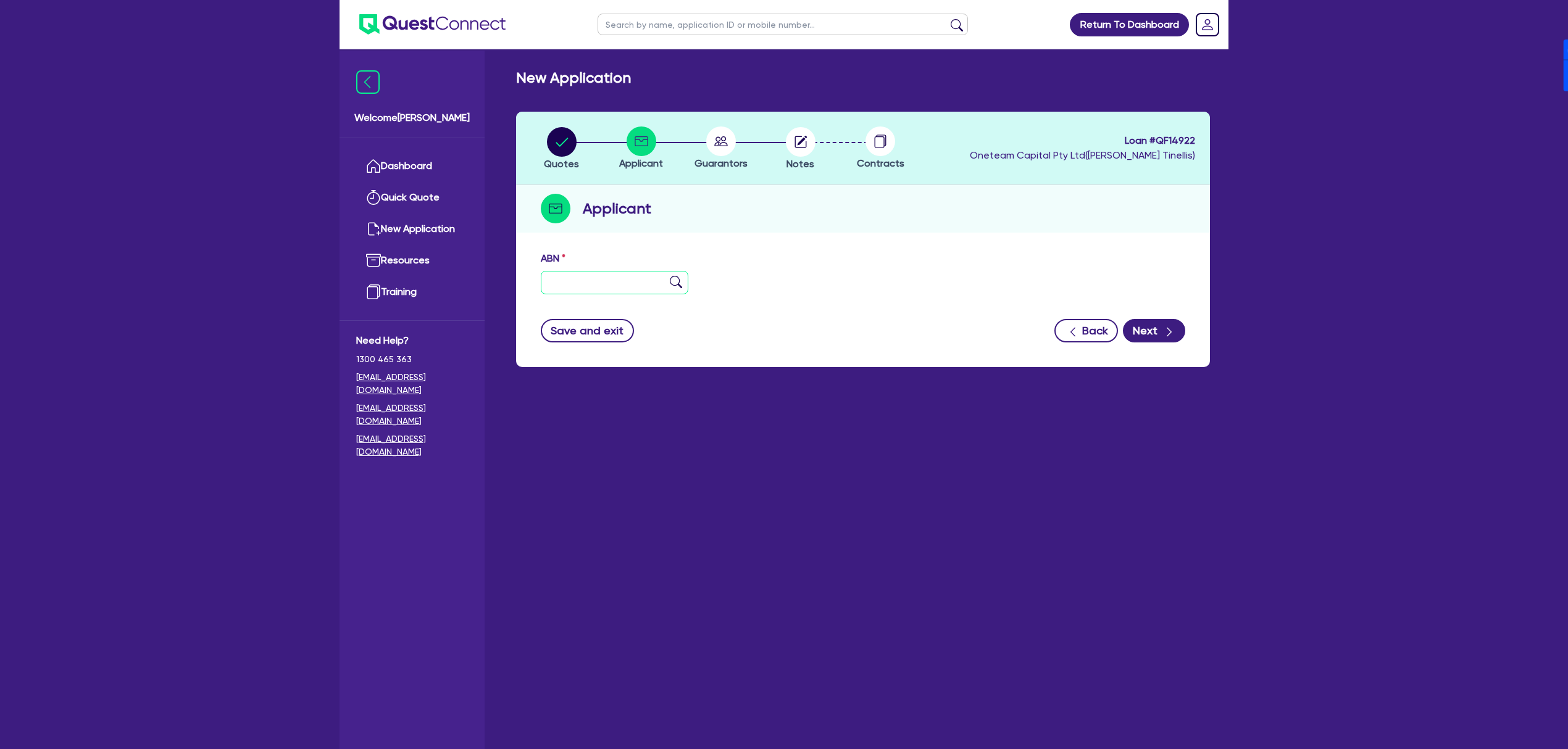
click at [583, 284] on input "text" at bounding box center [614, 282] width 148 height 23
type input "11 111 111 111"
click at [1152, 336] on button "Next" at bounding box center [1154, 331] width 63 height 23
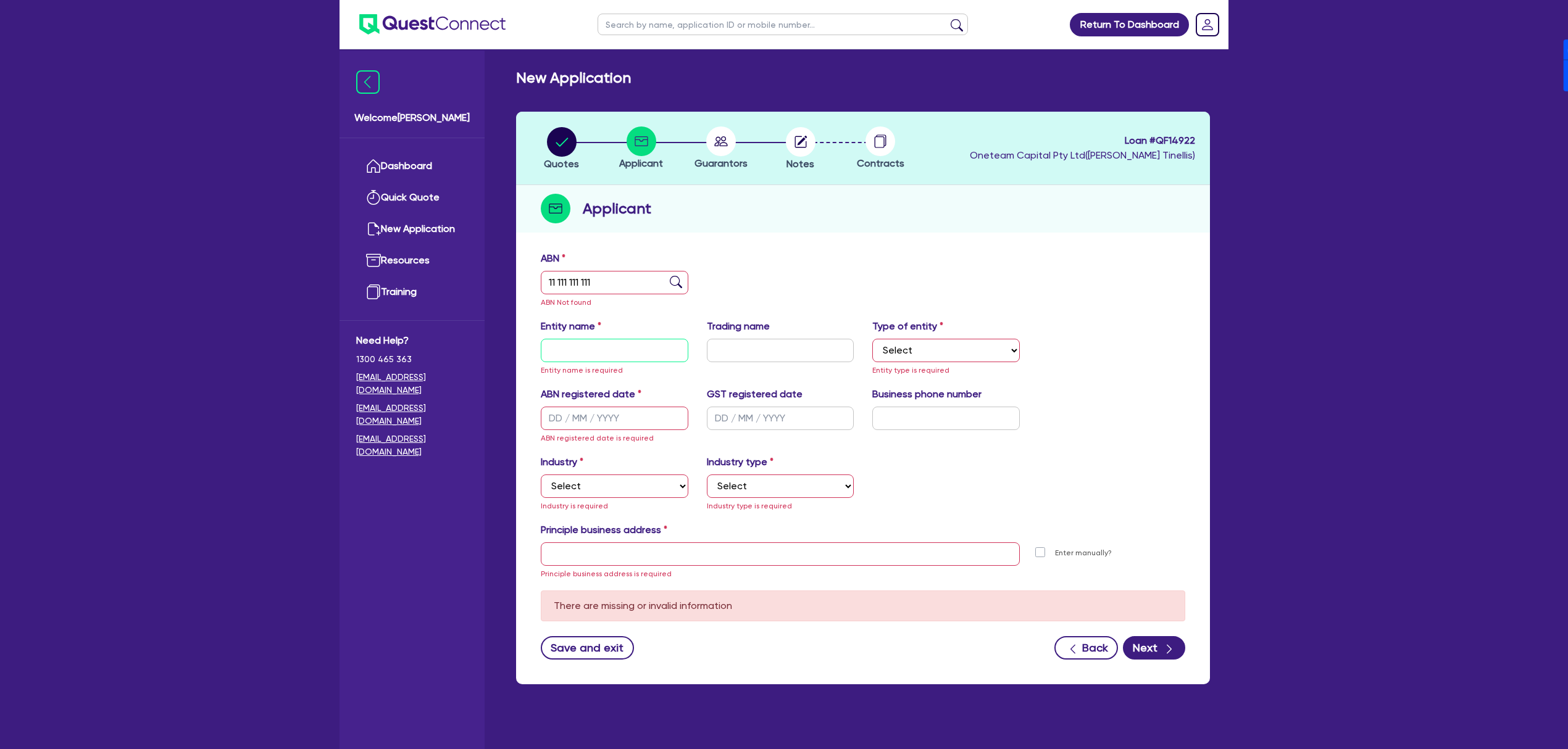
click at [588, 344] on input "text" at bounding box center [614, 351] width 148 height 23
type input "[PERSON_NAME] - Cafe Purchase"
select select "SOLE_TRADER"
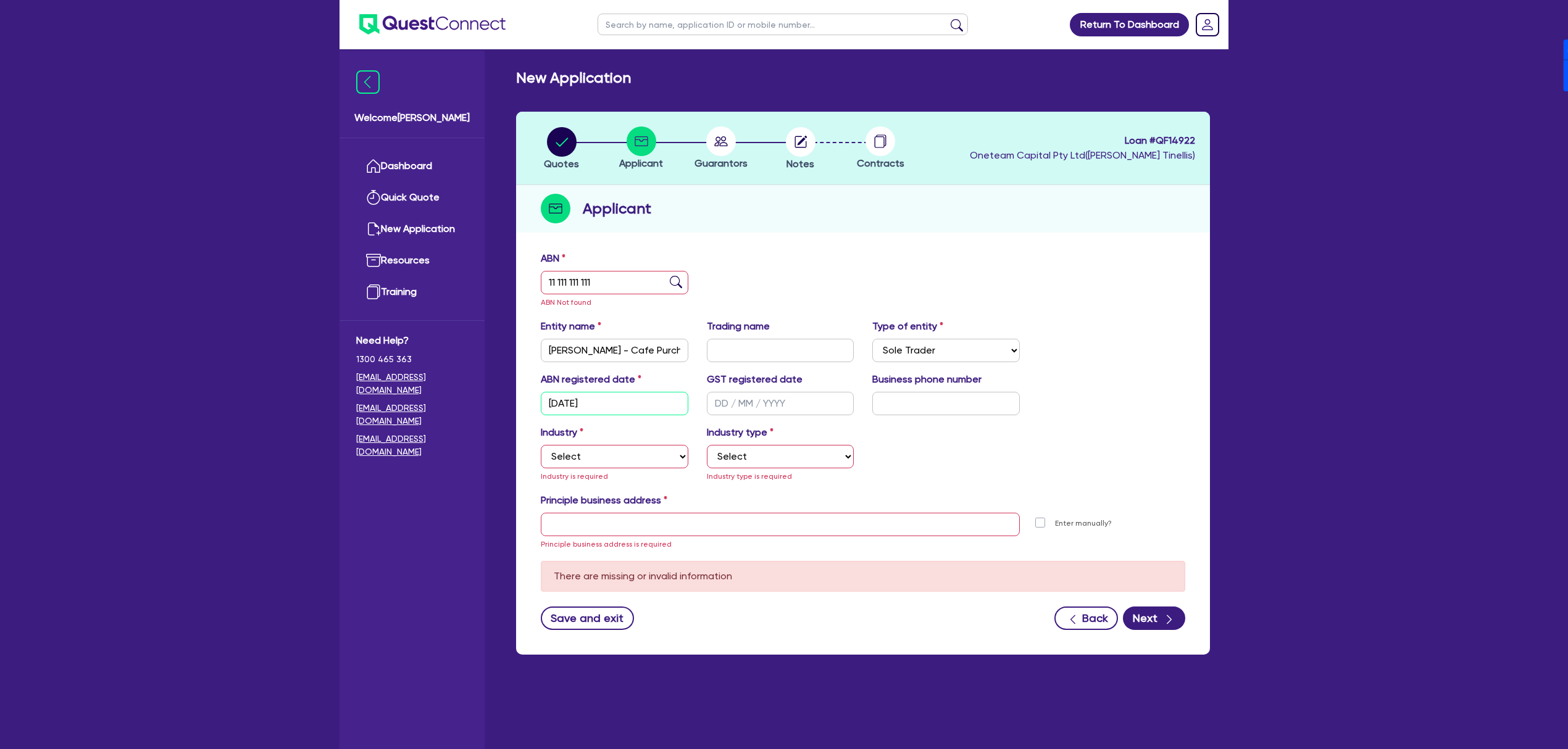
type input "[DATE]"
select select "ACCOMODATION_FOOD"
select select "HOTELS"
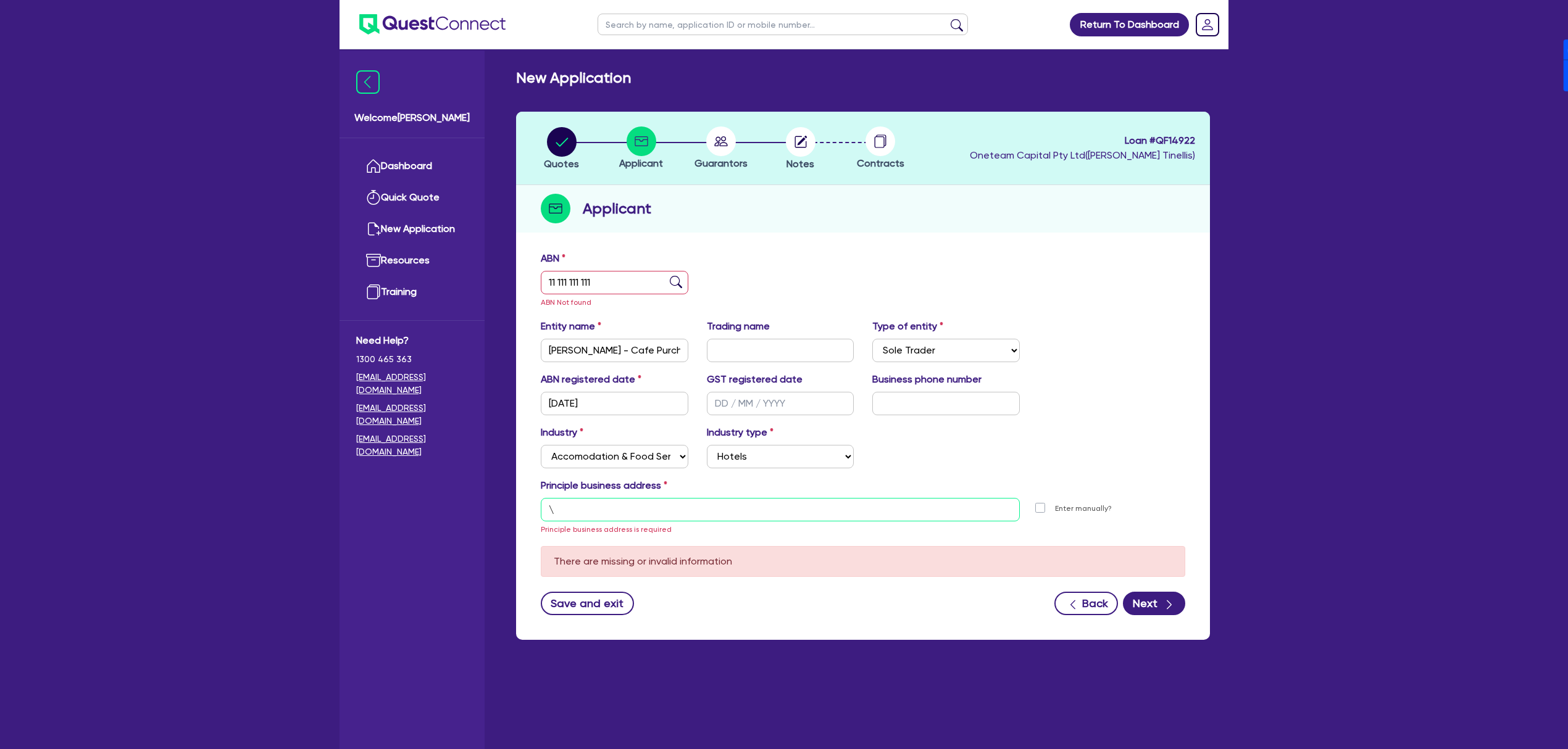
type input "[STREET_ADDRESS]"
type input "04 5035 5483"
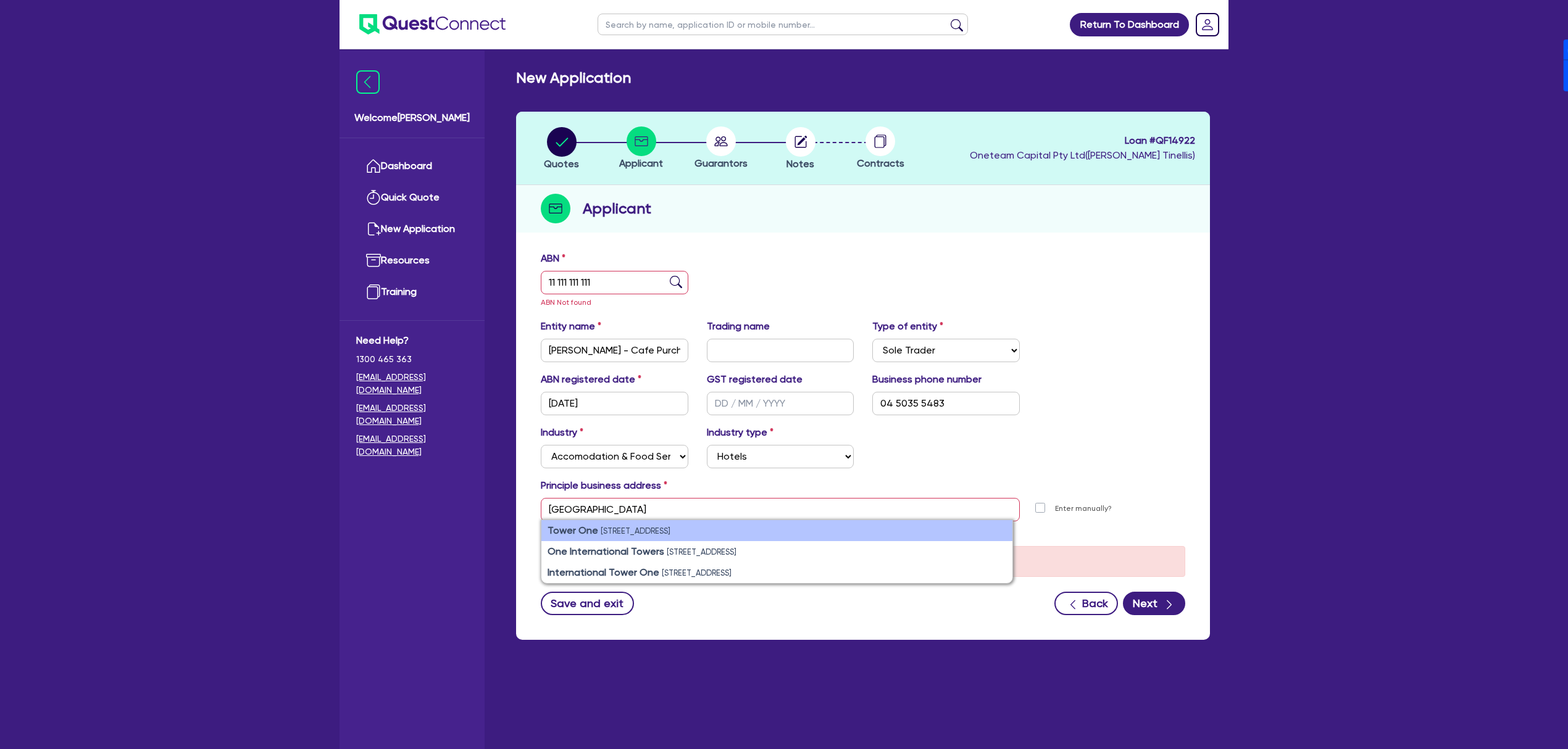
click at [593, 537] on li "Tower One [STREET_ADDRESS]" at bounding box center [776, 530] width 471 height 21
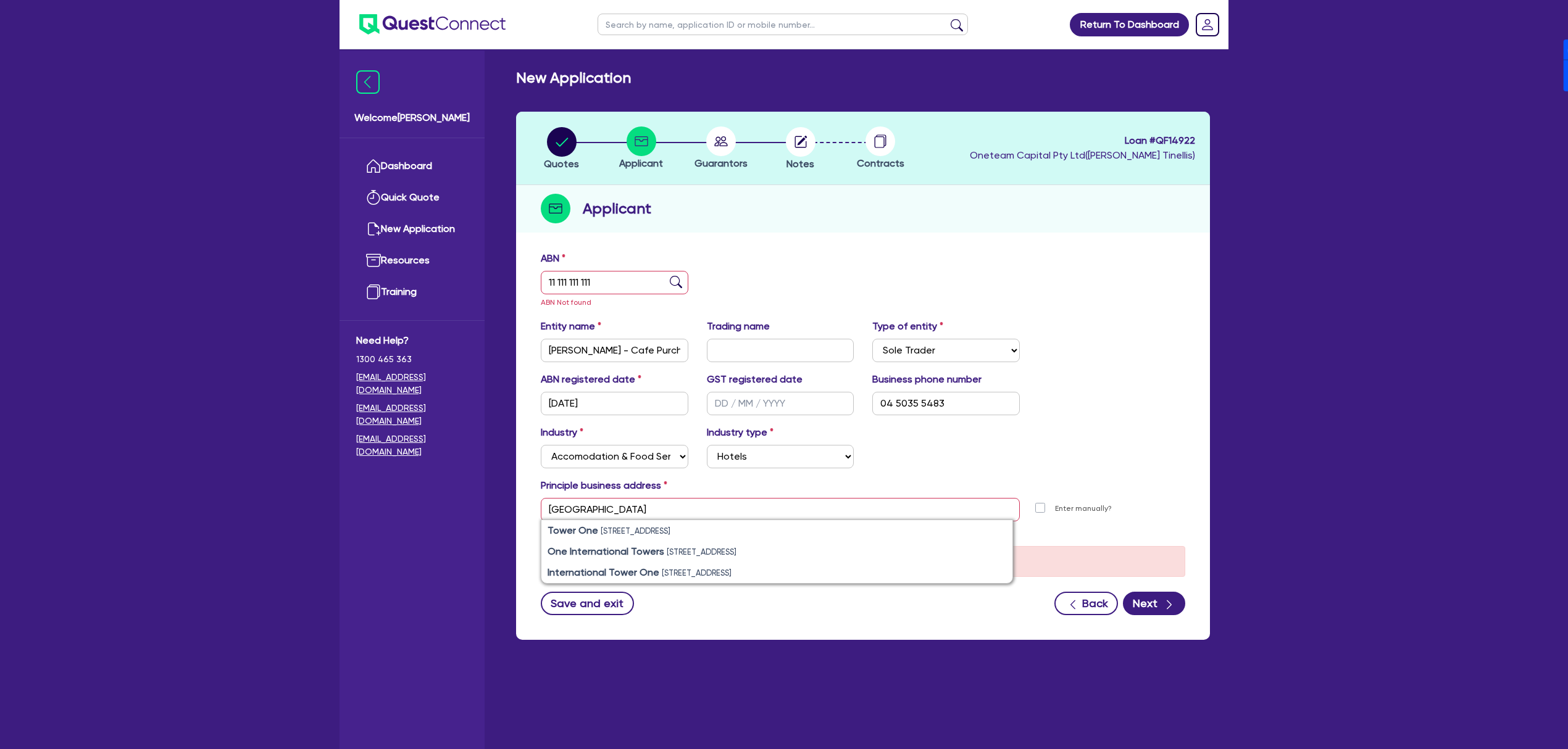
type input "[STREET_ADDRESS]"
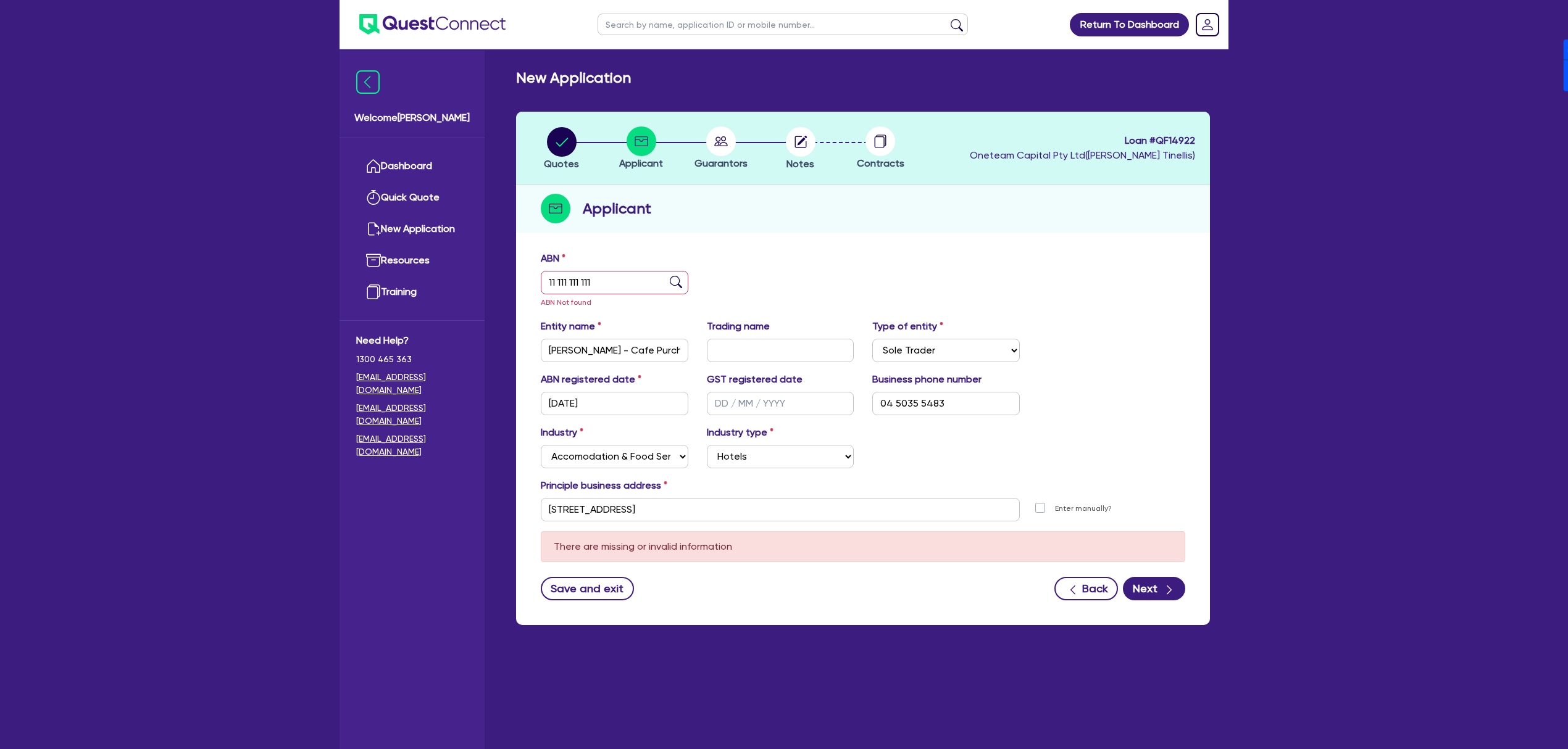
click at [1045, 271] on div "ABN 11 111 111 111 ABN Not found" at bounding box center [862, 284] width 663 height 68
click at [1163, 591] on icon "button" at bounding box center [1169, 590] width 12 height 12
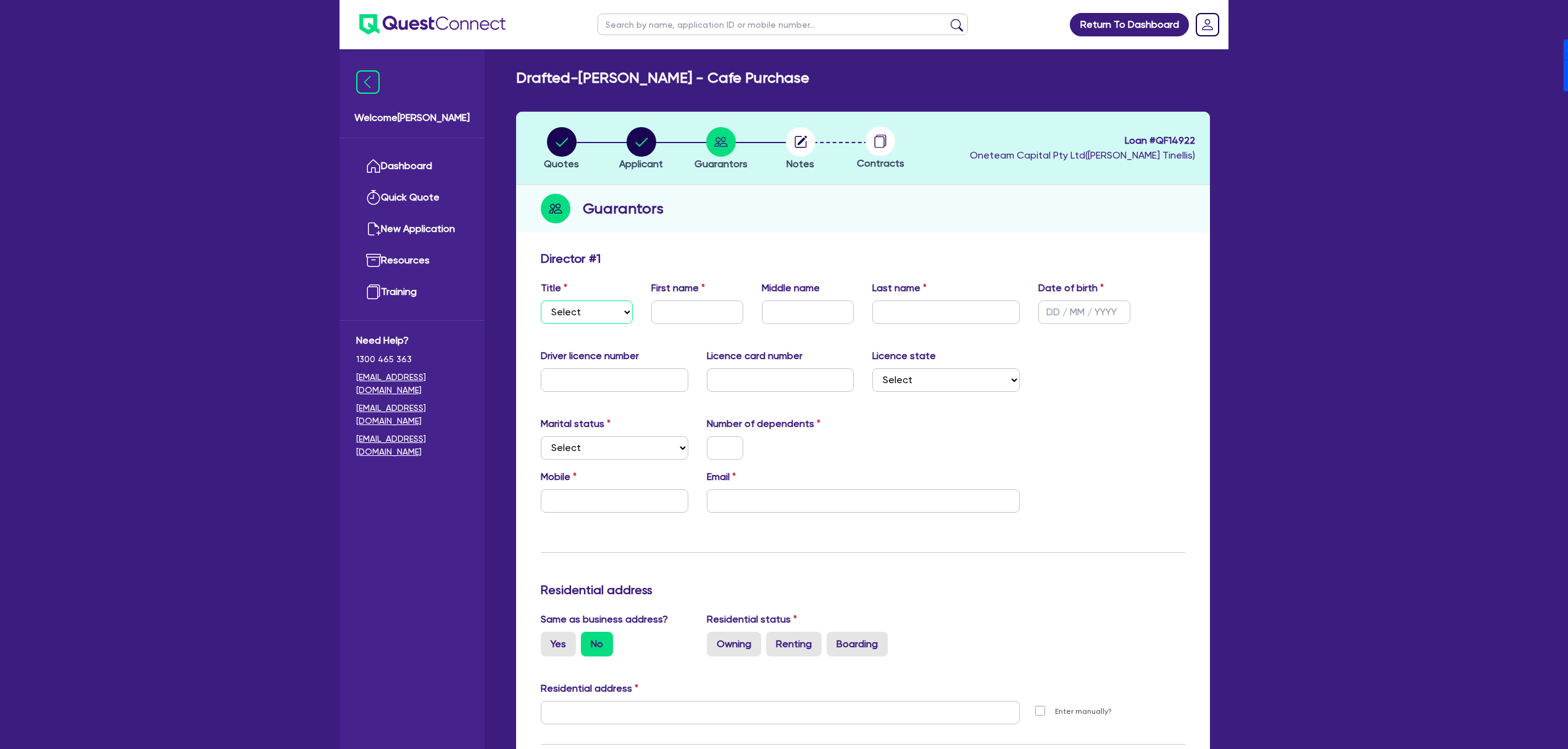
click at [585, 315] on select "Select Mr Mrs Ms Miss Dr" at bounding box center [586, 312] width 92 height 23
select select "MR"
click at [541, 300] on select "Select Mr Mrs Ms Miss Dr" at bounding box center [586, 312] width 92 height 23
click at [693, 311] on input "text" at bounding box center [697, 312] width 92 height 23
type input "[PERSON_NAME]"
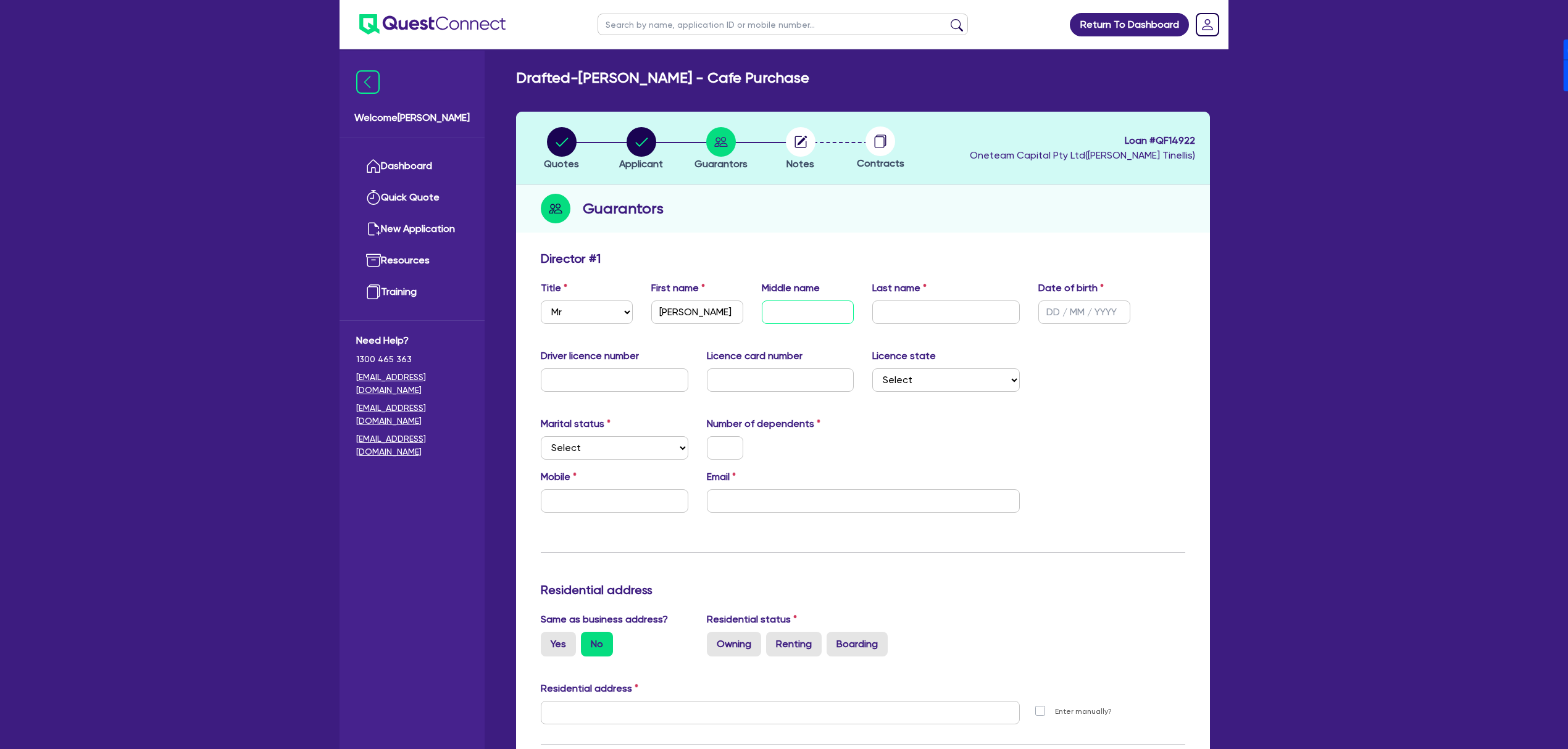
type input "`"
type input "Saaman"
type input "[DATE]"
select select "[GEOGRAPHIC_DATA]"
select select "SINGLE"
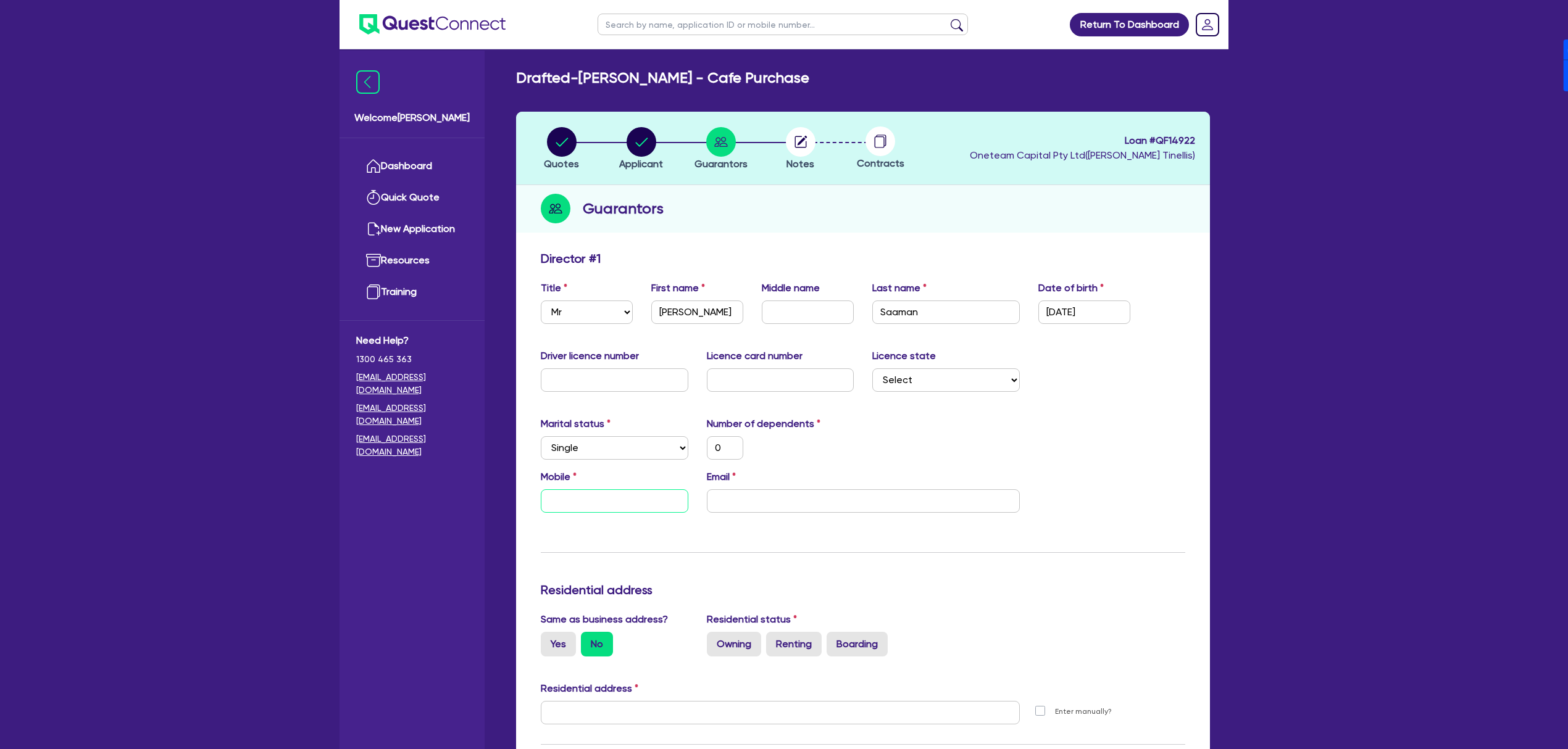
type input "0"
type input "04"
type input "0"
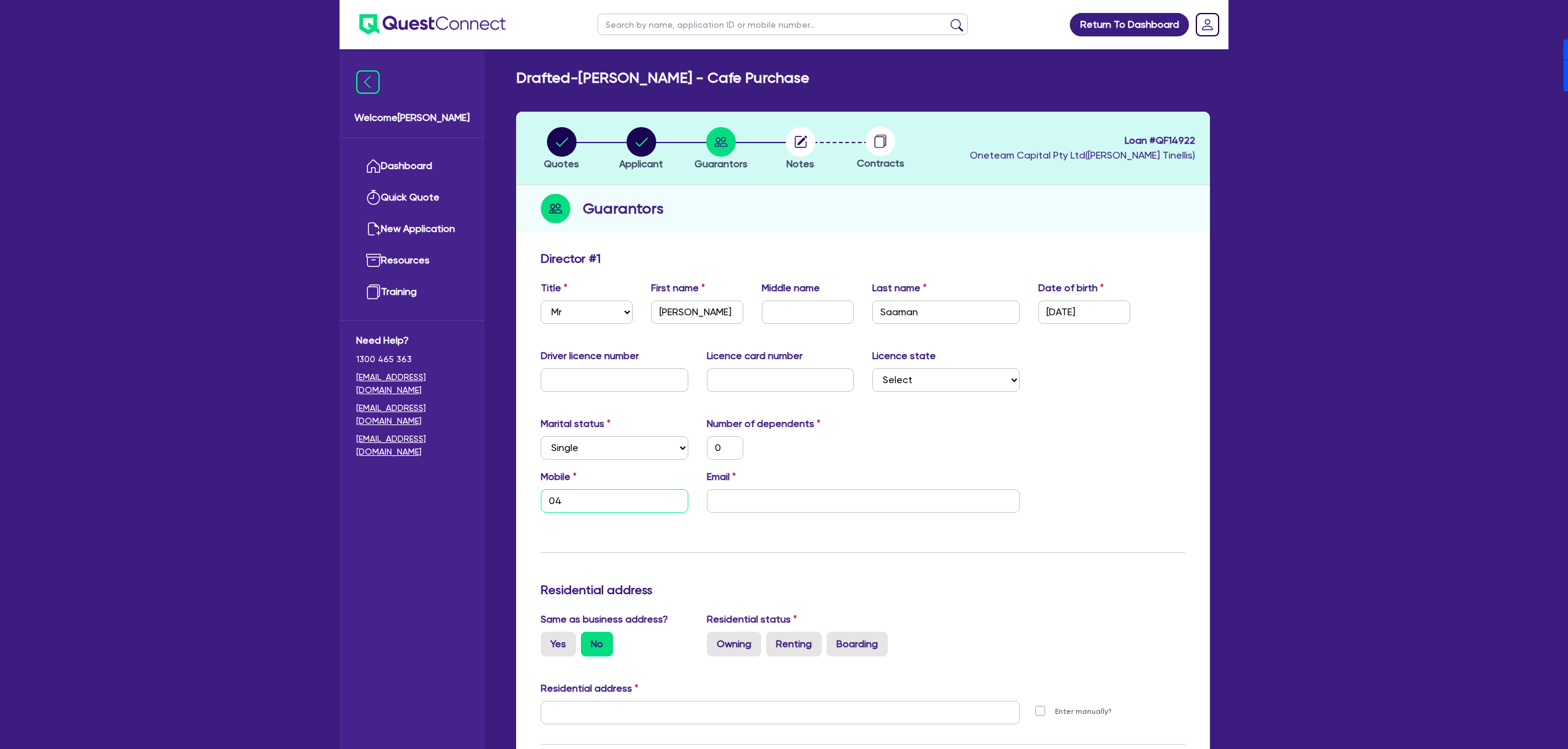
type input "041"
type input "0"
type input "0413"
type input "0"
type input "0413 3"
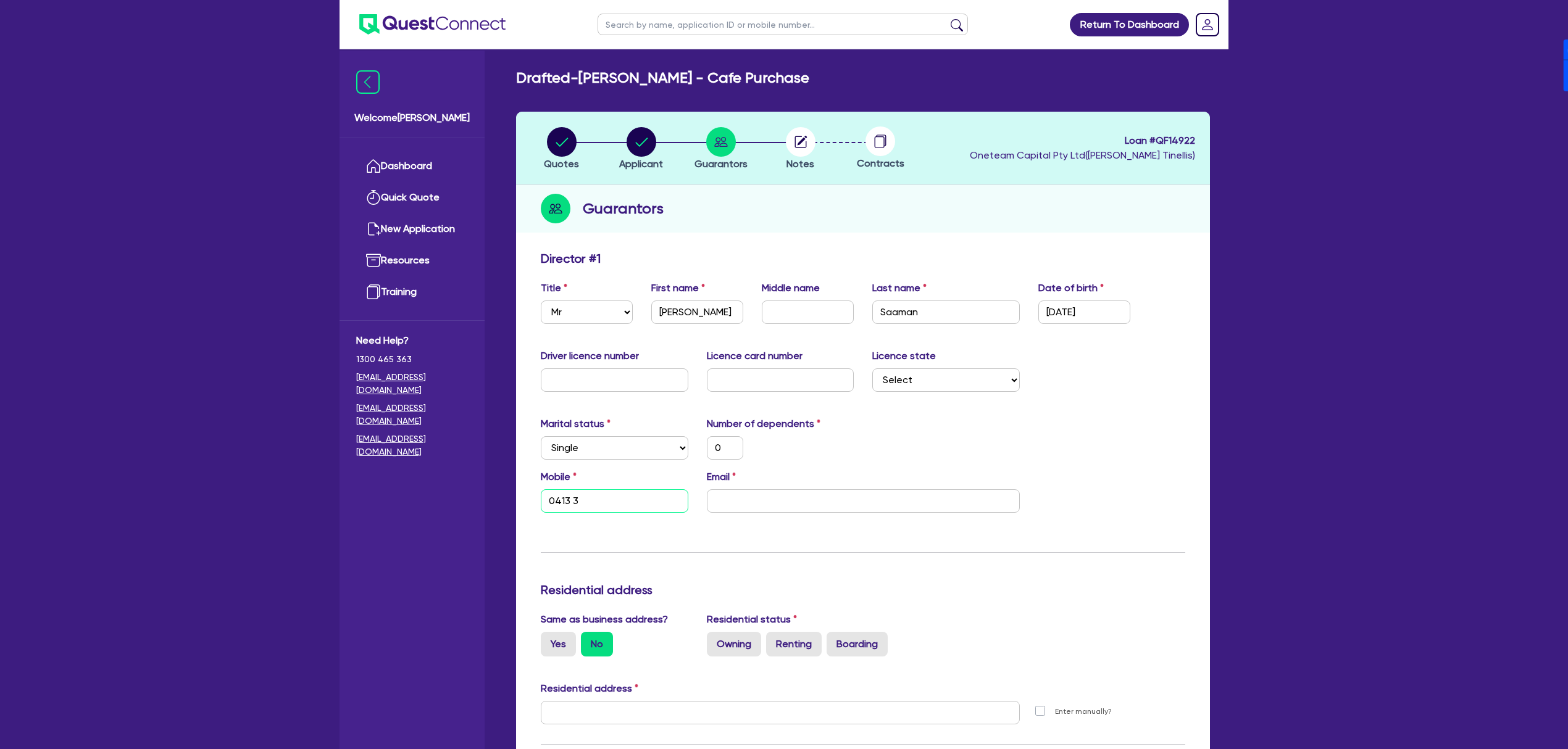
type input "0"
type input "0413 31"
type input "0"
type input "0413 313"
type input "0"
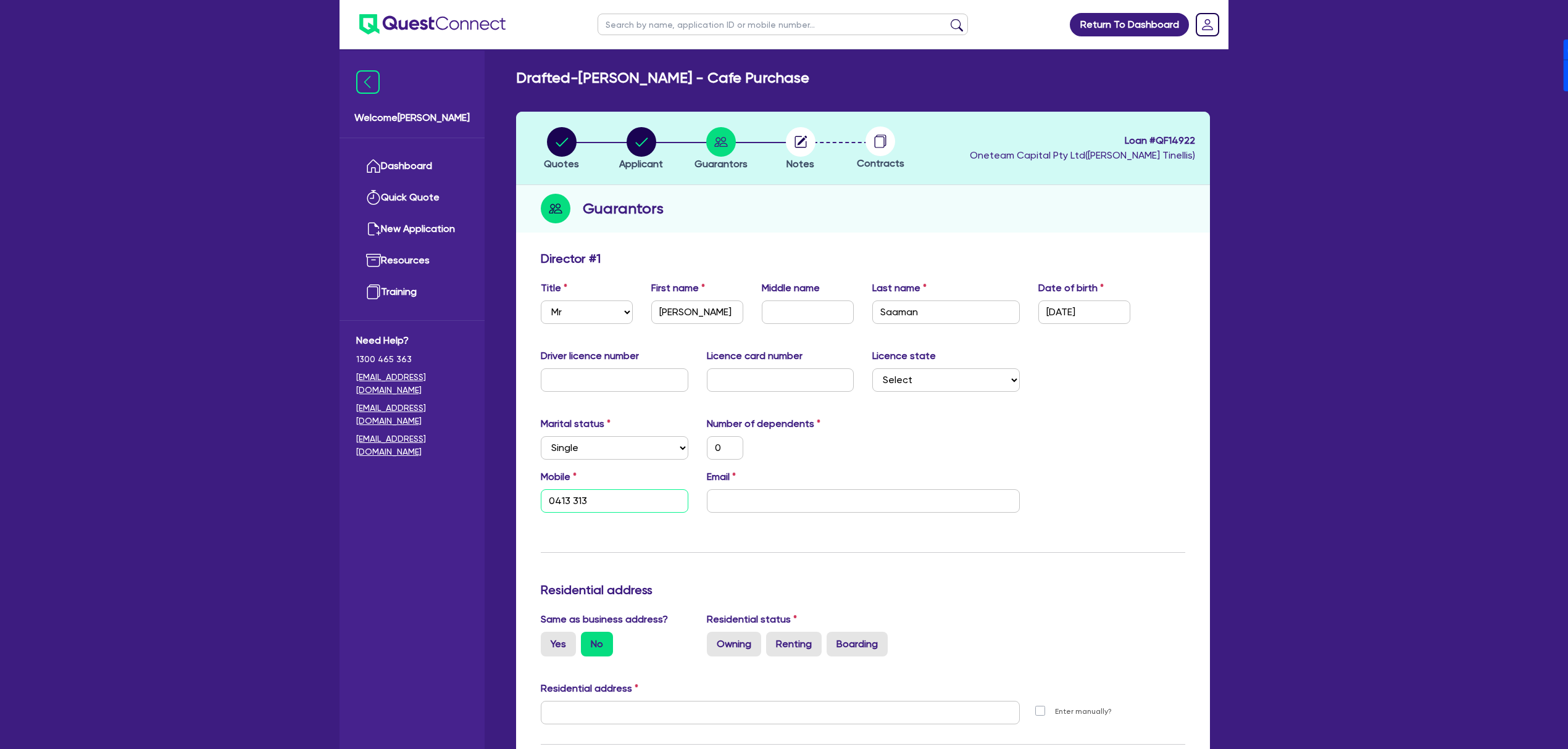
type input "0413 313 8"
type input "0"
type input "0413 313 88"
type input "0"
type input "0413 313 884"
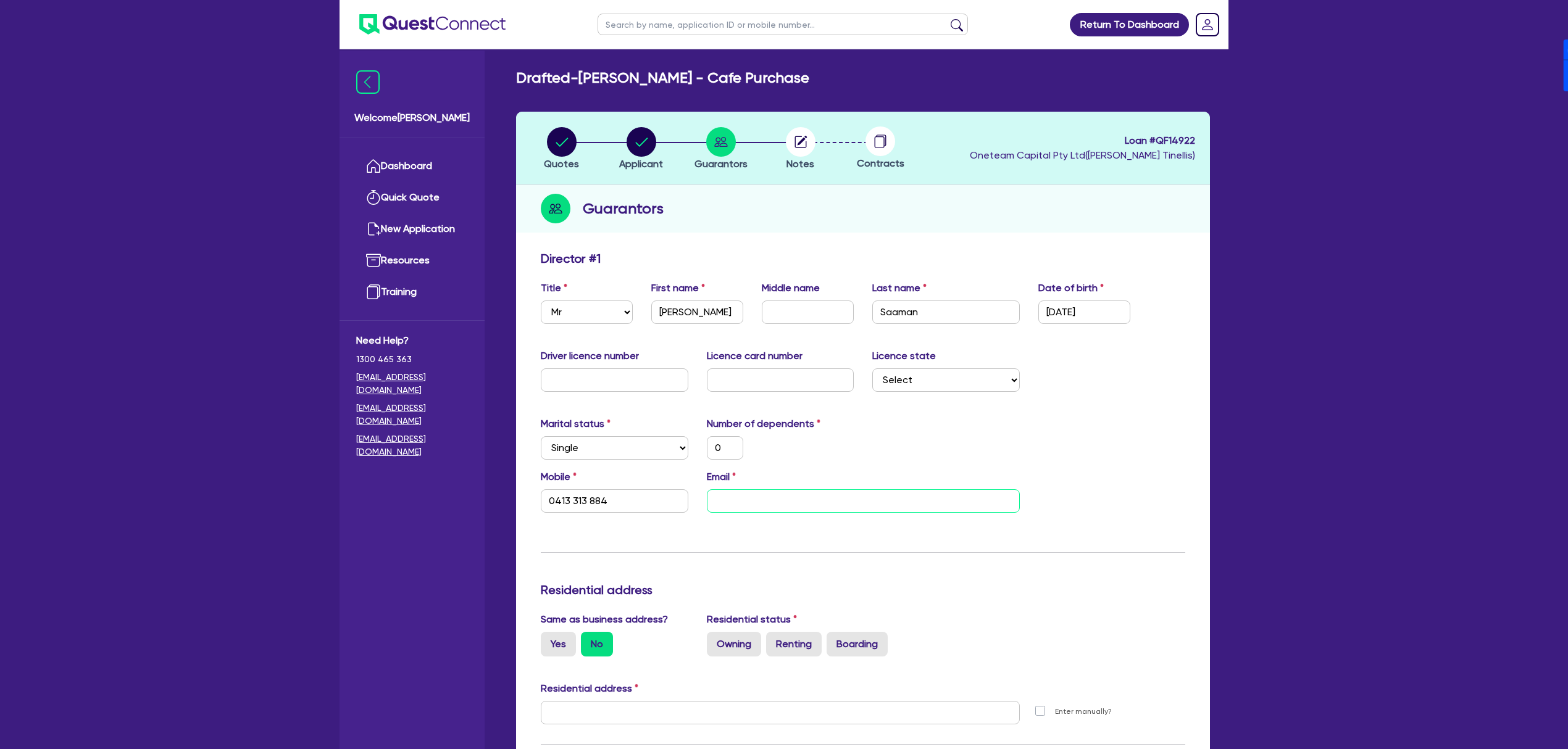
type input "0"
type input "0413 313 884"
type input "g"
type input "0"
type input "0413 313 884"
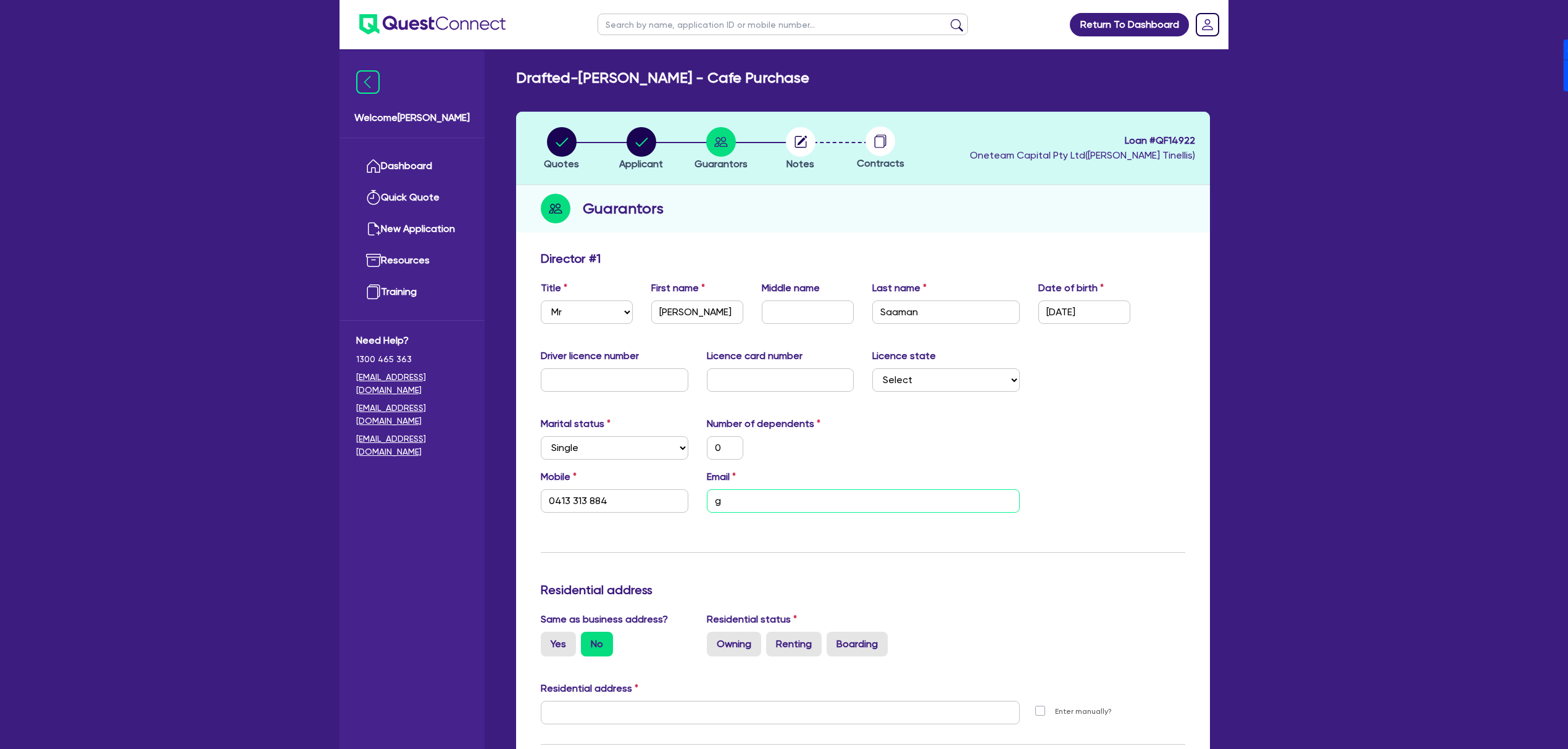
type input "ge"
type input "0"
type input "0413 313 884"
type input "geo"
type input "0"
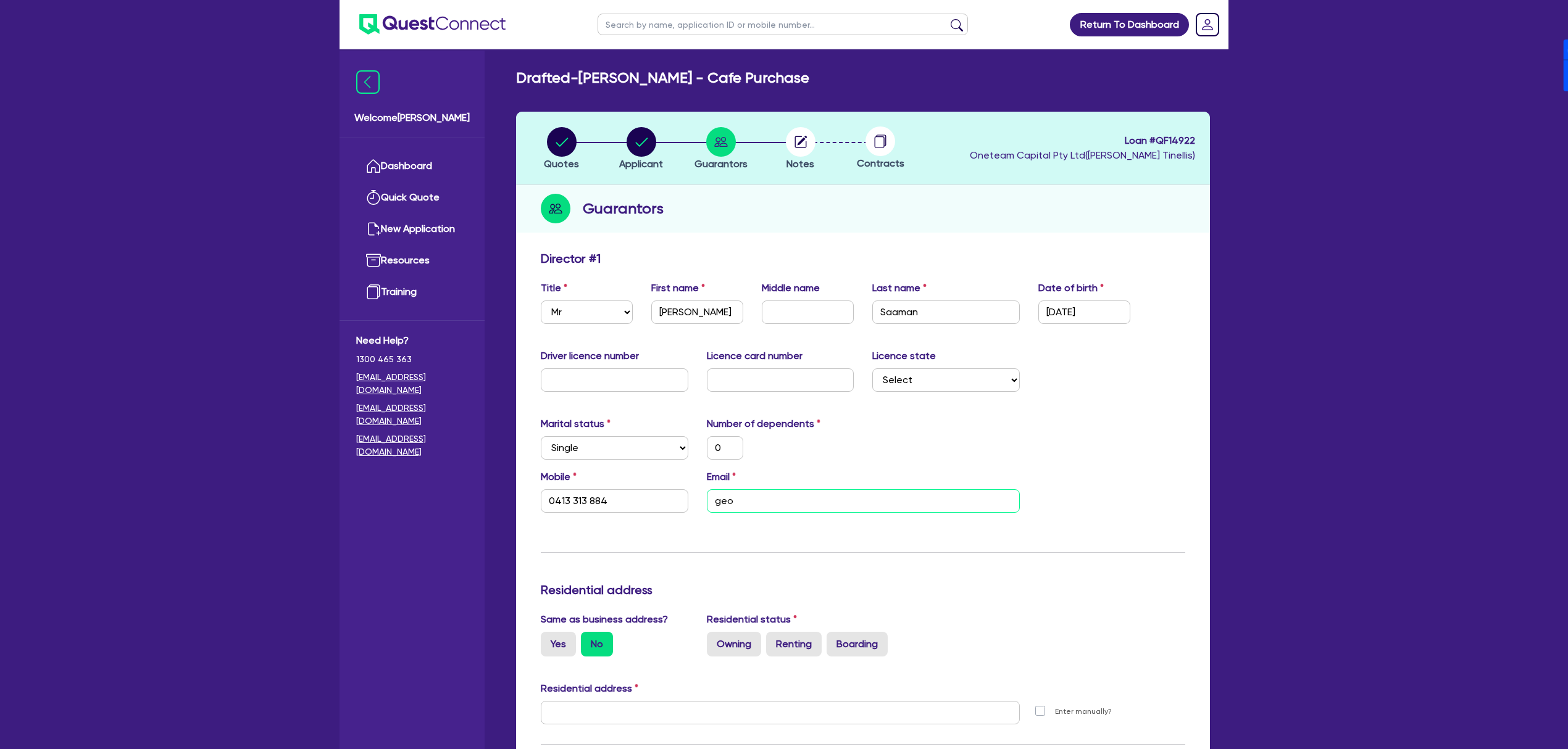
type input "0413 313 884"
type input "geor"
type input "0"
type input "0413 313 884"
type input "[PERSON_NAME]"
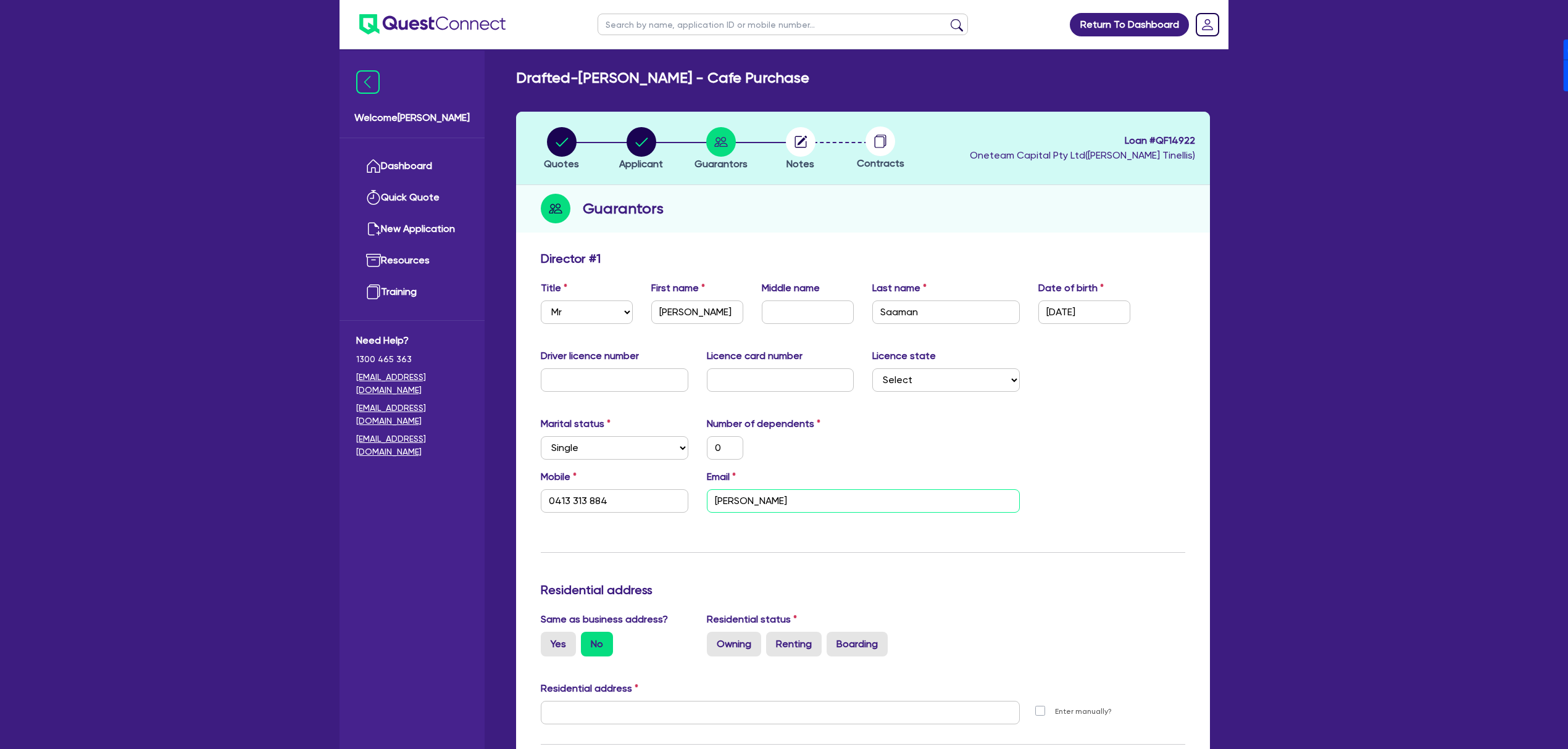
type input "0"
type input "0413 313 884"
type input "[PERSON_NAME]"
type input "0"
type input "0413 313 884"
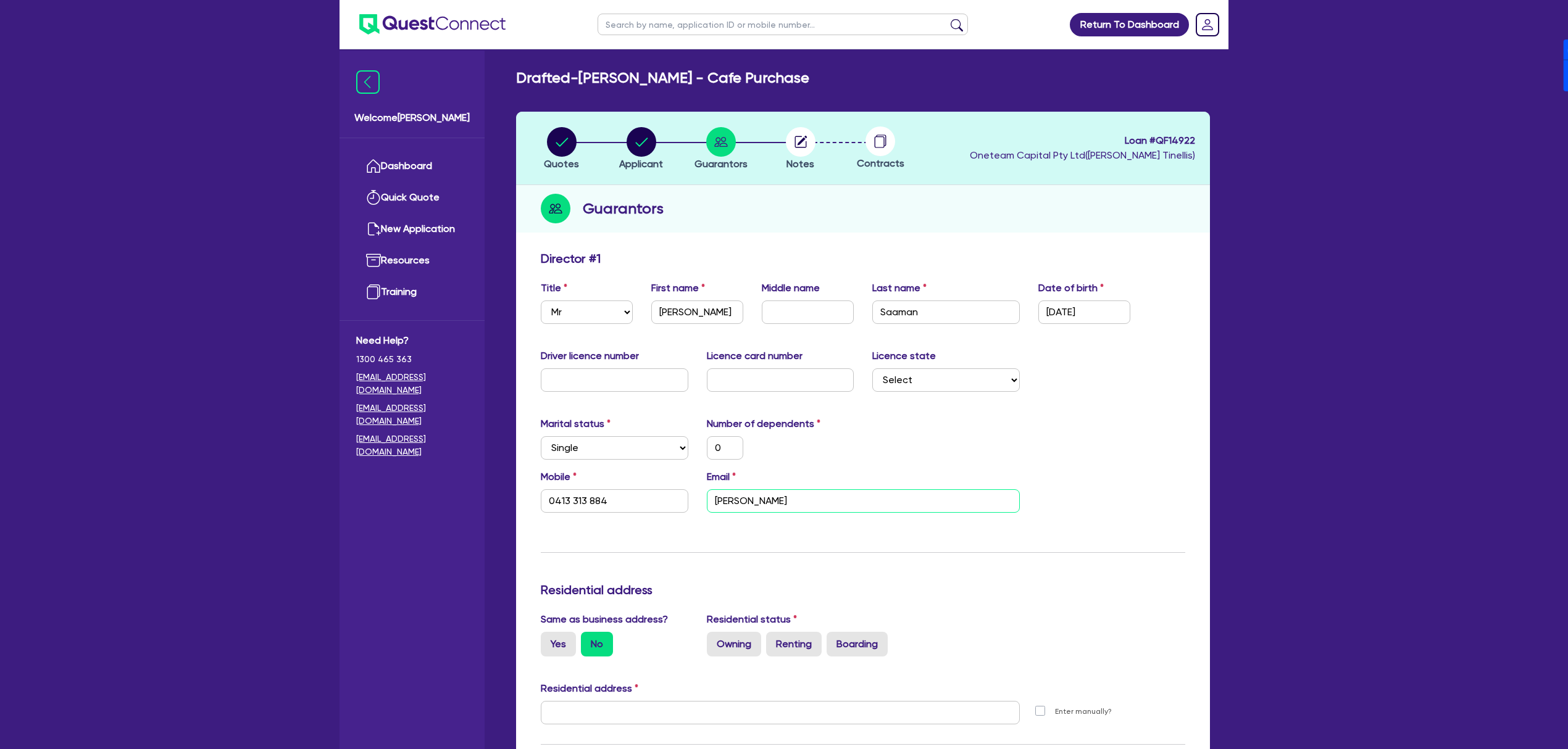
type input "[PERSON_NAME]"
type input "0"
type input "0413 313 884"
type input "[PERSON_NAME]"
click at [1189, 134] on span "Loan # QF14922" at bounding box center [1083, 140] width 226 height 15
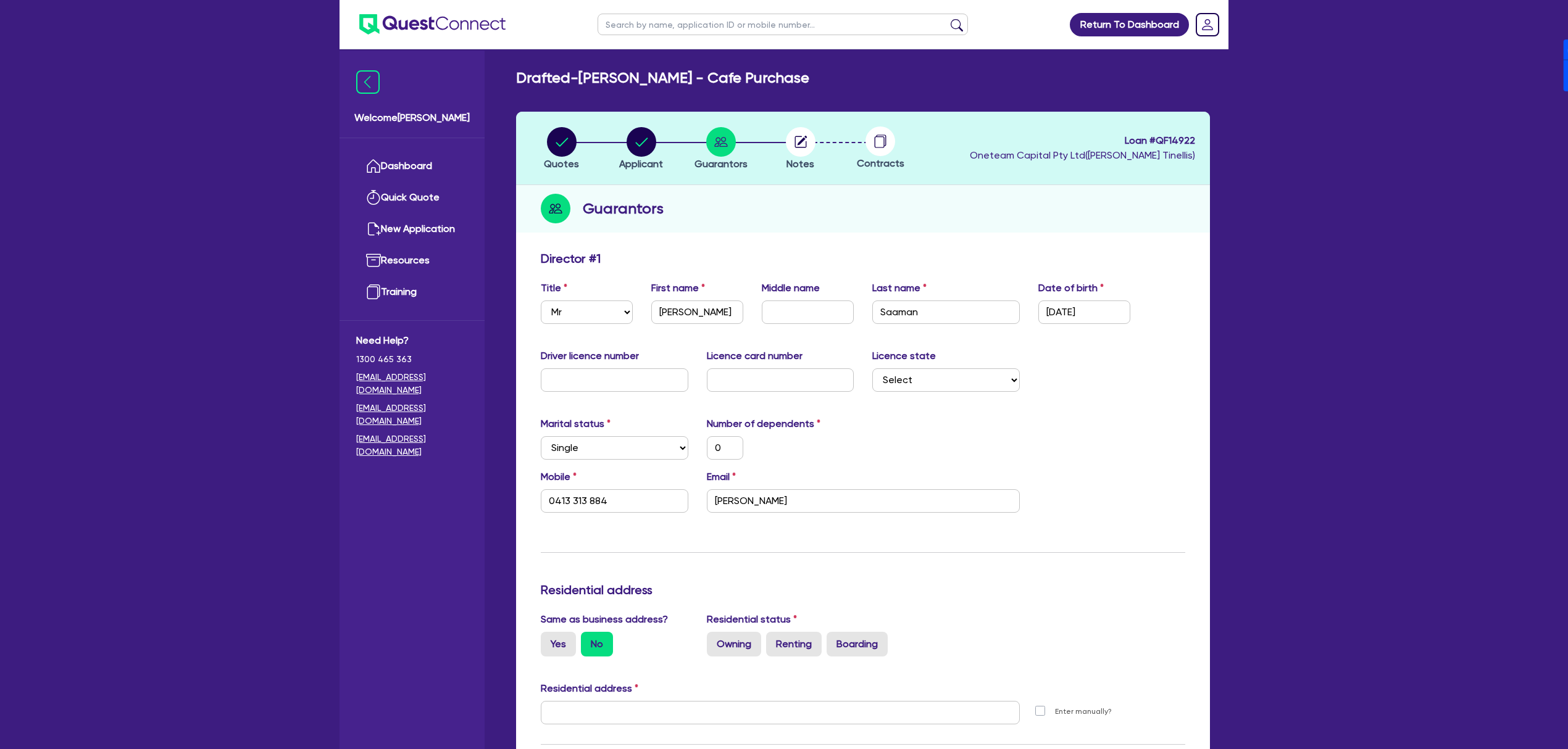
click at [1189, 134] on span "Loan # QF14922" at bounding box center [1083, 140] width 226 height 15
click at [1171, 137] on span "Loan # QF14922" at bounding box center [1083, 140] width 226 height 15
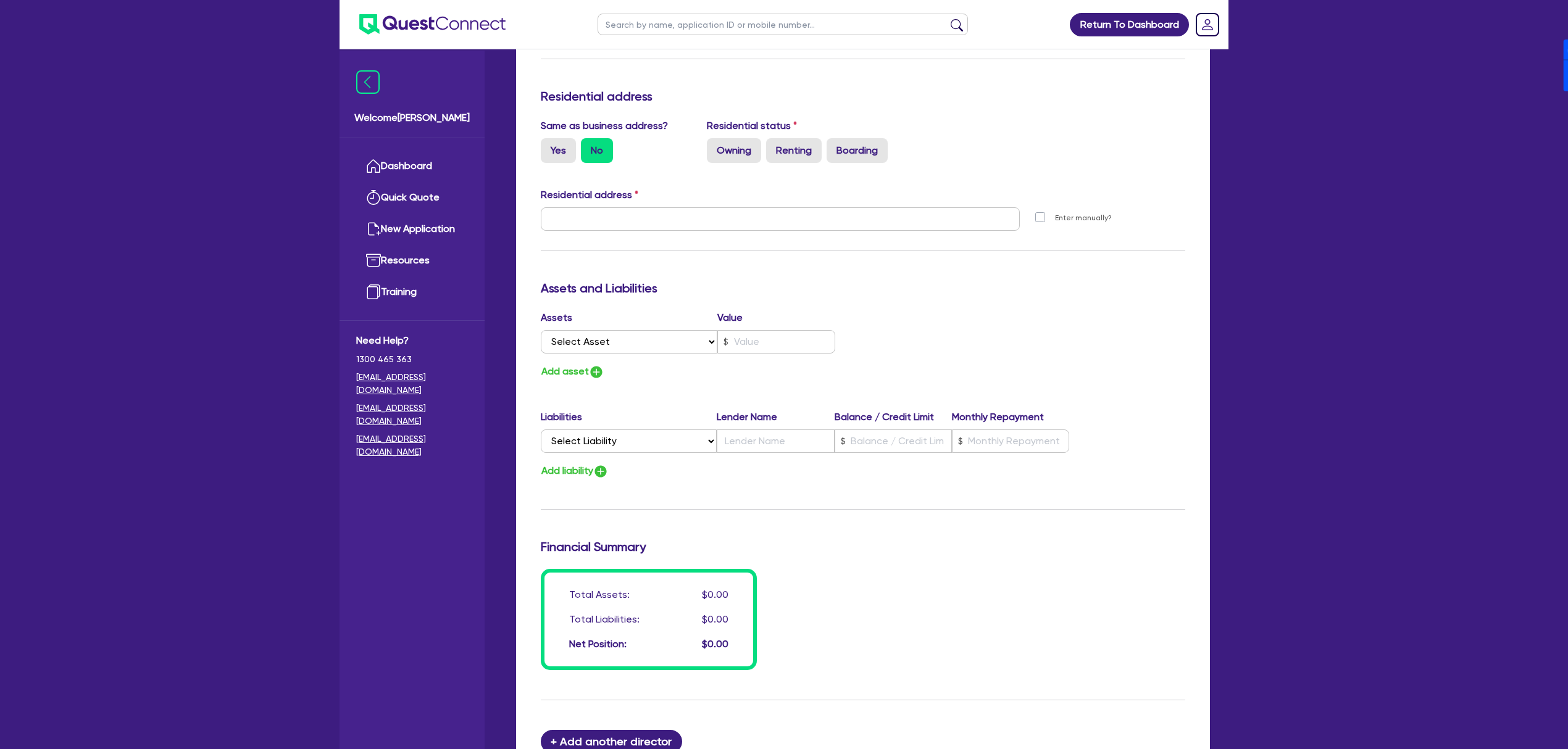
scroll to position [82, 0]
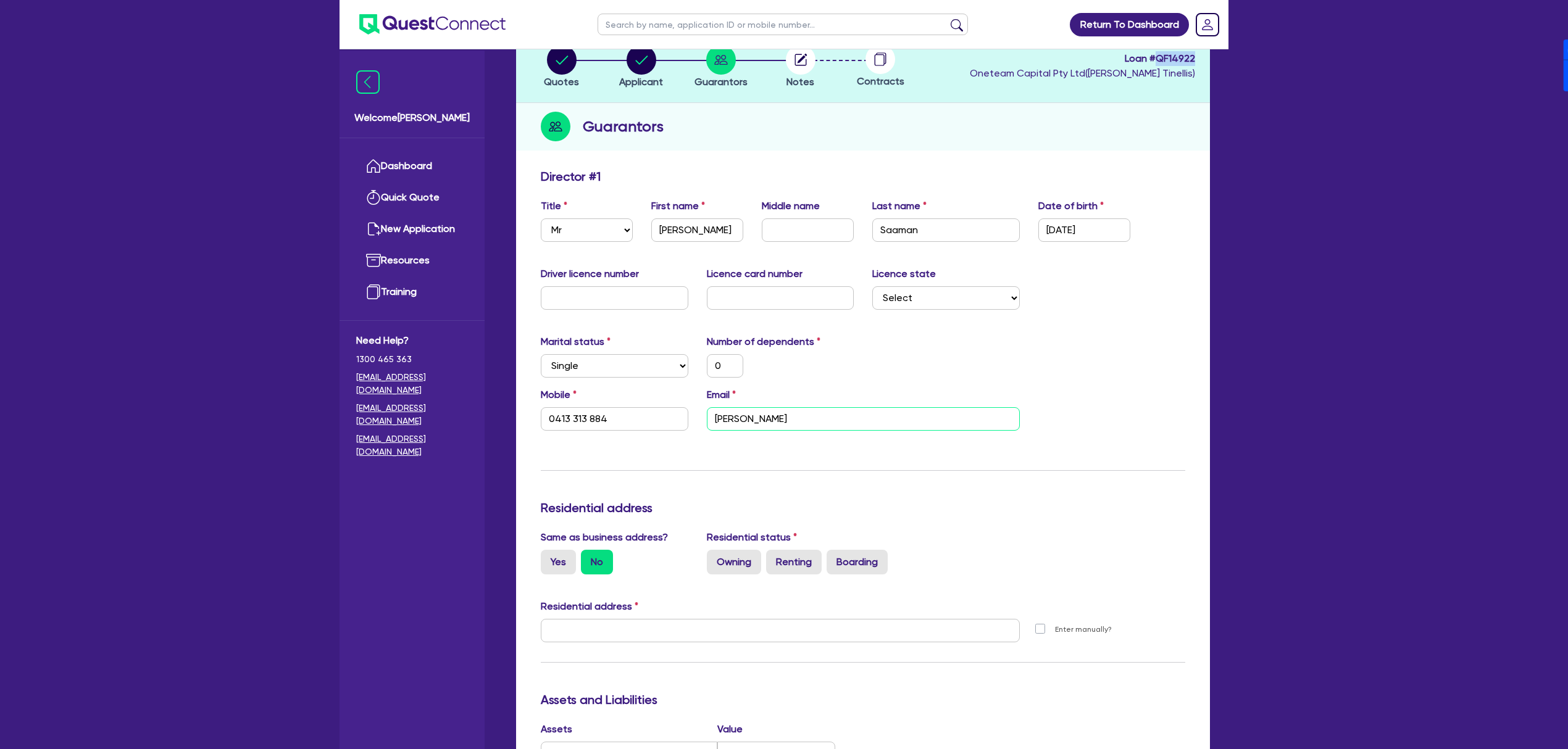
click at [790, 417] on input "[PERSON_NAME]" at bounding box center [863, 419] width 313 height 23
paste input "[PERSON_NAME][EMAIL_ADDRESS][DOMAIN_NAME]"
type input "0"
type input "0413 313 884"
type input "[PERSON_NAME][EMAIL_ADDRESS][DOMAIN_NAME]"
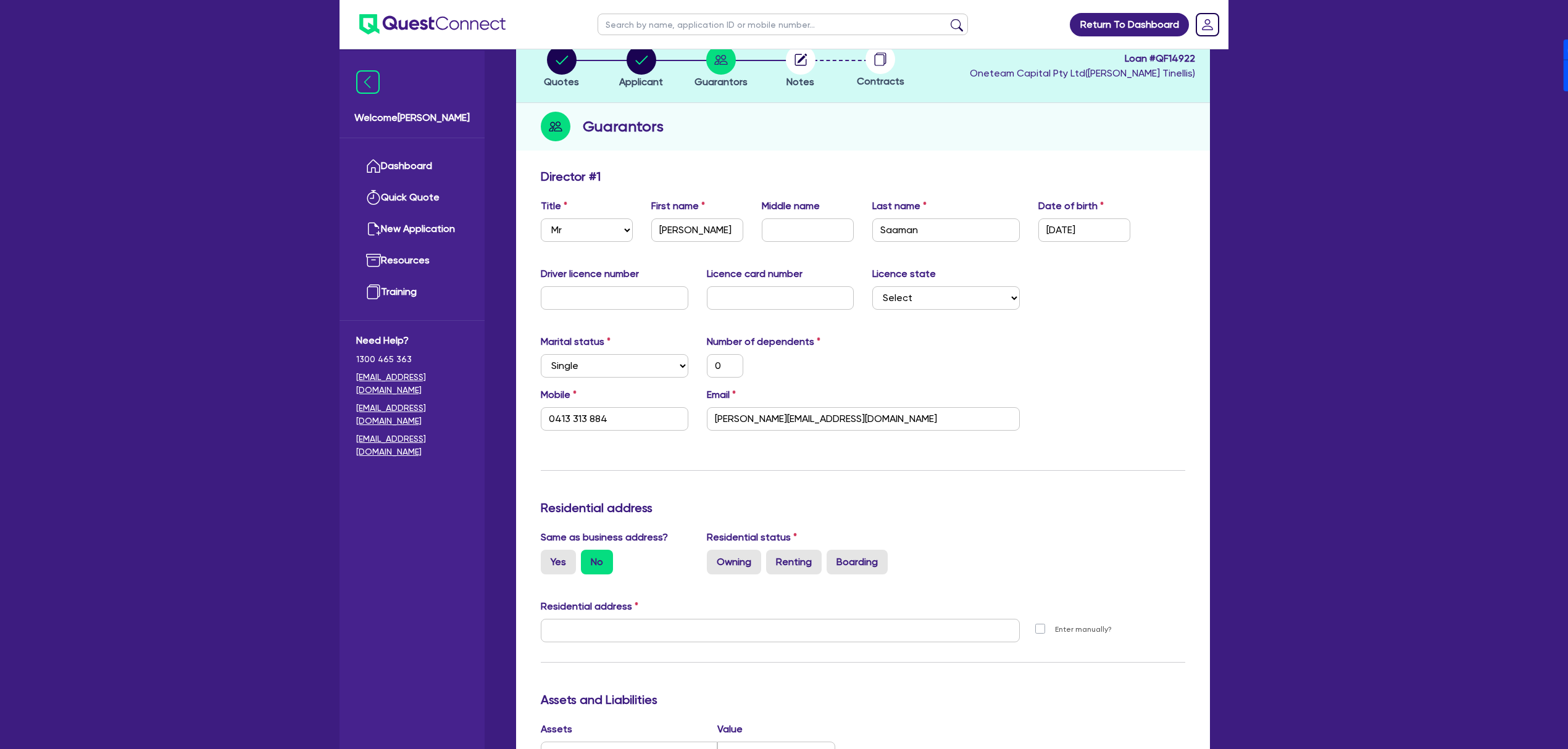
click at [1045, 361] on div "Marital status Select [DEMOGRAPHIC_DATA] Married De Facto / Partner Number of d…" at bounding box center [862, 361] width 663 height 53
click at [559, 568] on label "Yes" at bounding box center [558, 562] width 35 height 25
click at [549, 558] on input "Yes" at bounding box center [544, 553] width 8 height 8
radio input "true"
type input "0"
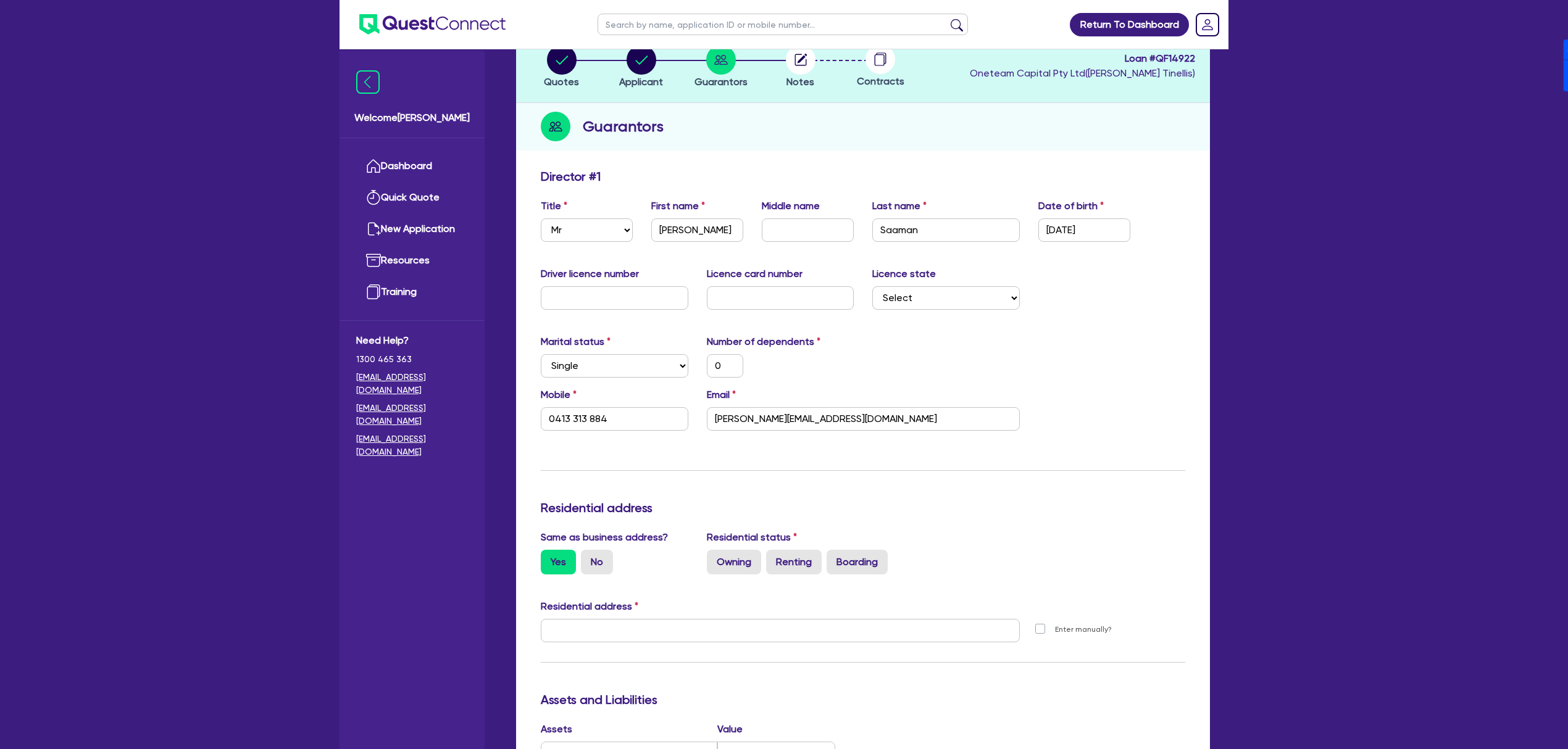
type input "0413 313 884"
type input "[STREET_ADDRESS]"
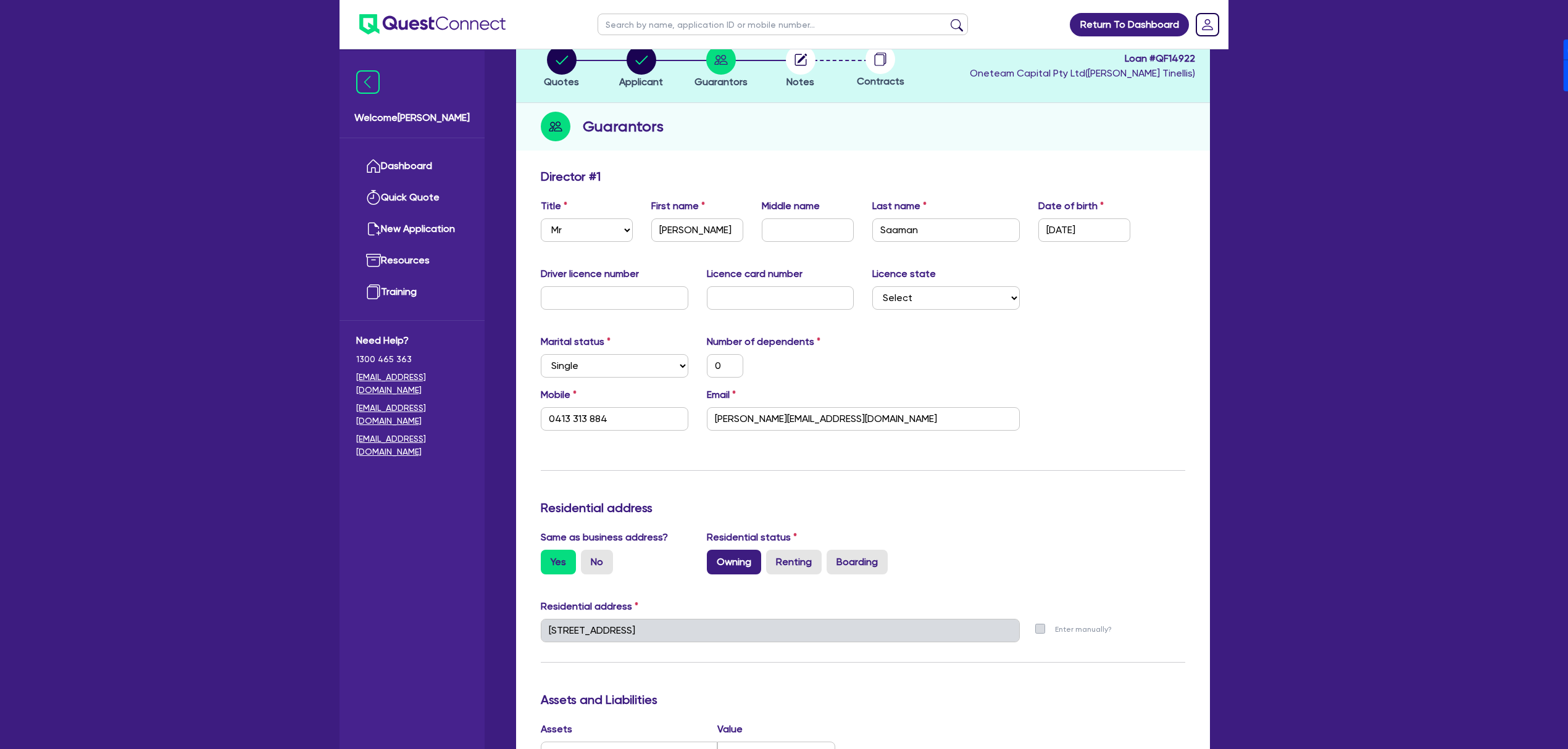
click at [744, 565] on label "Owning" at bounding box center [733, 562] width 55 height 25
click at [715, 558] on input "Owning" at bounding box center [710, 553] width 8 height 8
radio input "true"
type input "0"
type input "0413 313 884"
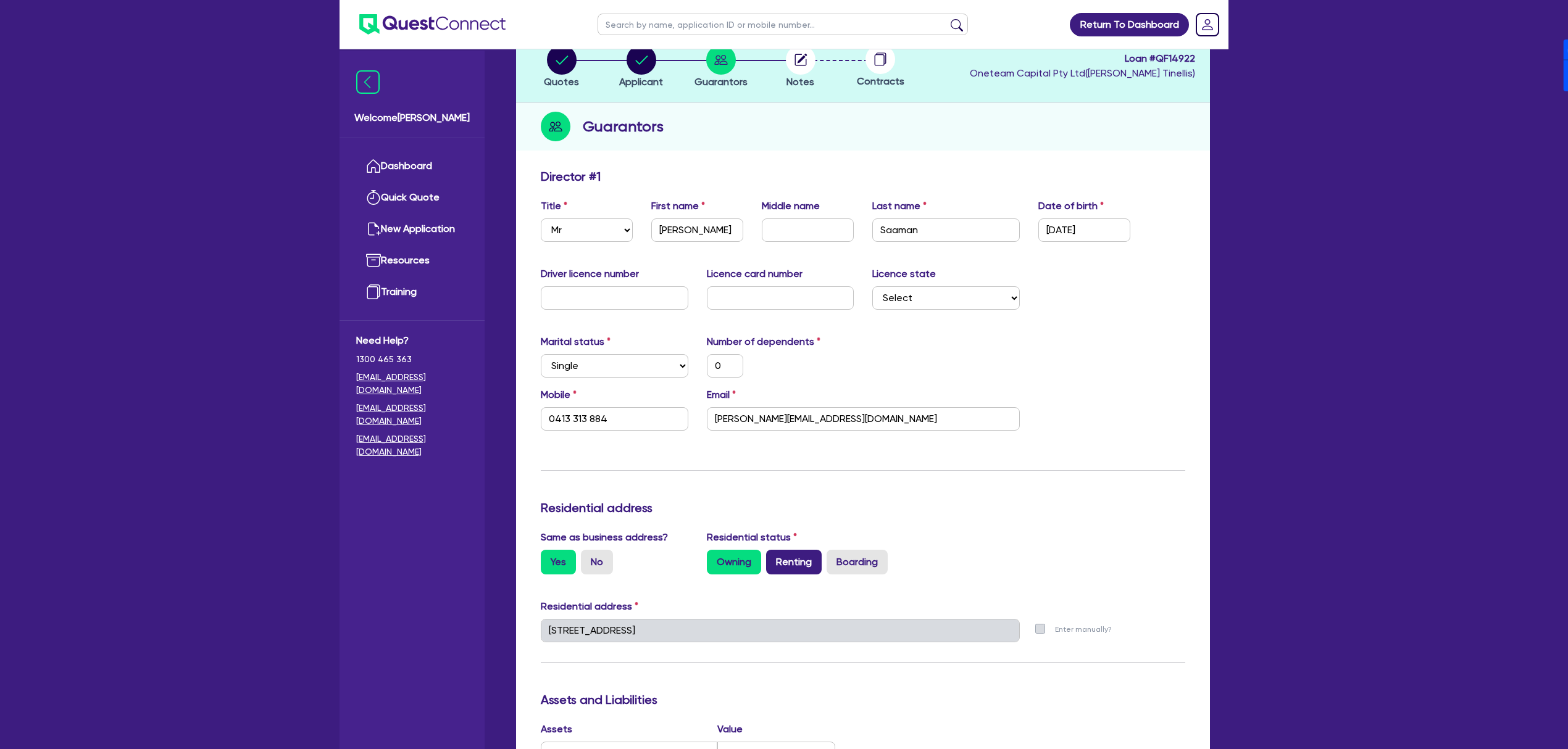
click at [788, 568] on label "Renting" at bounding box center [794, 562] width 55 height 25
click at [774, 558] on input "Renting" at bounding box center [770, 553] width 8 height 8
radio input "true"
type input "0"
type input "0413 313 884"
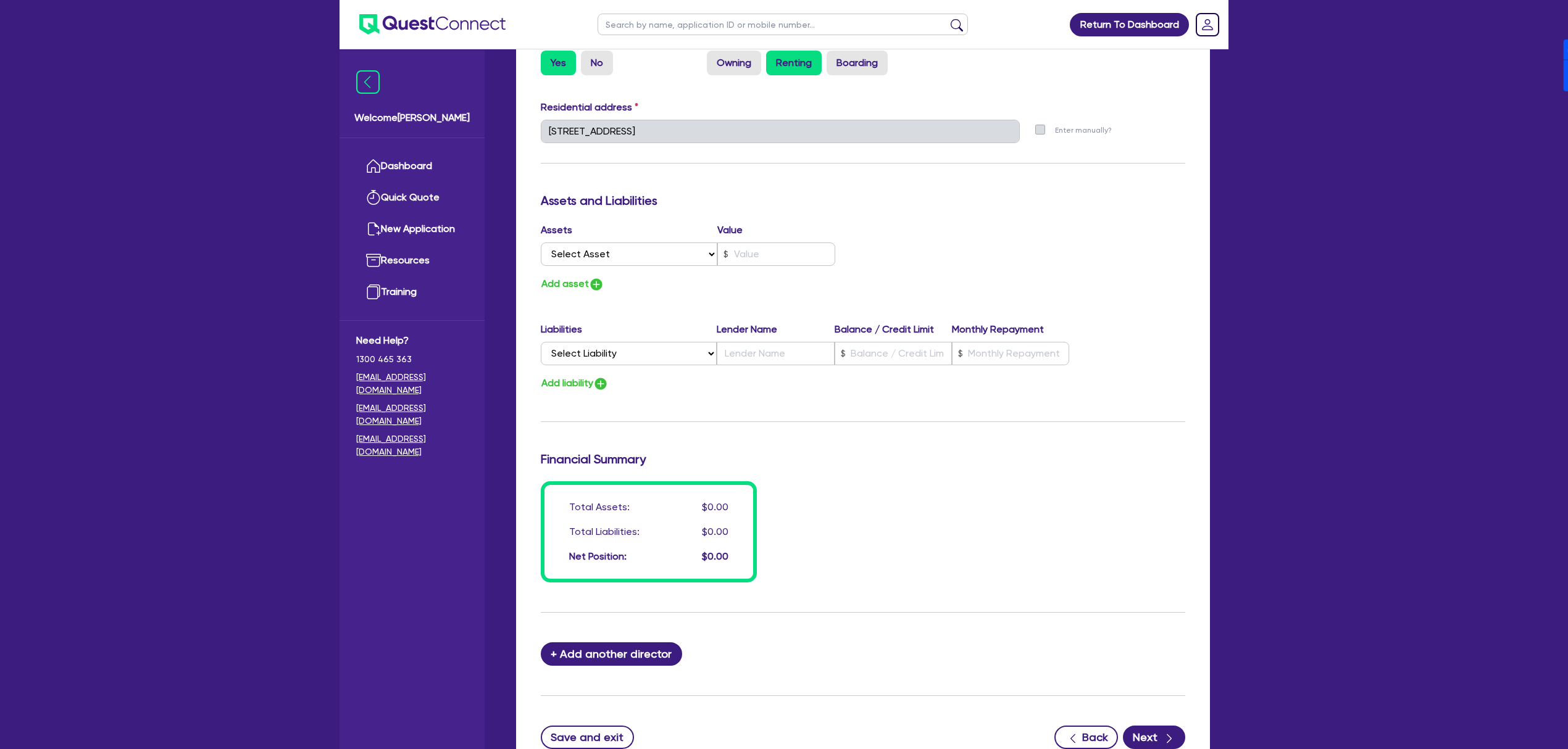
scroll to position [657, 0]
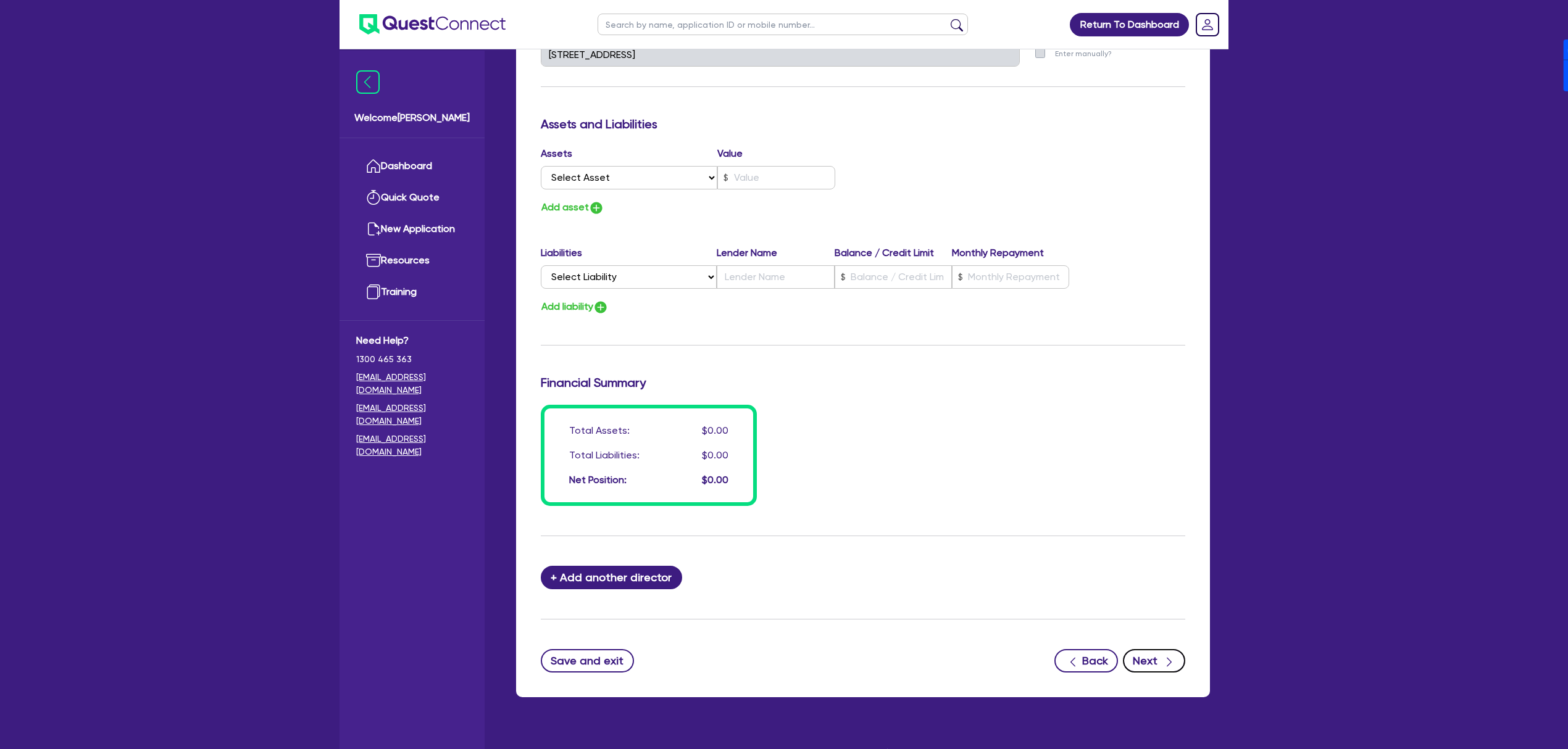
click at [1164, 660] on icon "button" at bounding box center [1169, 662] width 12 height 12
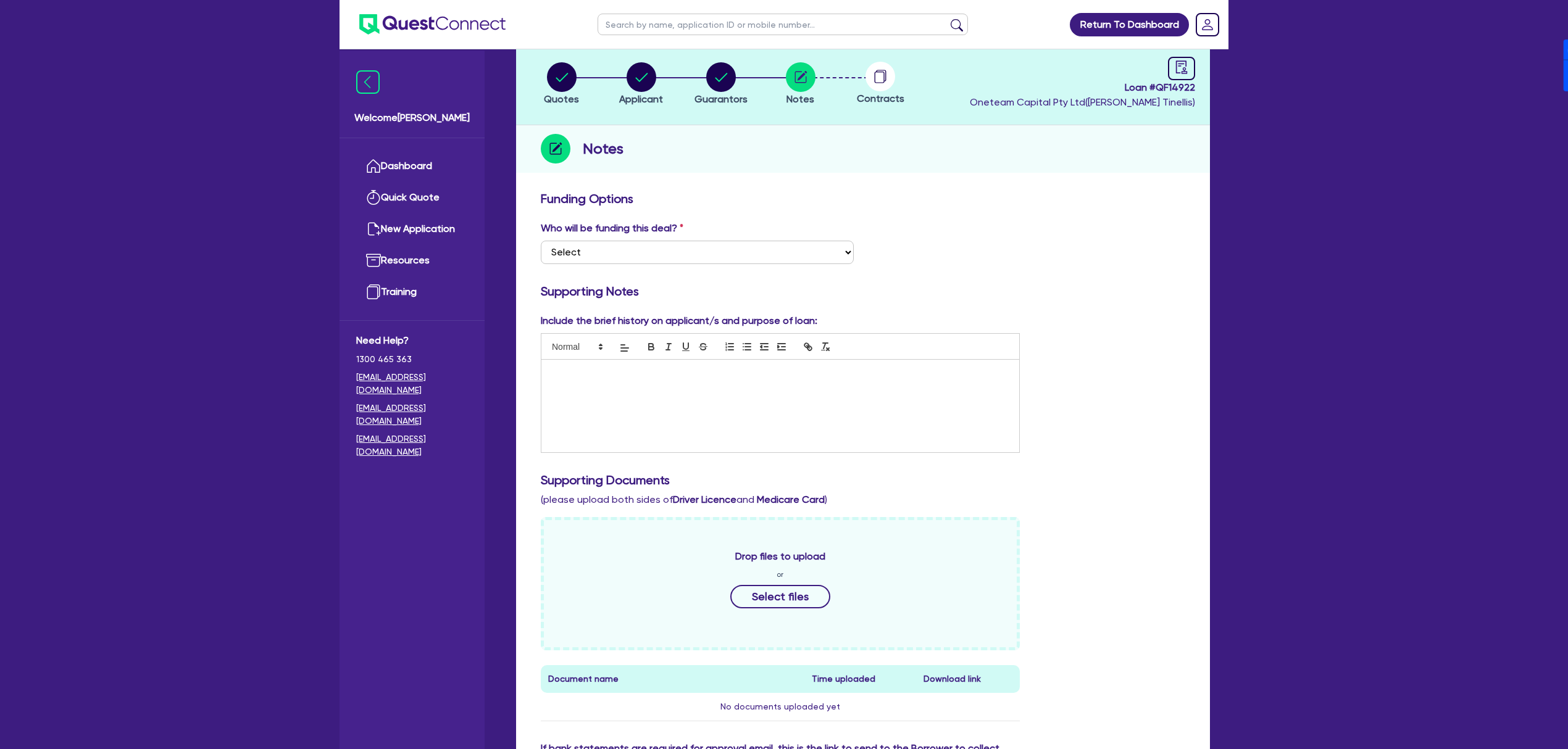
scroll to position [363, 0]
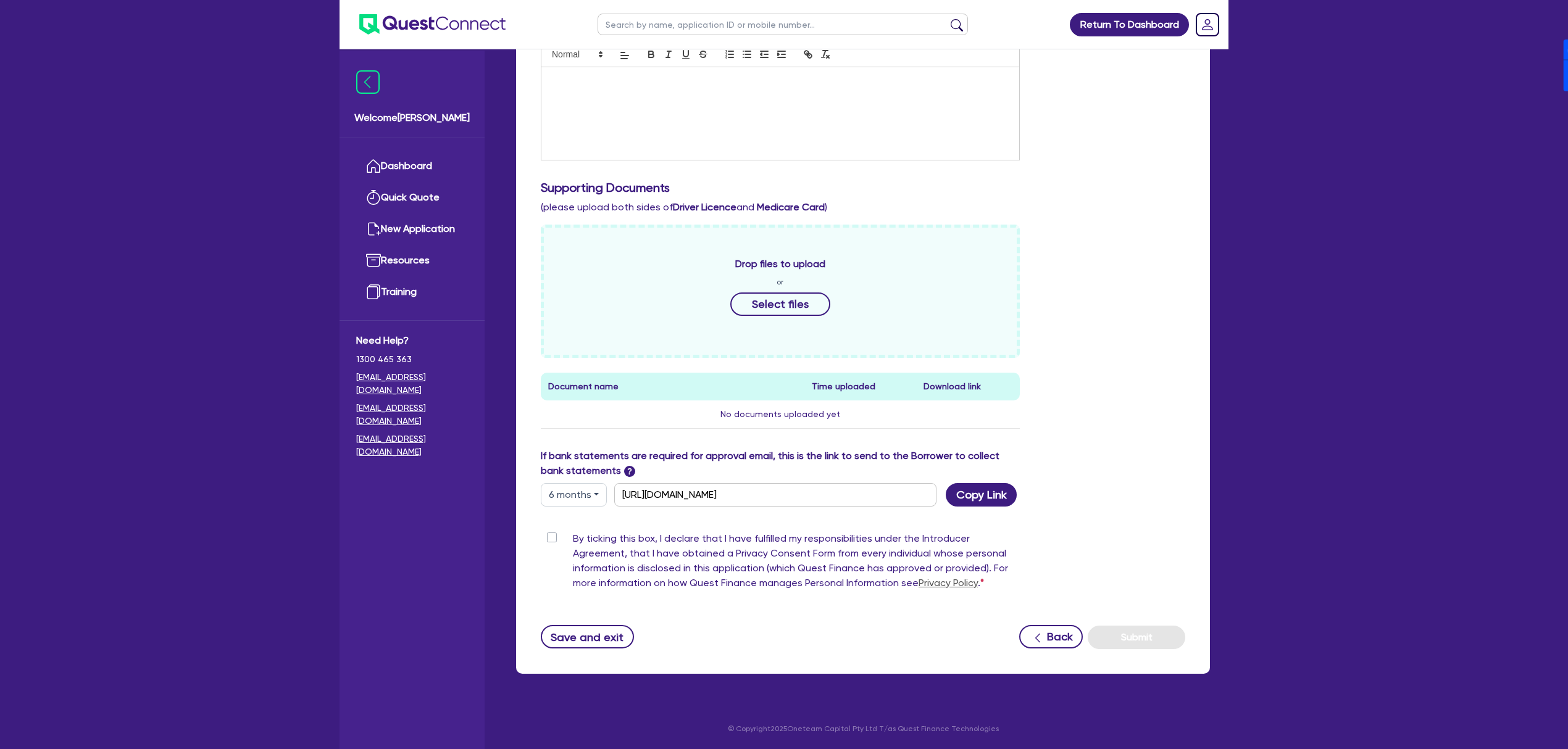
click at [576, 501] on button "6 months" at bounding box center [573, 494] width 66 height 23
click at [584, 578] on link "12 months" at bounding box center [590, 569] width 97 height 23
type input "[URL][DOMAIN_NAME]"
click at [980, 497] on button "Copy Link" at bounding box center [982, 494] width 71 height 23
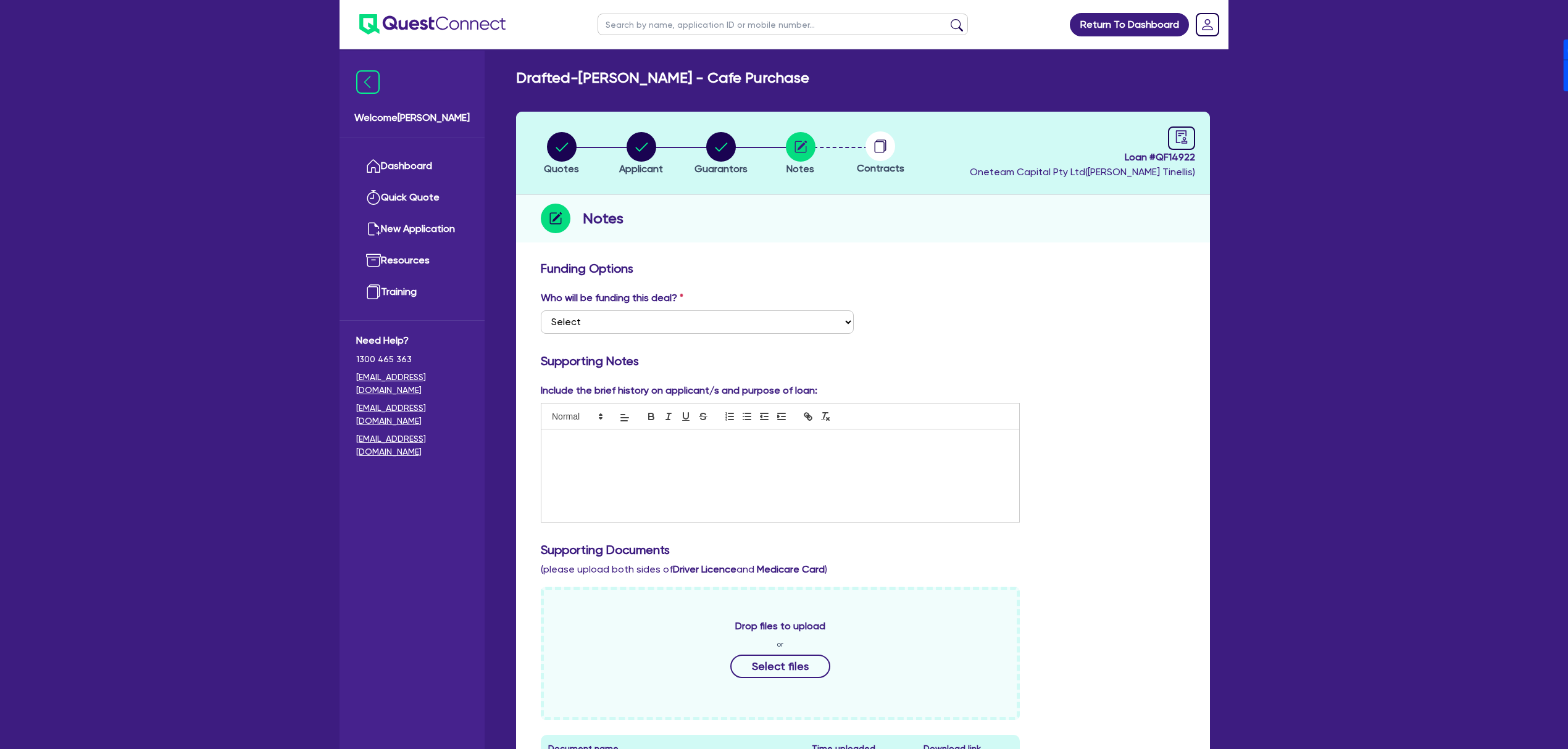
click at [616, 460] on div at bounding box center [780, 476] width 478 height 92
click at [981, 334] on div "Who will be funding this deal? Select I want Quest to fund 100% I will fund 100…" at bounding box center [862, 317] width 663 height 53
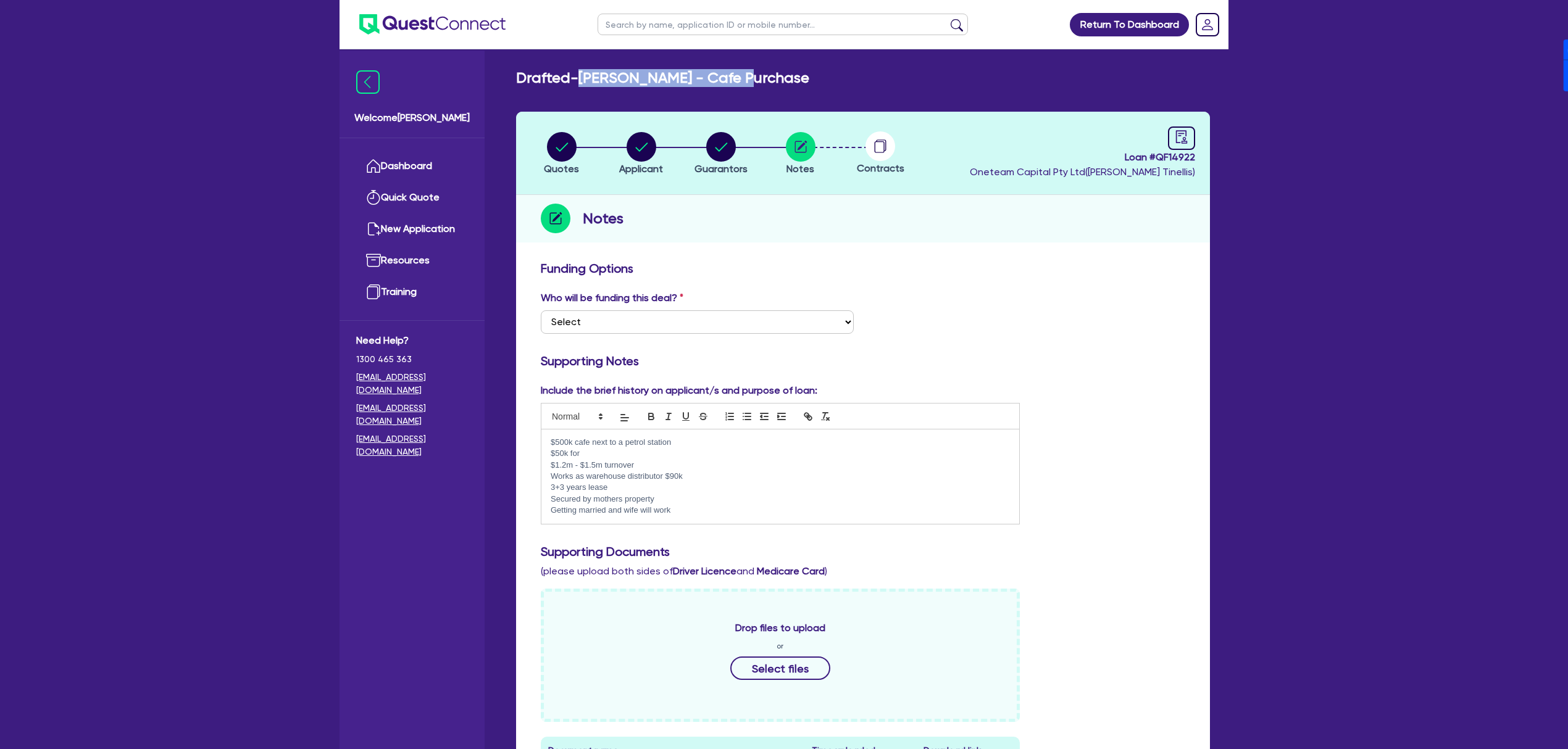
drag, startPoint x: 584, startPoint y: 77, endPoint x: 752, endPoint y: 76, distance: 168.0
click at [752, 76] on div "Drafted - [PERSON_NAME] - Cafe Purchase" at bounding box center [863, 78] width 712 height 18
copy h2 "[PERSON_NAME] - Cafe Purchase"
